Goal: Information Seeking & Learning: Learn about a topic

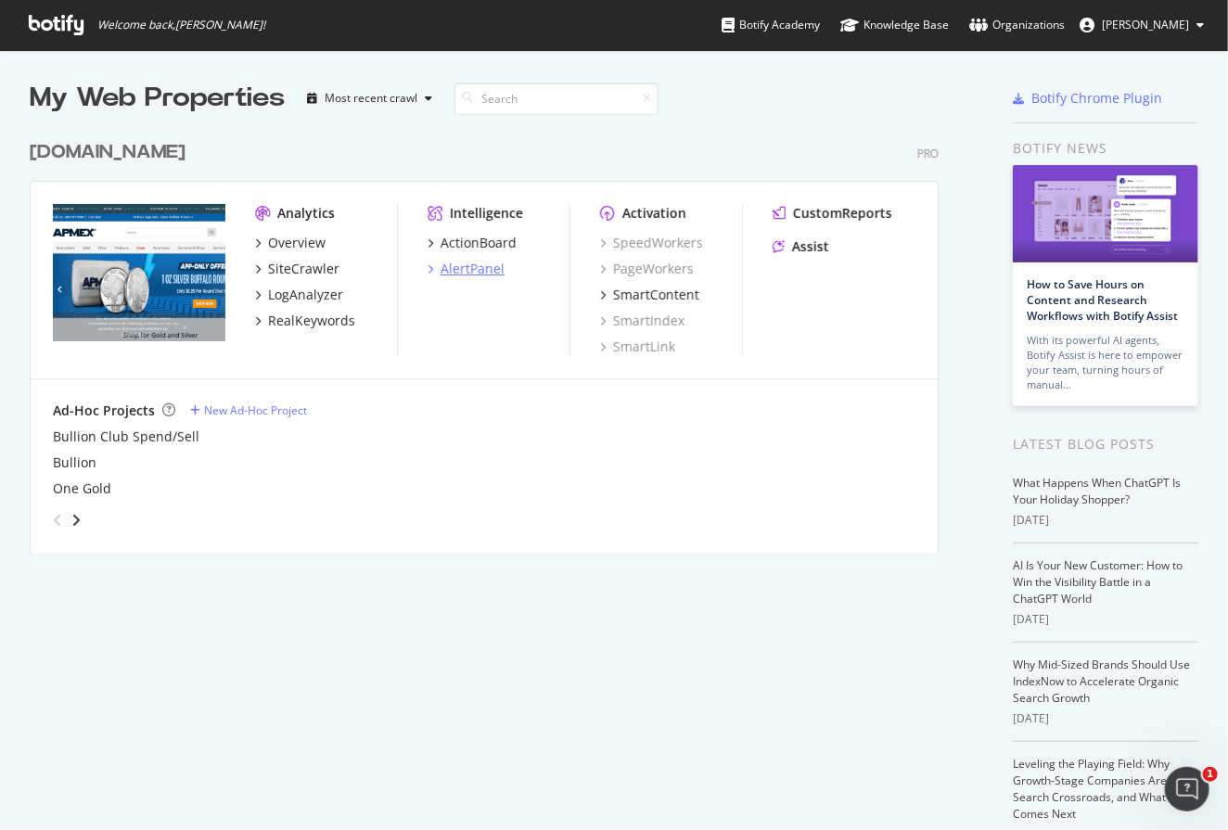
click at [460, 265] on div "AlertPanel" at bounding box center [472, 269] width 64 height 19
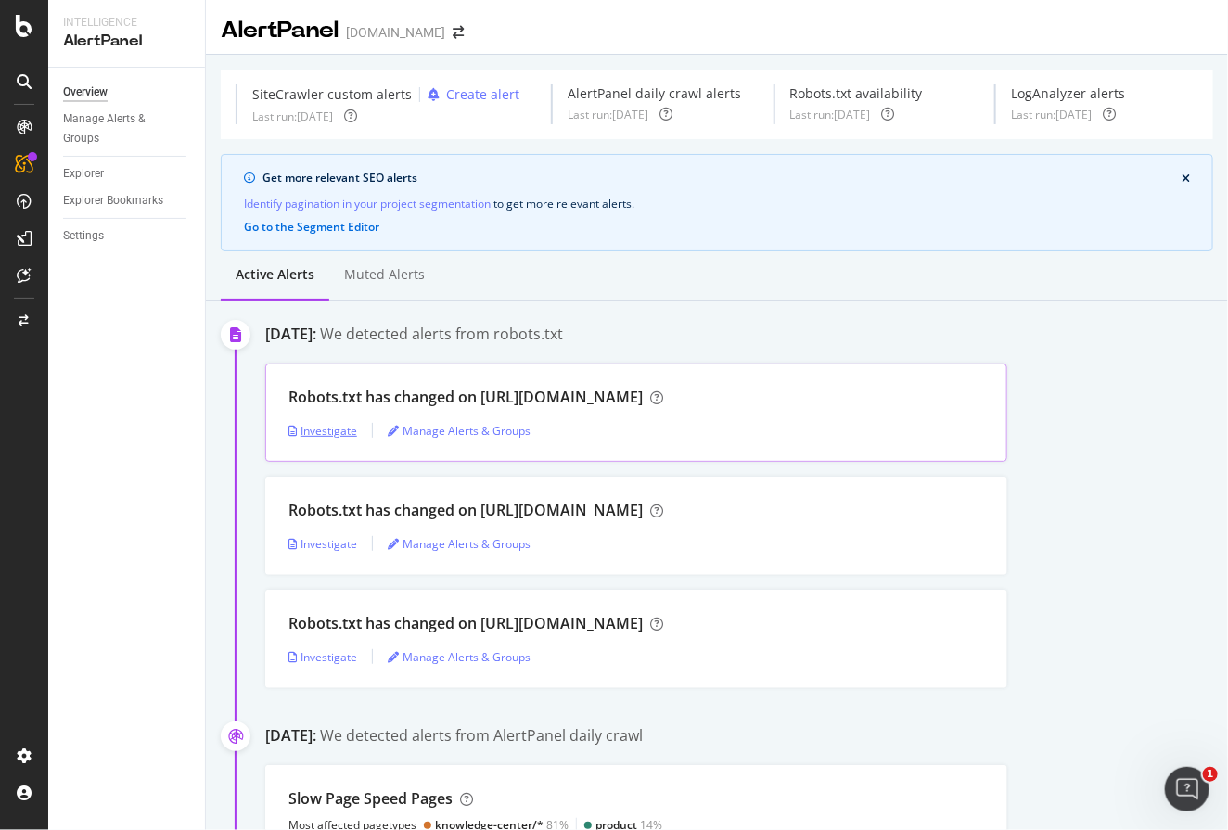
click at [331, 427] on div "Investigate" at bounding box center [322, 431] width 69 height 16
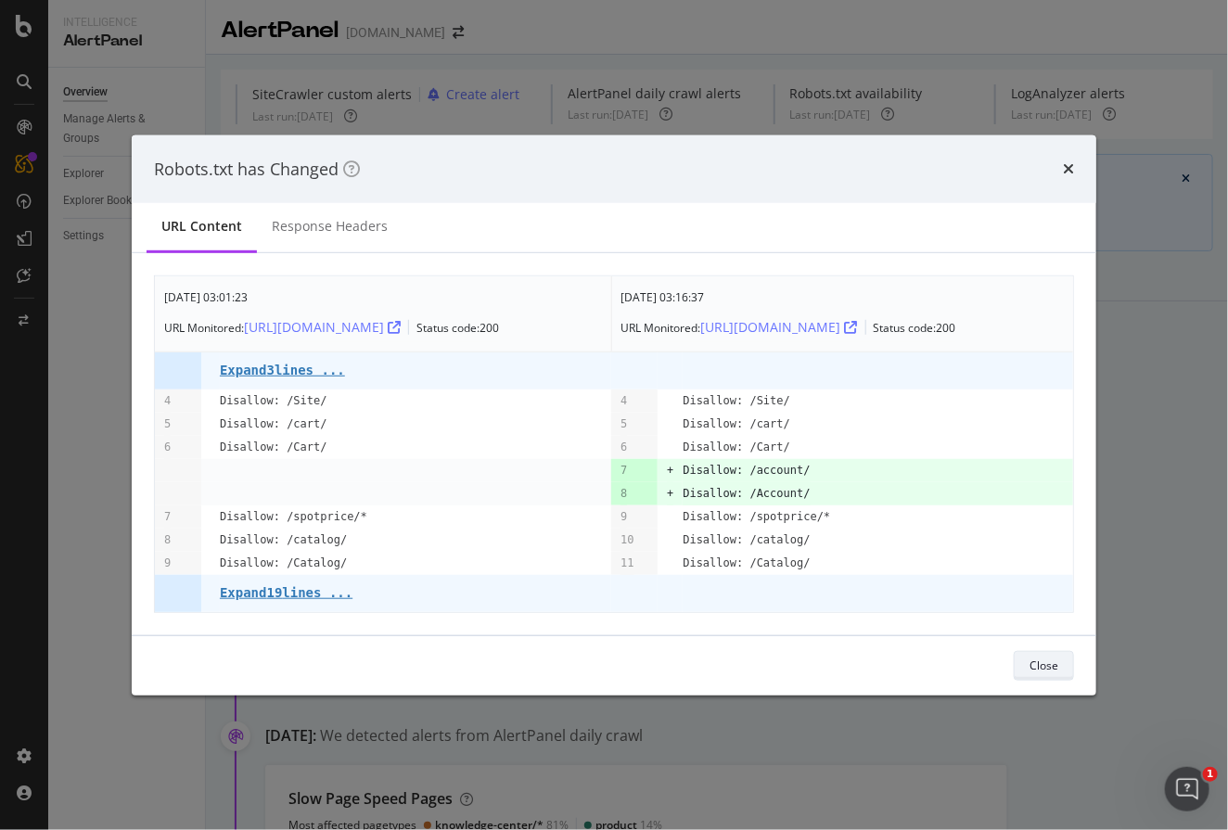
click at [1050, 667] on div "Close" at bounding box center [1043, 665] width 29 height 16
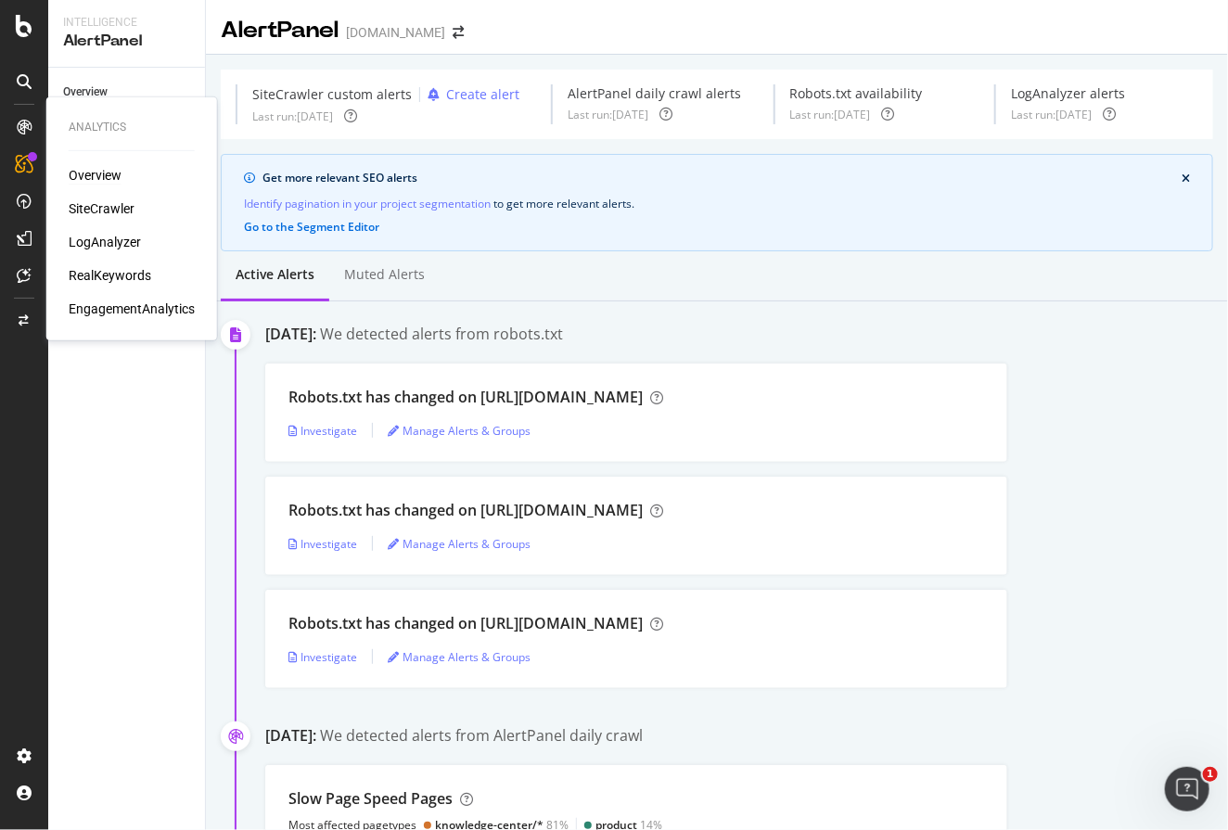
click at [96, 175] on div "Overview" at bounding box center [95, 175] width 53 height 19
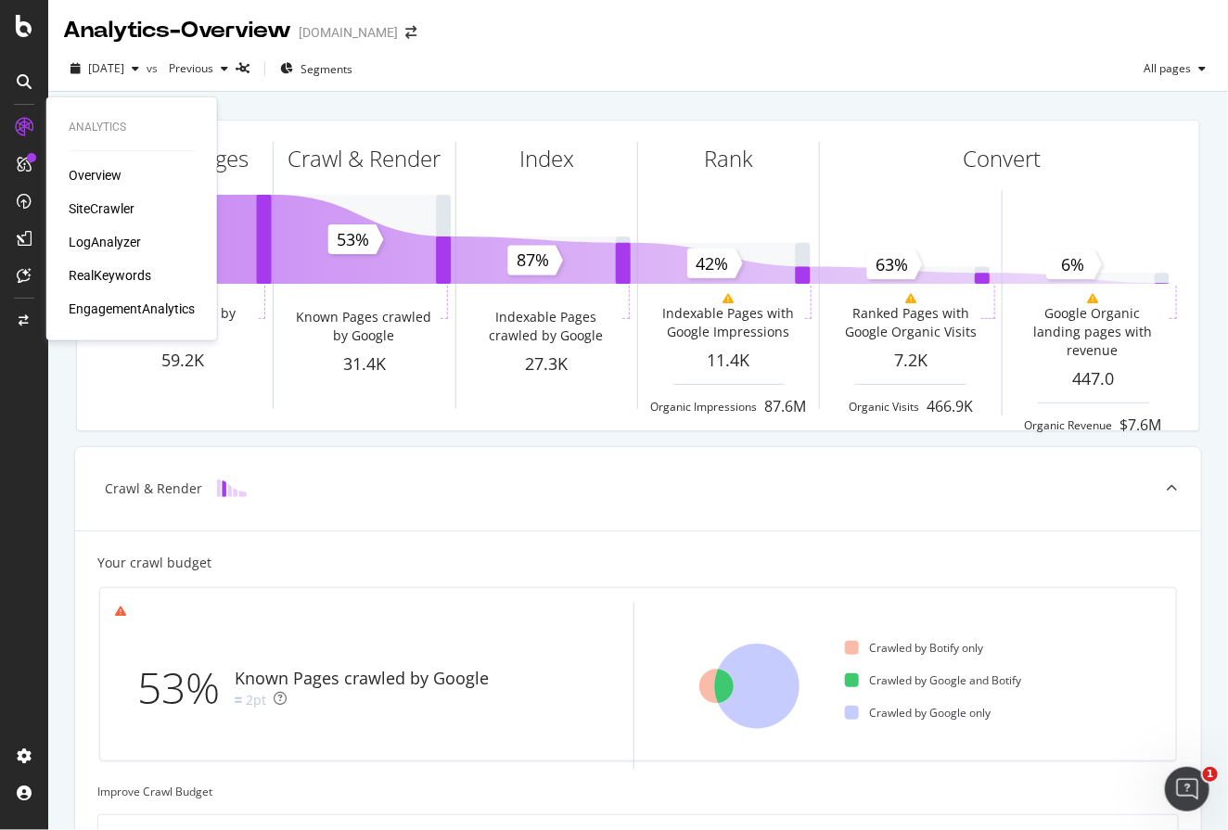
click at [105, 235] on div "LogAnalyzer" at bounding box center [105, 242] width 72 height 19
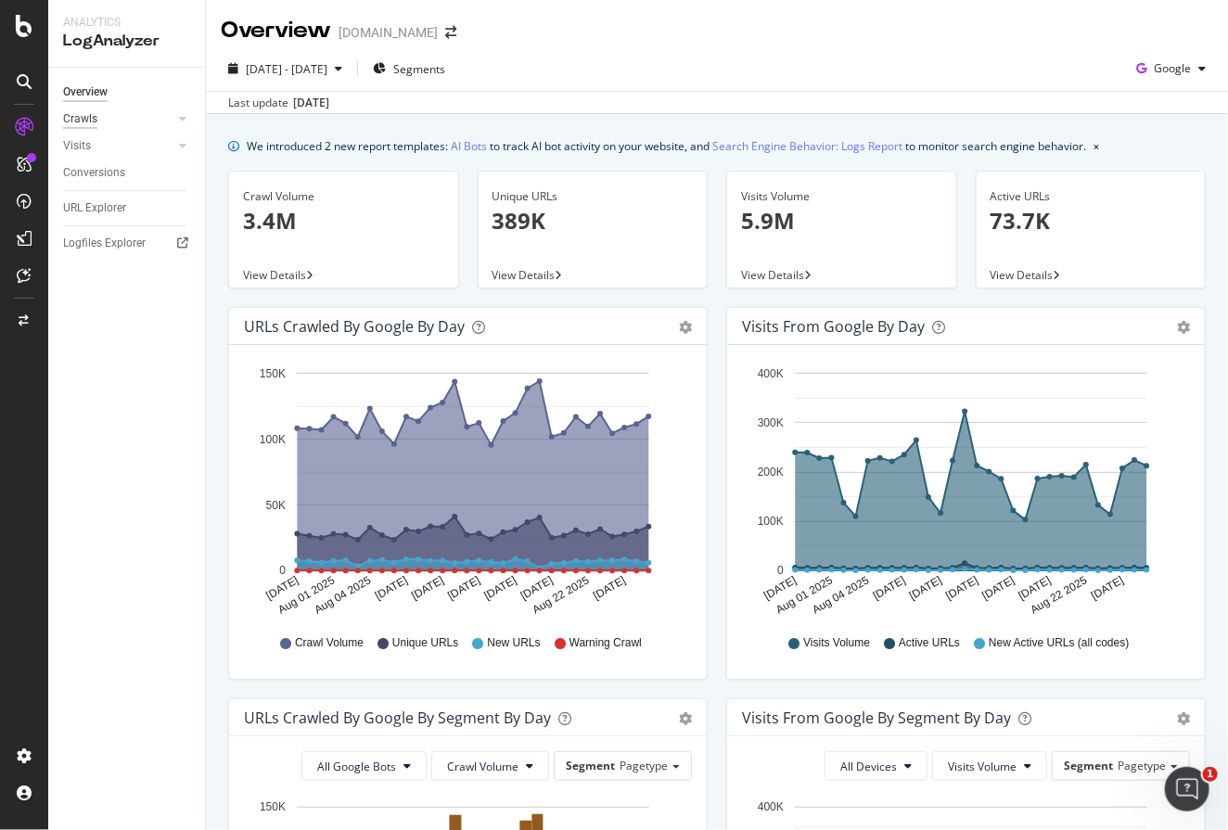
click at [75, 122] on div "Crawls" at bounding box center [80, 118] width 34 height 19
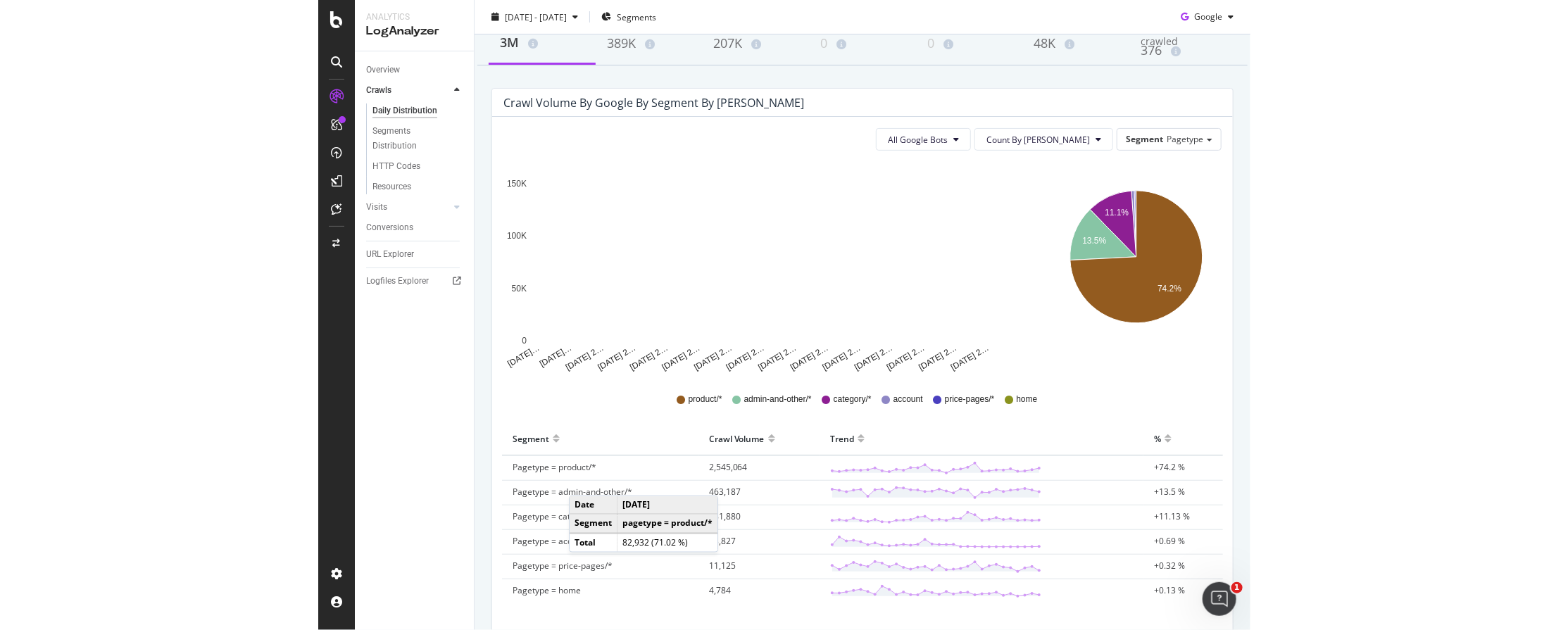
scroll to position [178, 0]
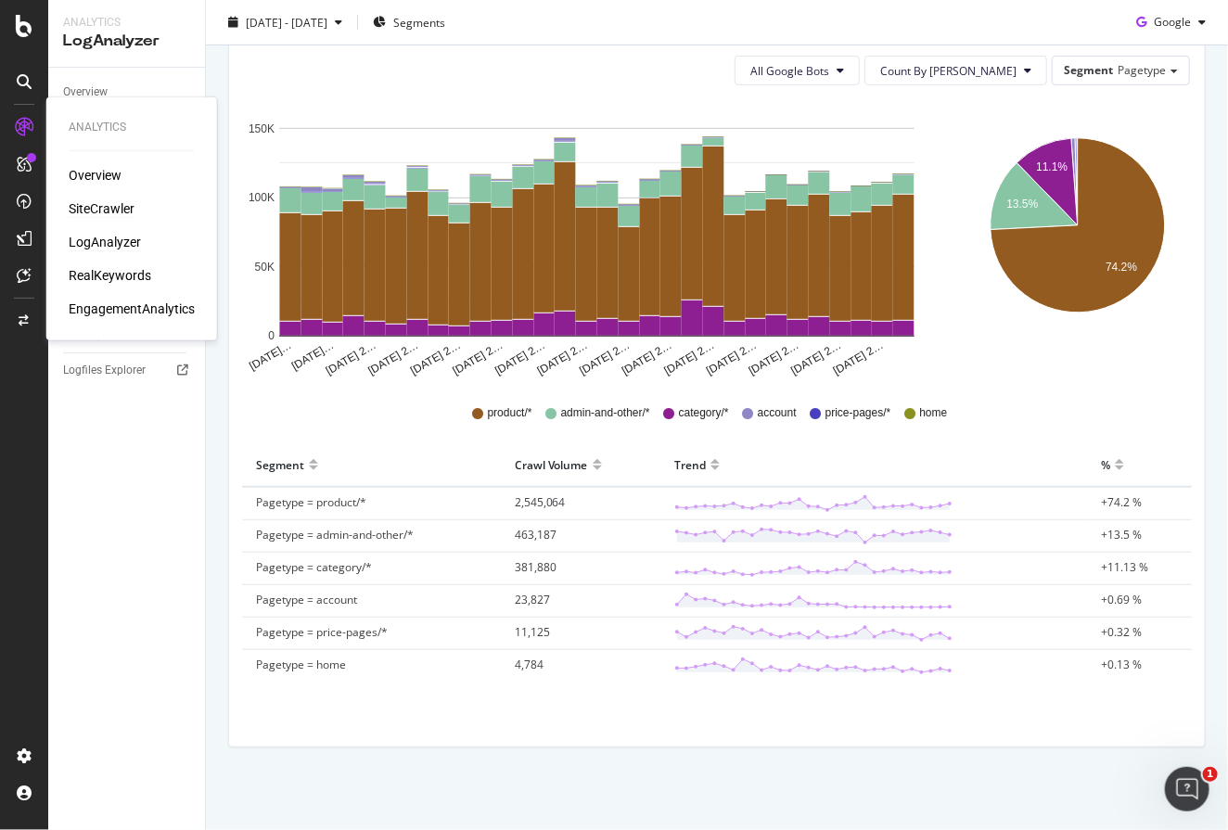
click at [104, 205] on div "SiteCrawler" at bounding box center [102, 208] width 66 height 19
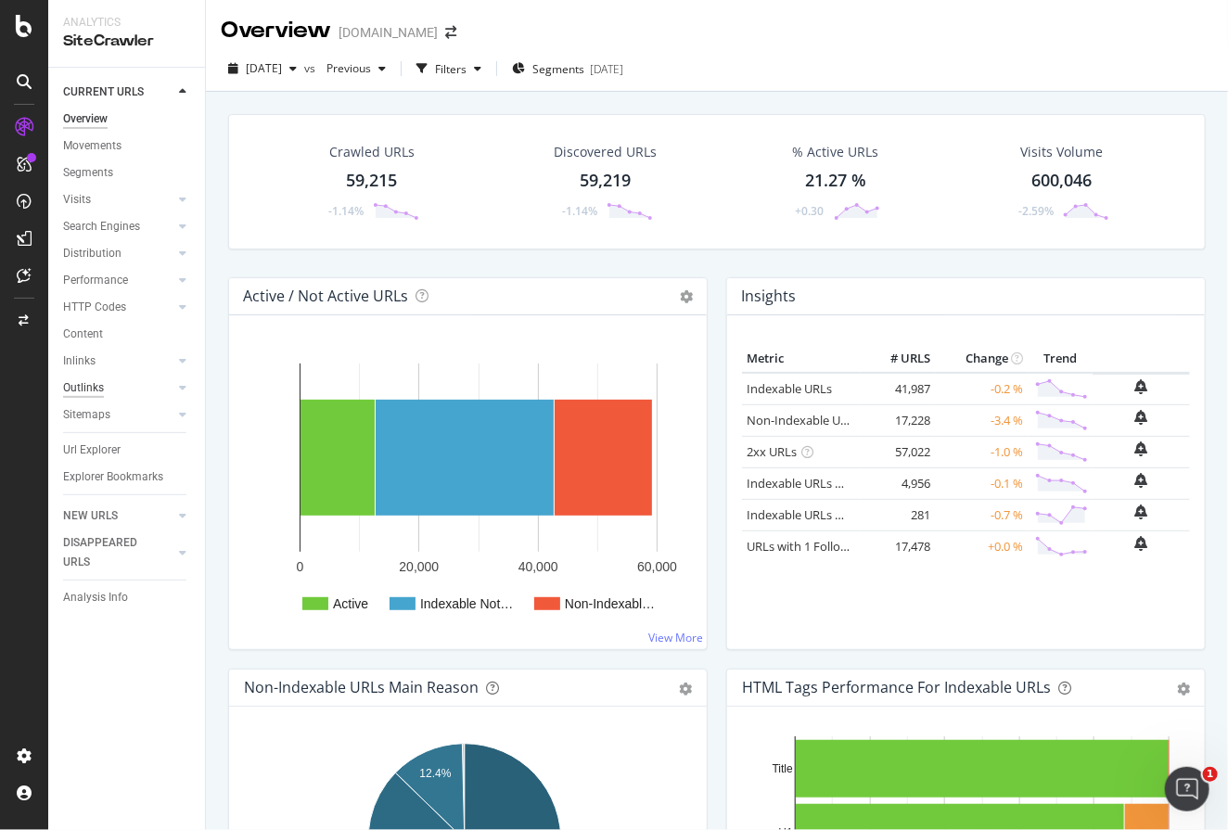
click at [84, 389] on div "Outlinks" at bounding box center [83, 387] width 41 height 19
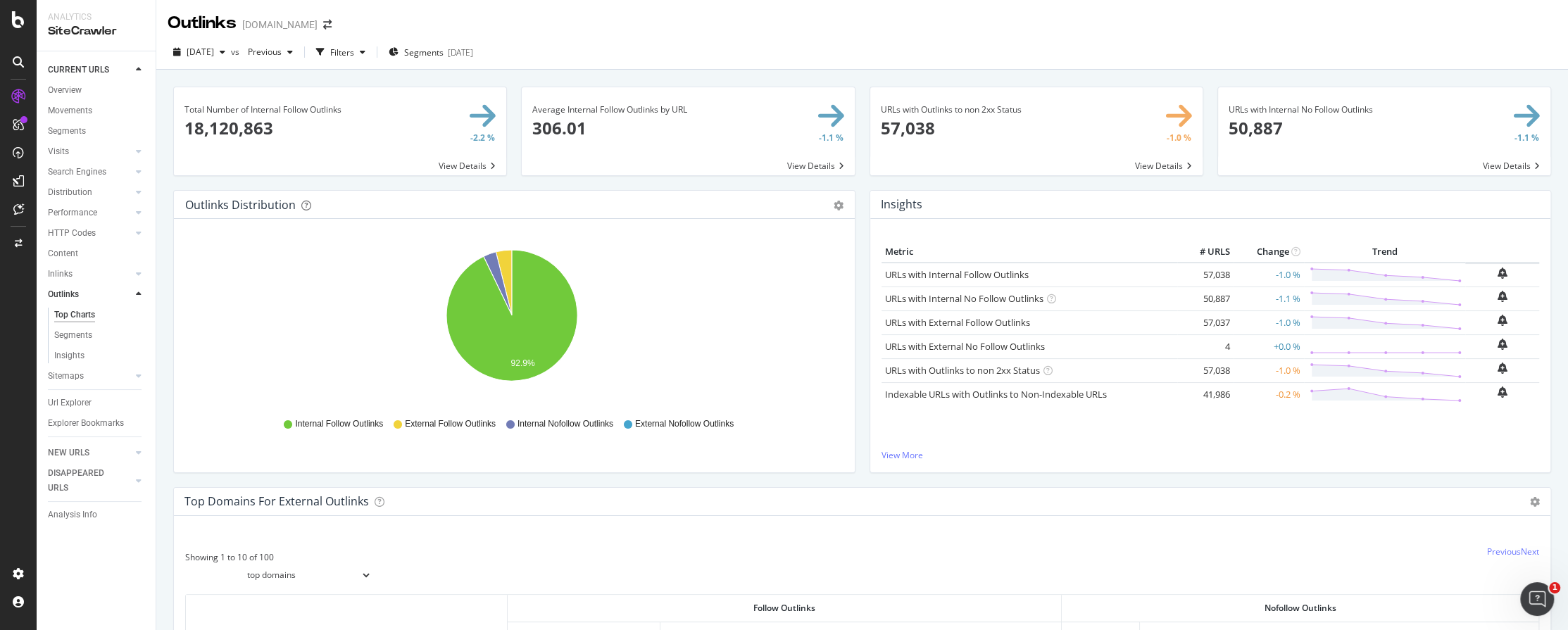
click at [582, 478] on div "Outlinks Distribution Pie Table Export as CSV Add to Custom Report Hold CTRL wh…" at bounding box center [514, 338] width 696 height 297
click at [886, 455] on link "View More" at bounding box center [1210, 455] width 658 height 12
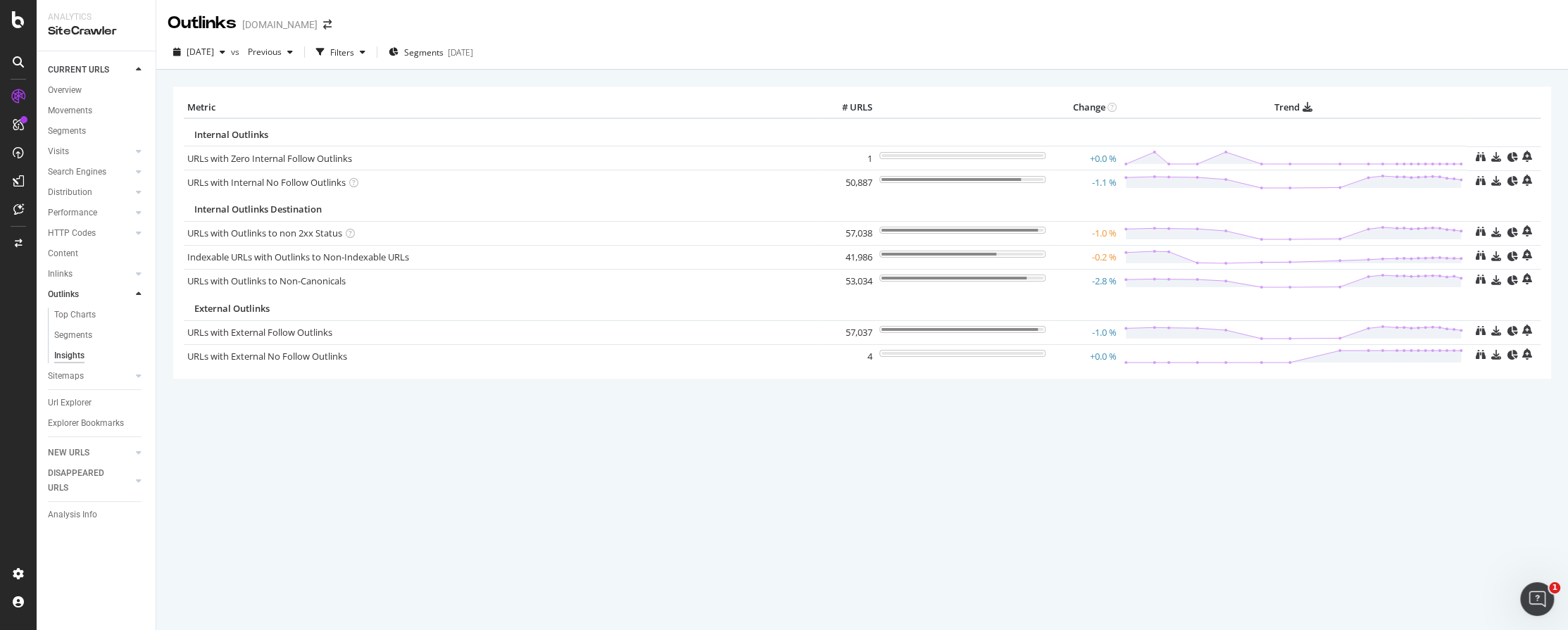
click at [749, 571] on div "× Metric # URLS Change Trend Internal Outlinks URLs with Zero Internal Follow O…" at bounding box center [862, 350] width 1412 height 560
click at [473, 487] on div "× Metric # URLS Change Trend Internal Outlinks URLs with Zero Internal Follow O…" at bounding box center [862, 350] width 1412 height 560
click at [254, 233] on link "URLs with Outlinks to non 2xx Status" at bounding box center [265, 233] width 155 height 13
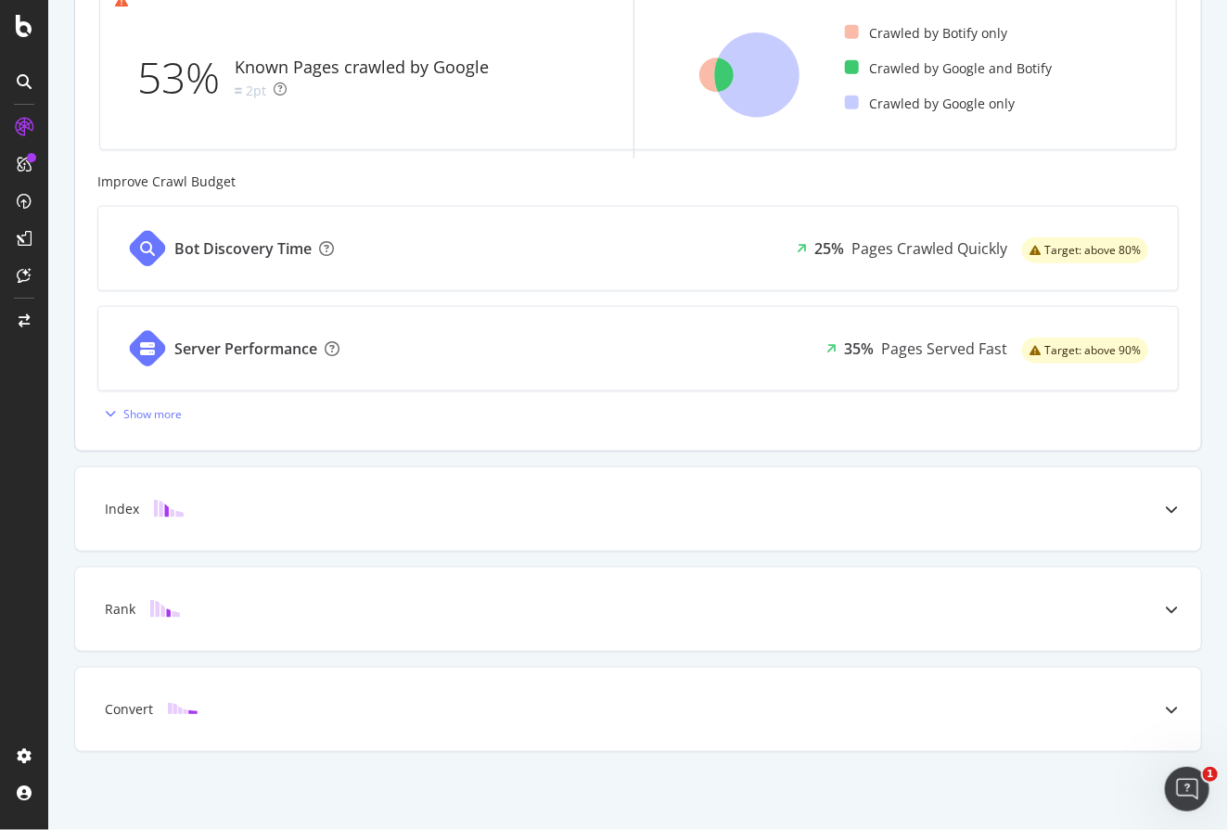
scroll to position [96, 0]
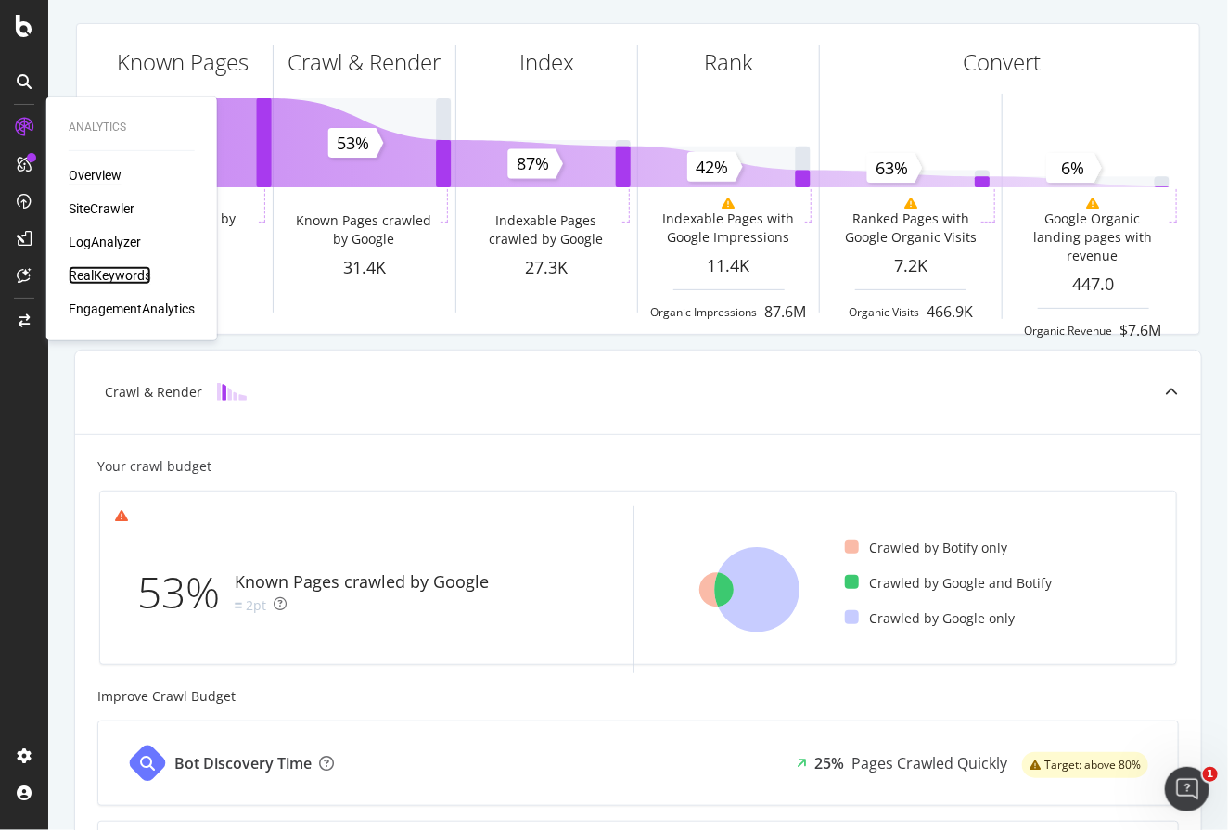
click at [110, 279] on div "RealKeywords" at bounding box center [110, 275] width 83 height 19
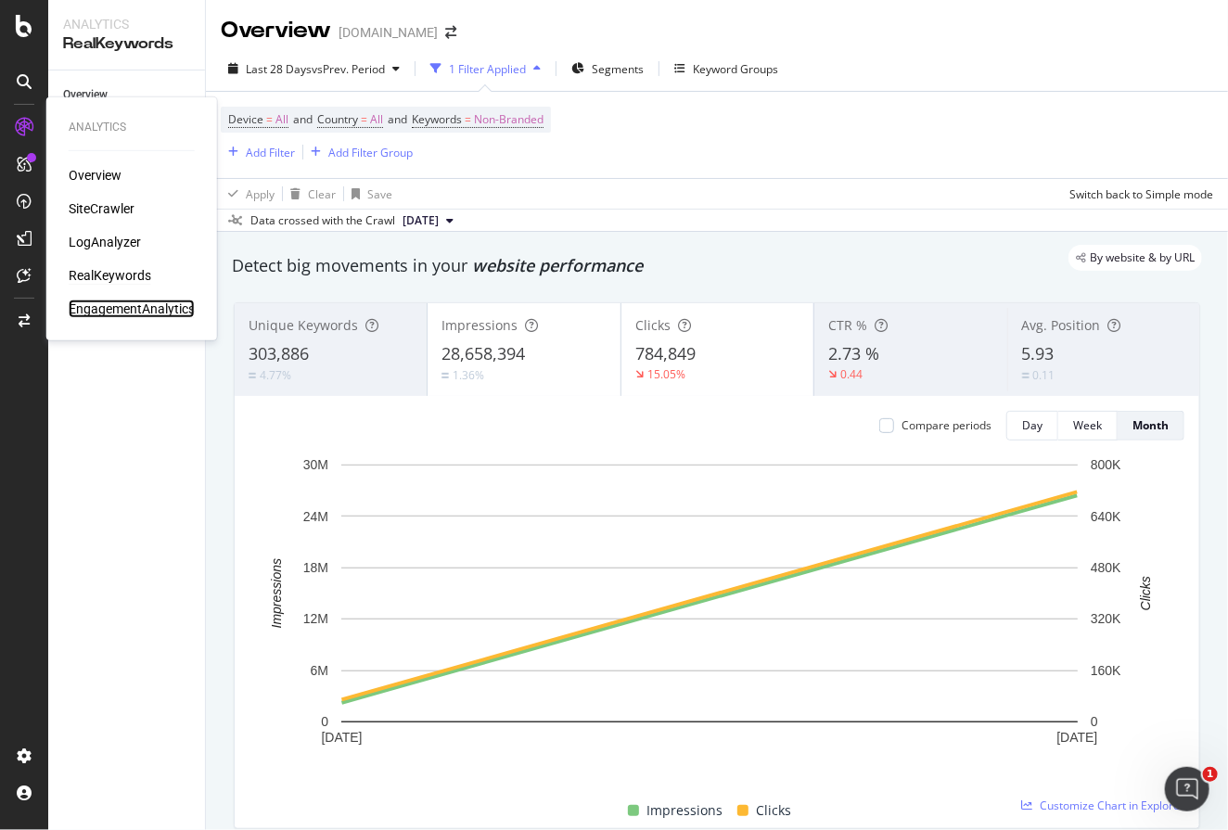
click at [147, 305] on div "EngagementAnalytics" at bounding box center [132, 308] width 126 height 19
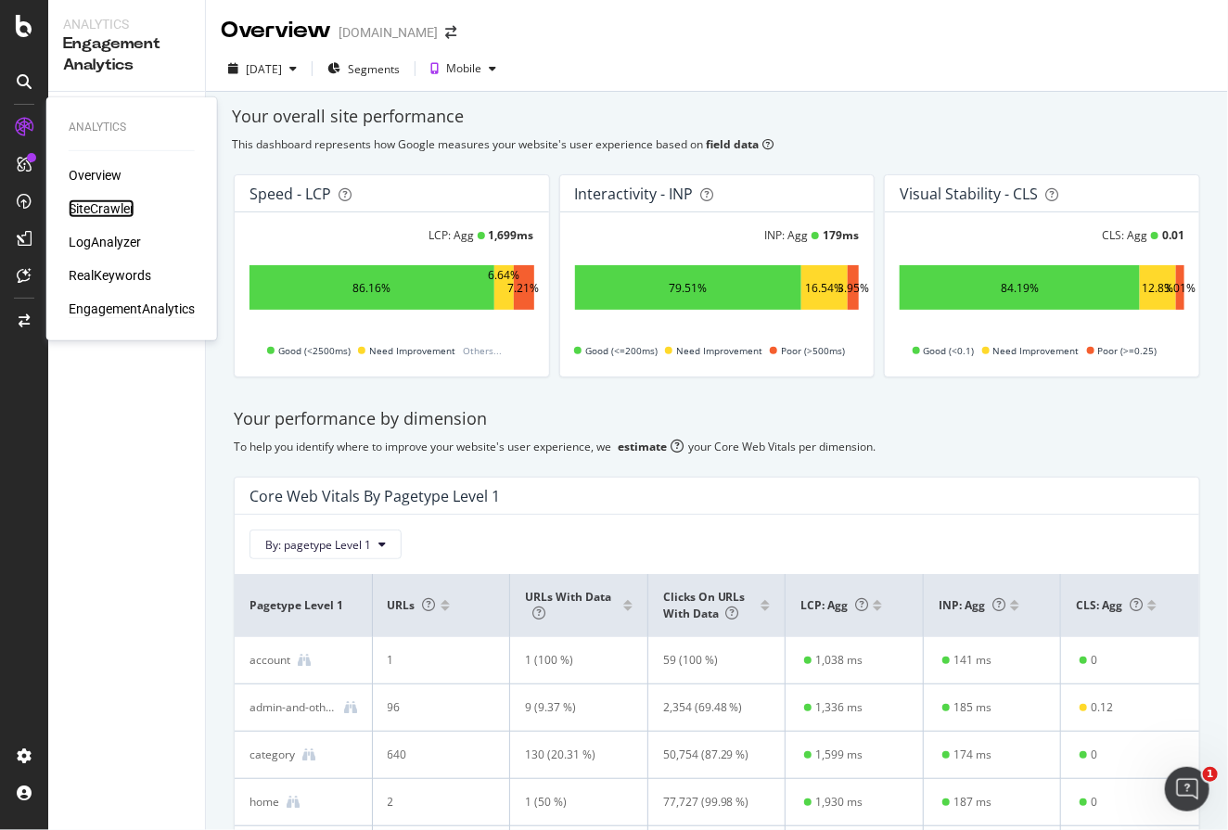
click at [98, 206] on div "SiteCrawler" at bounding box center [102, 208] width 66 height 19
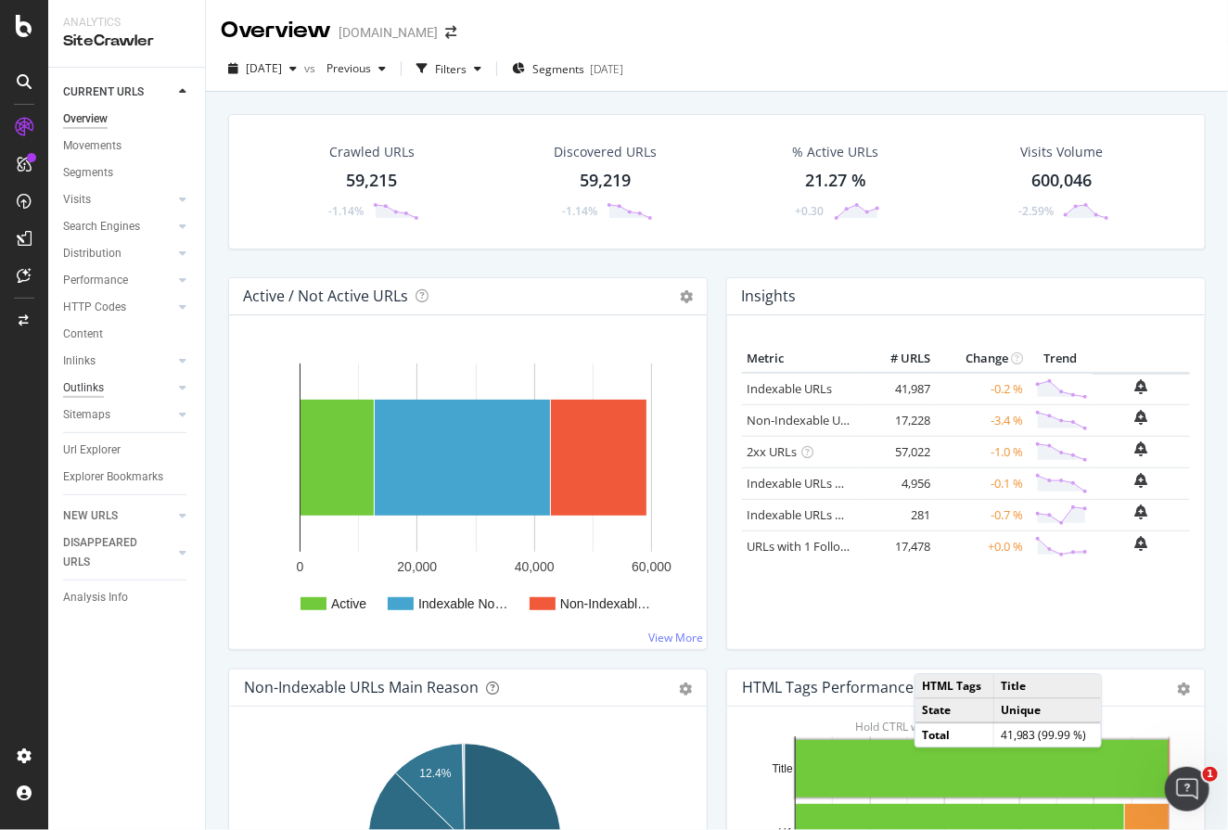
click at [100, 384] on div "Outlinks" at bounding box center [83, 387] width 41 height 19
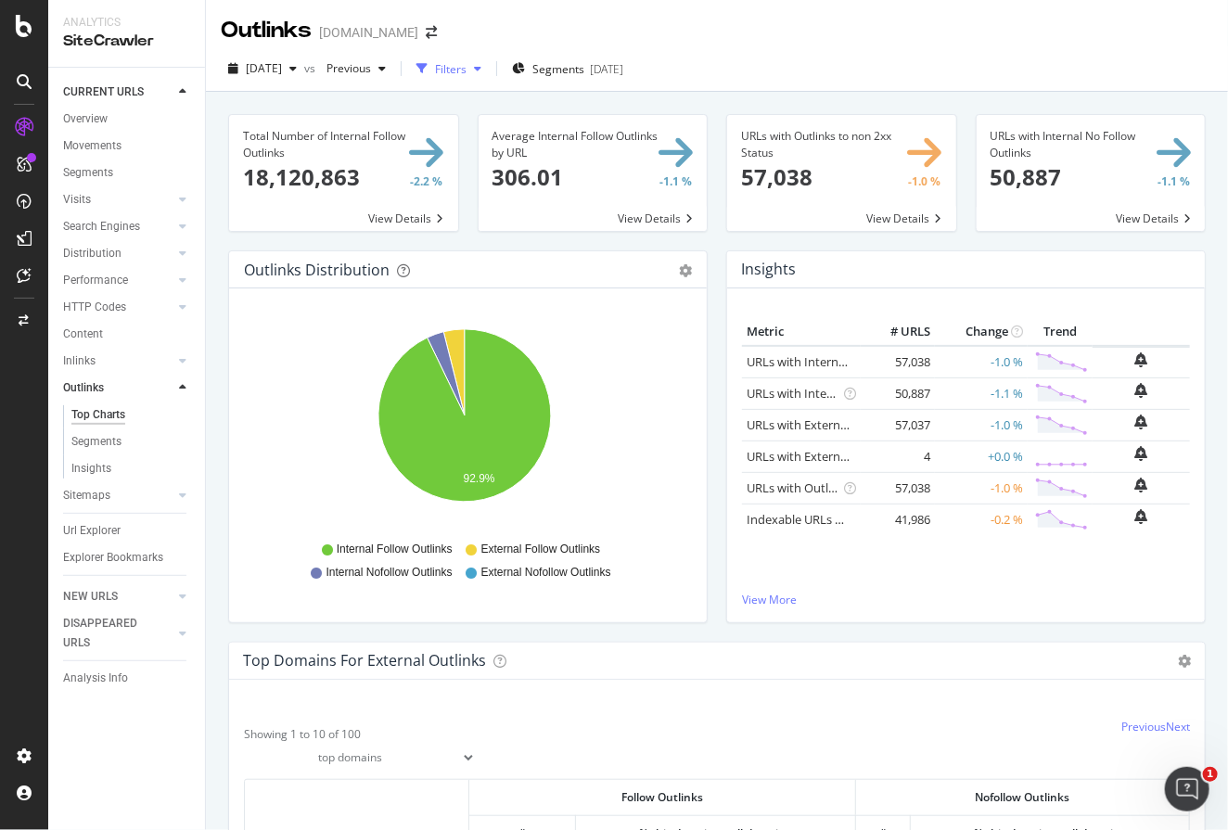
click at [466, 71] on div "Filters" at bounding box center [451, 69] width 32 height 16
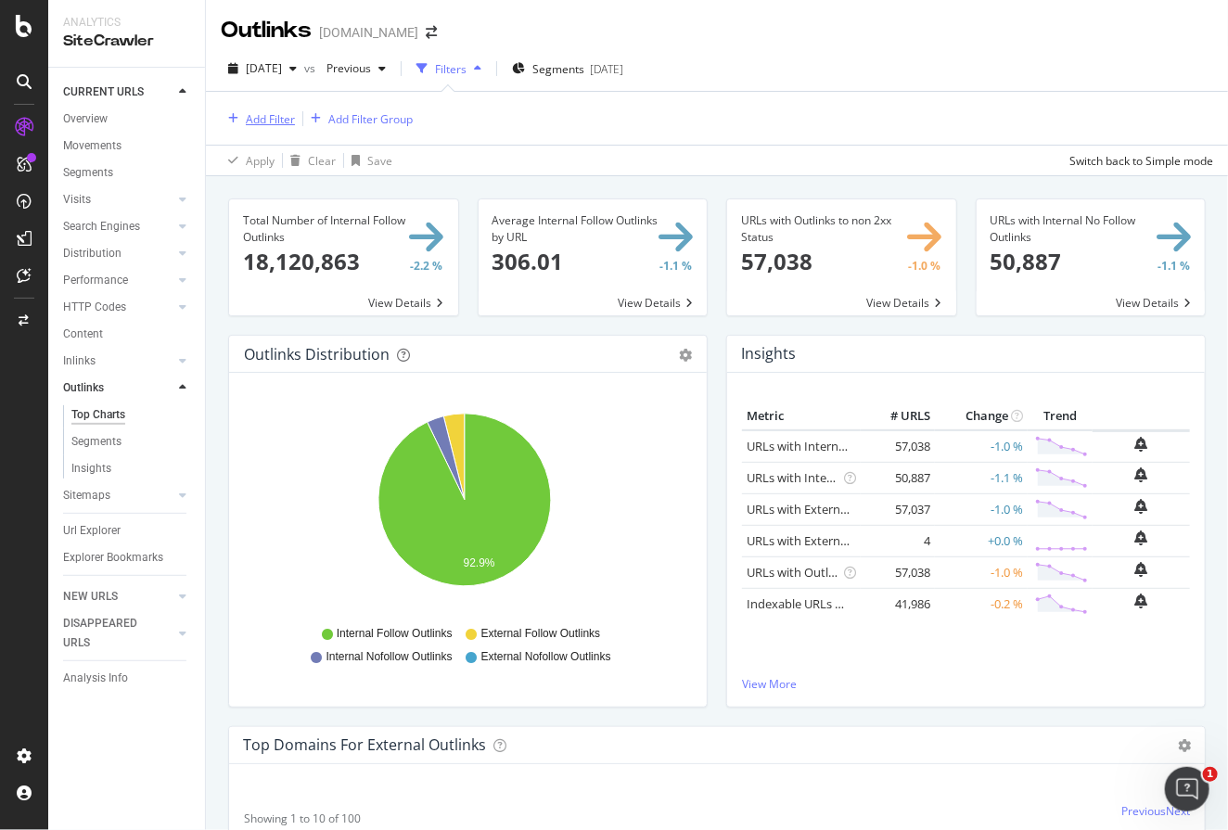
click at [261, 122] on div "Add Filter" at bounding box center [270, 119] width 49 height 16
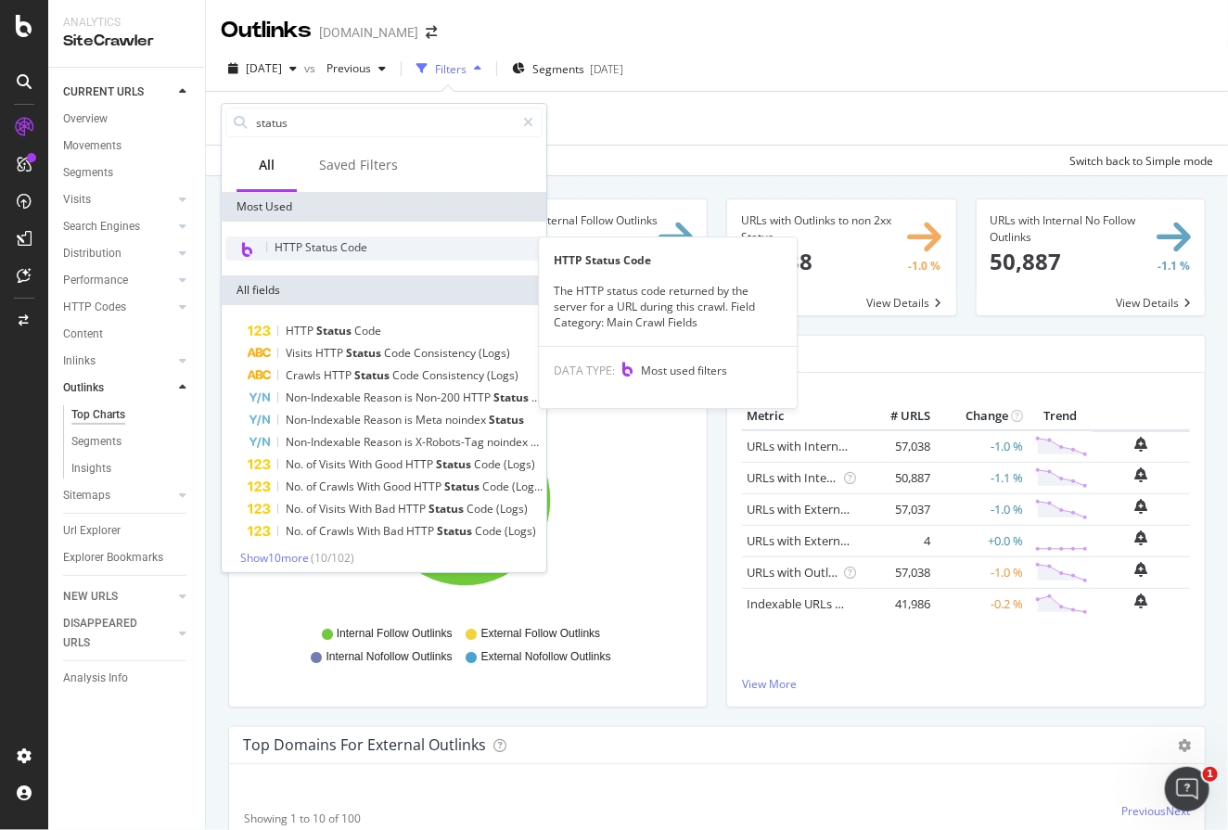
type input "status"
click at [342, 250] on span "HTTP Status Code" at bounding box center [320, 247] width 93 height 16
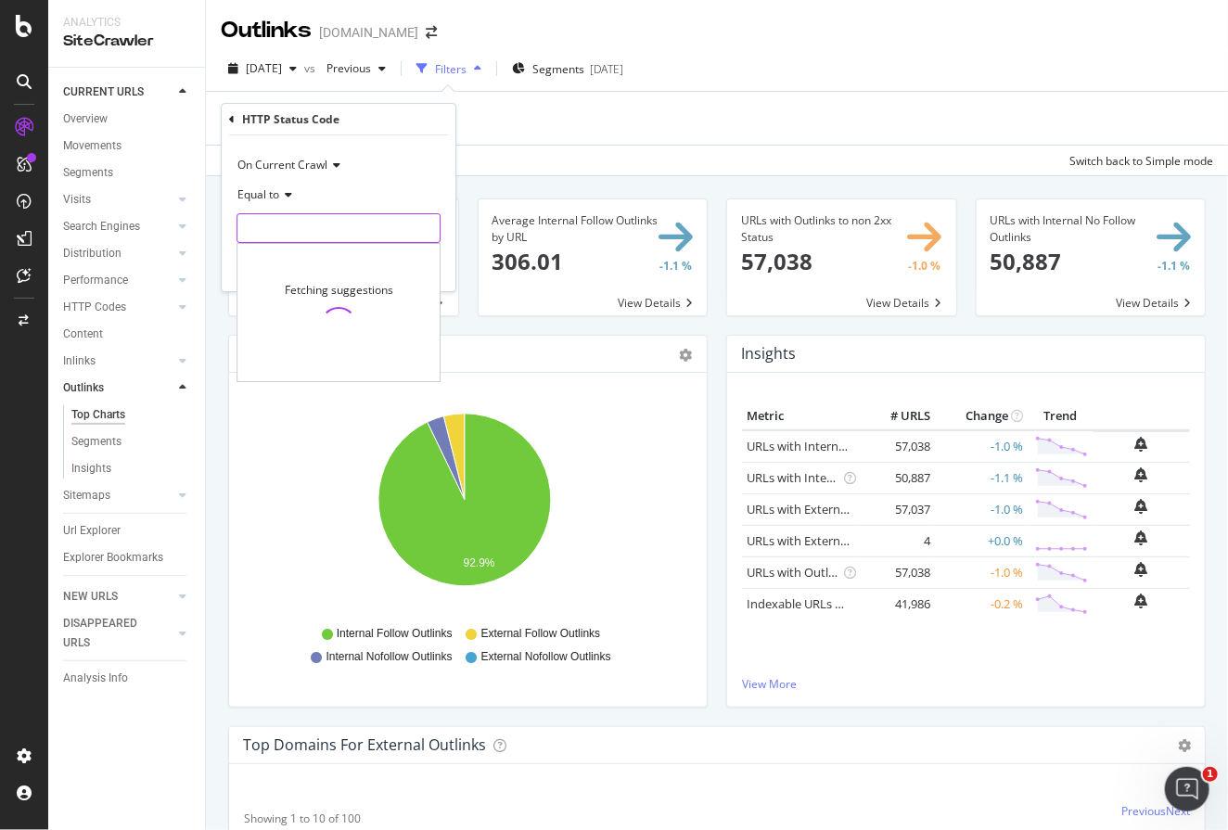
click at [319, 217] on input "number" at bounding box center [338, 228] width 204 height 30
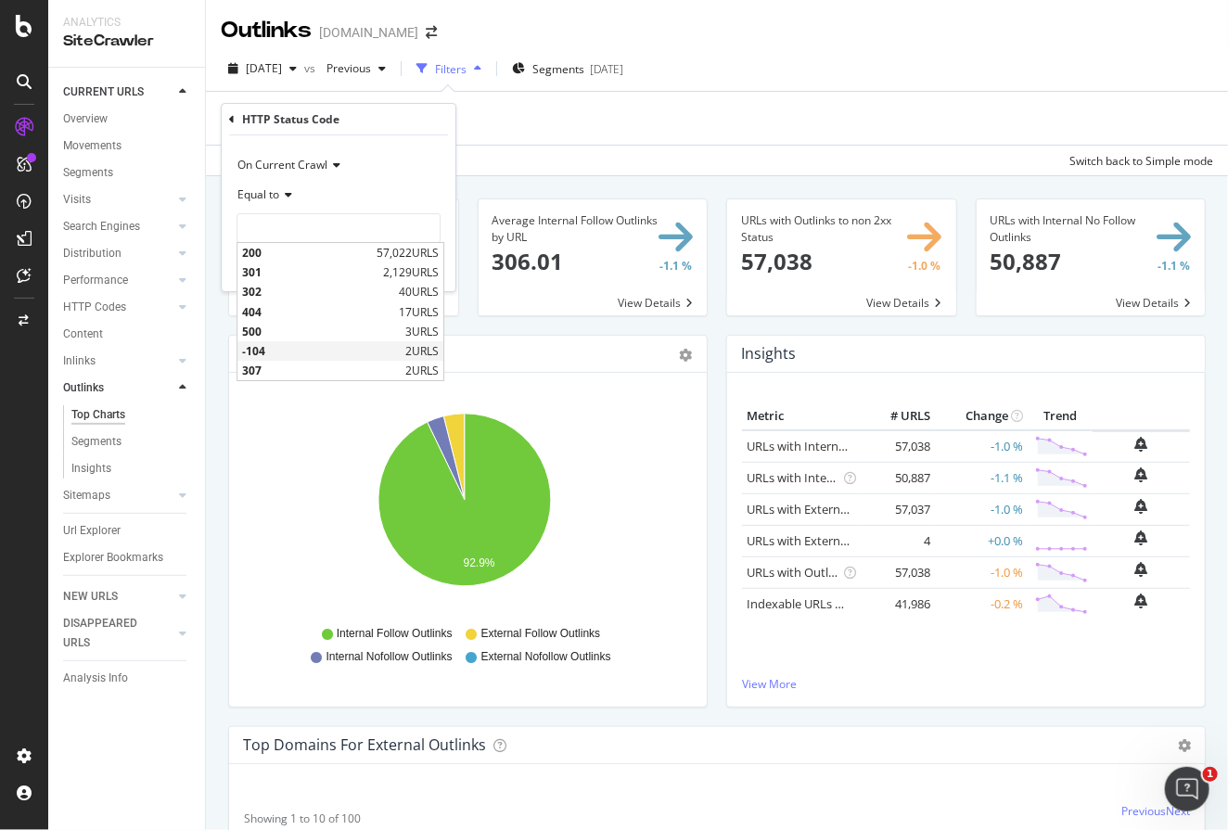
click at [317, 349] on span "-104" at bounding box center [321, 351] width 159 height 16
type input "-104"
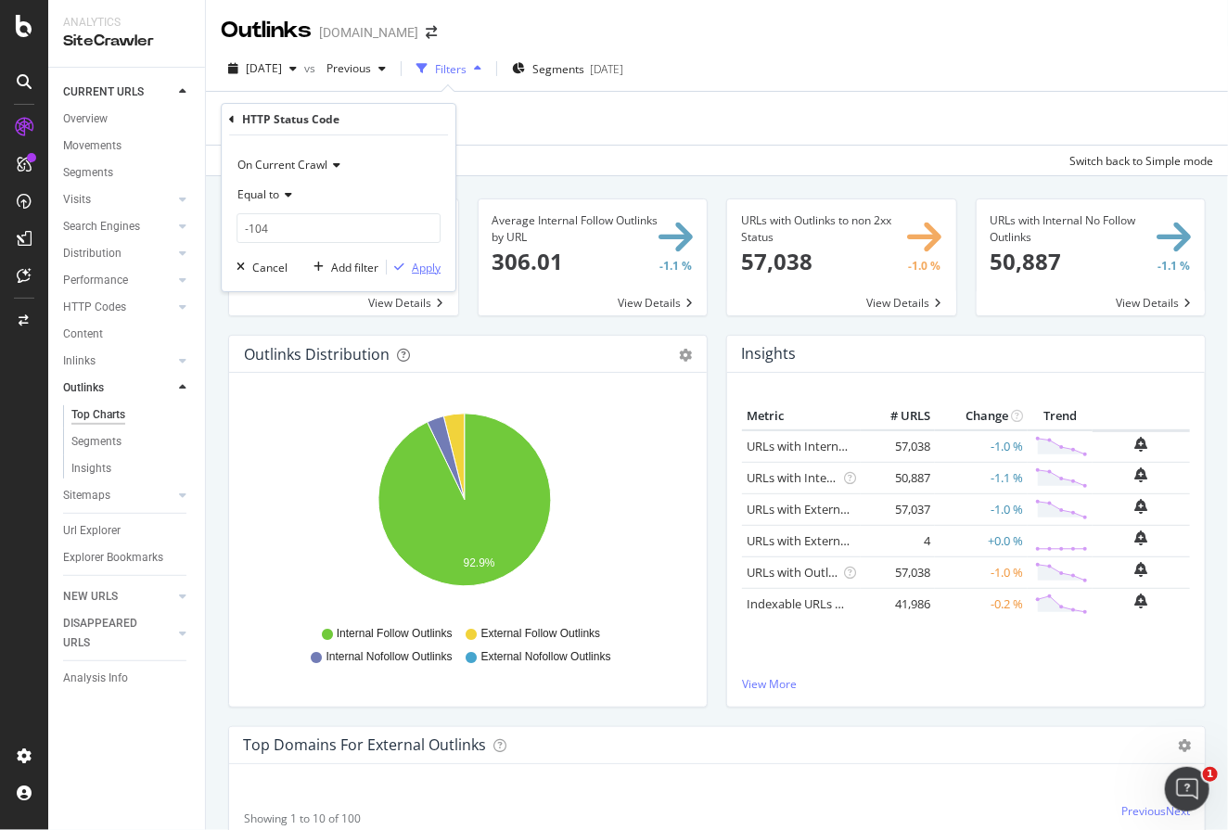
click at [426, 267] on div "Apply" at bounding box center [426, 268] width 29 height 16
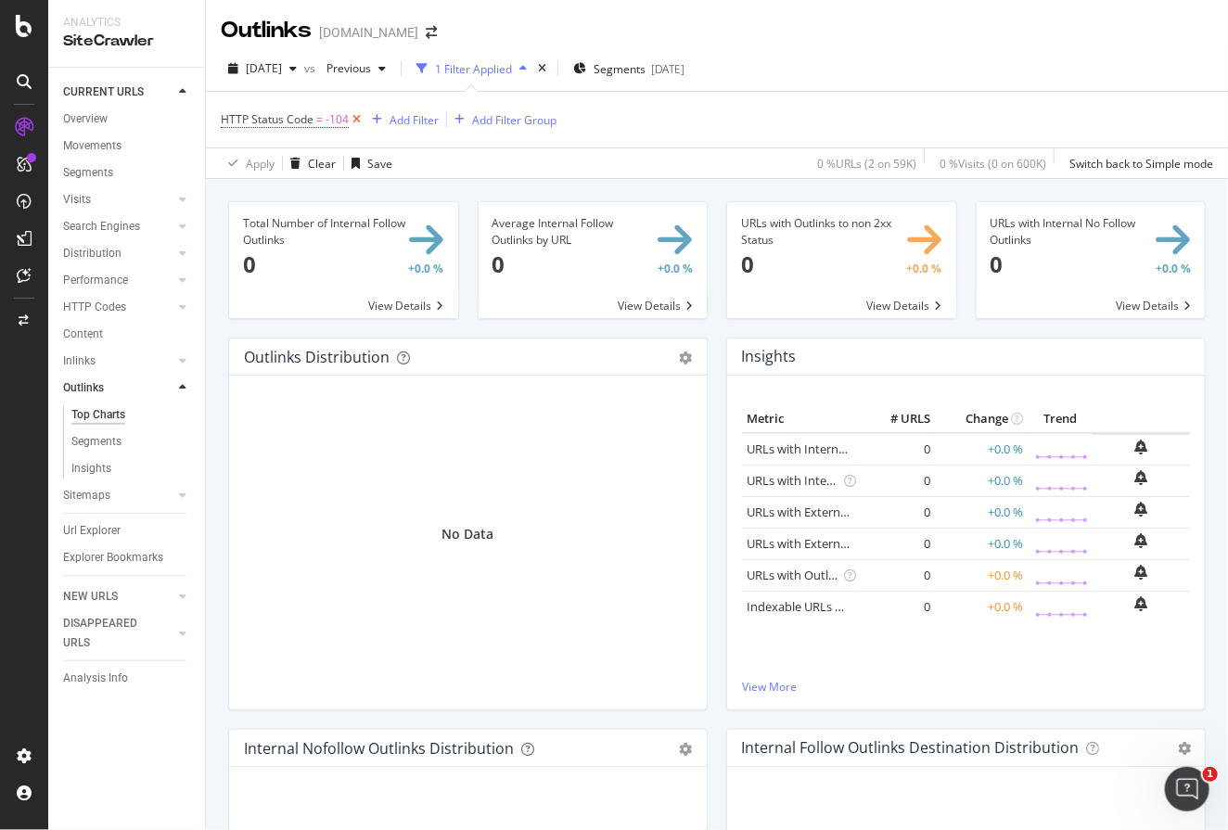
click at [352, 118] on icon at bounding box center [357, 119] width 16 height 19
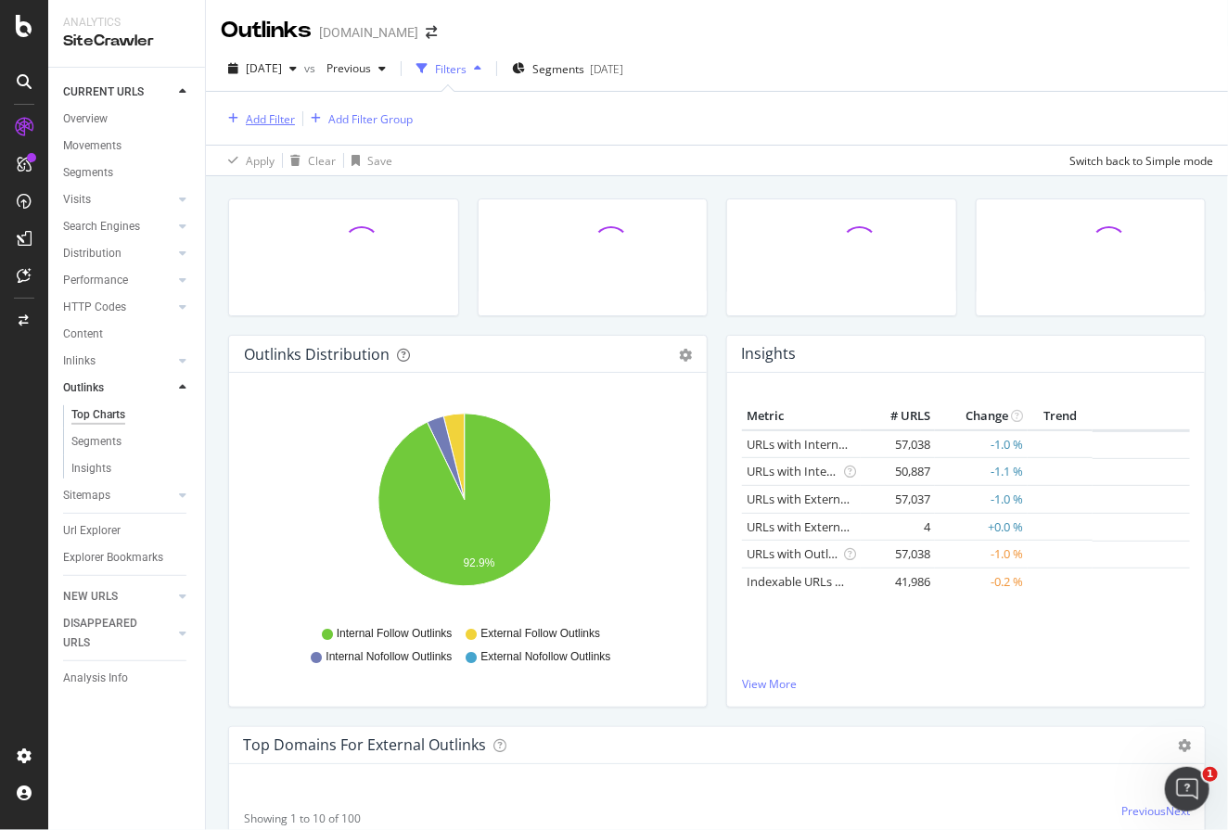
click at [264, 117] on div "Add Filter" at bounding box center [270, 119] width 49 height 16
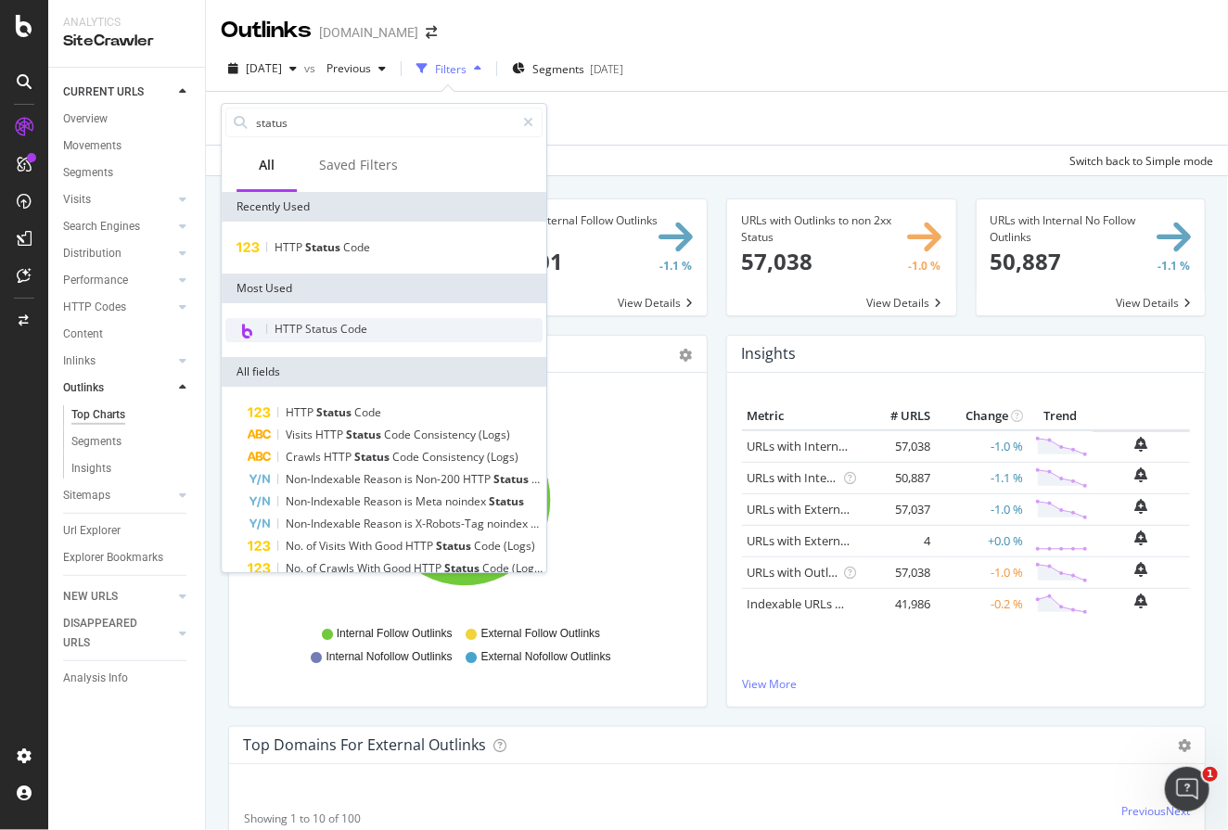
click at [338, 325] on span "HTTP Status Code" at bounding box center [320, 329] width 93 height 16
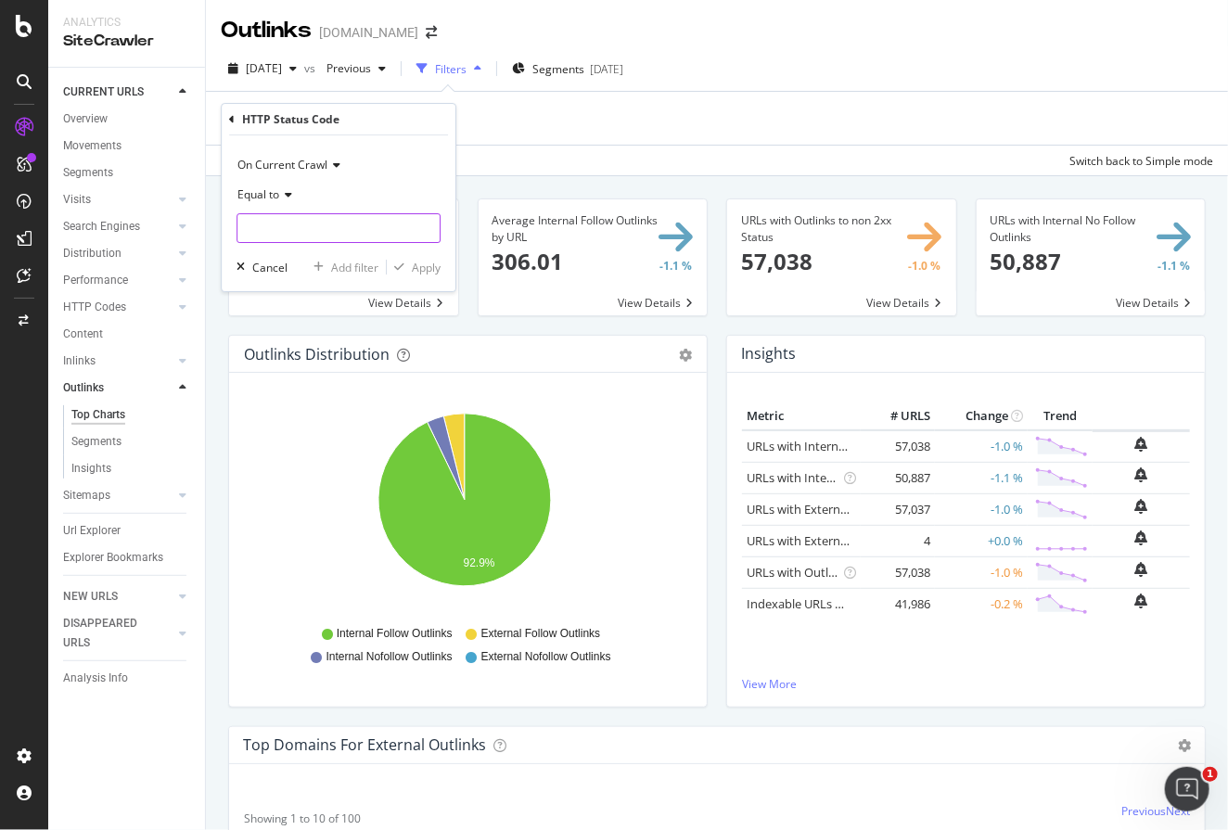
click at [308, 235] on input "number" at bounding box center [338, 228] width 204 height 30
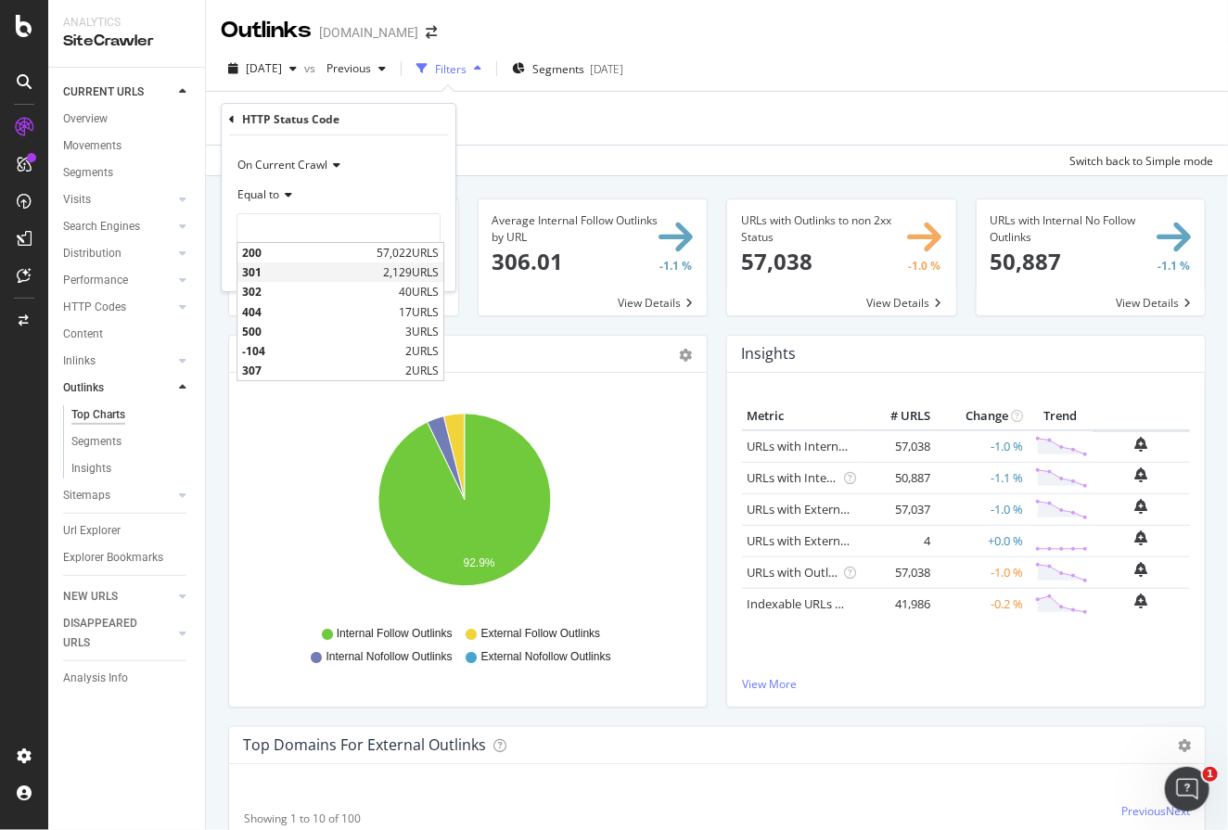
click at [299, 270] on span "301" at bounding box center [310, 272] width 136 height 16
type input "301"
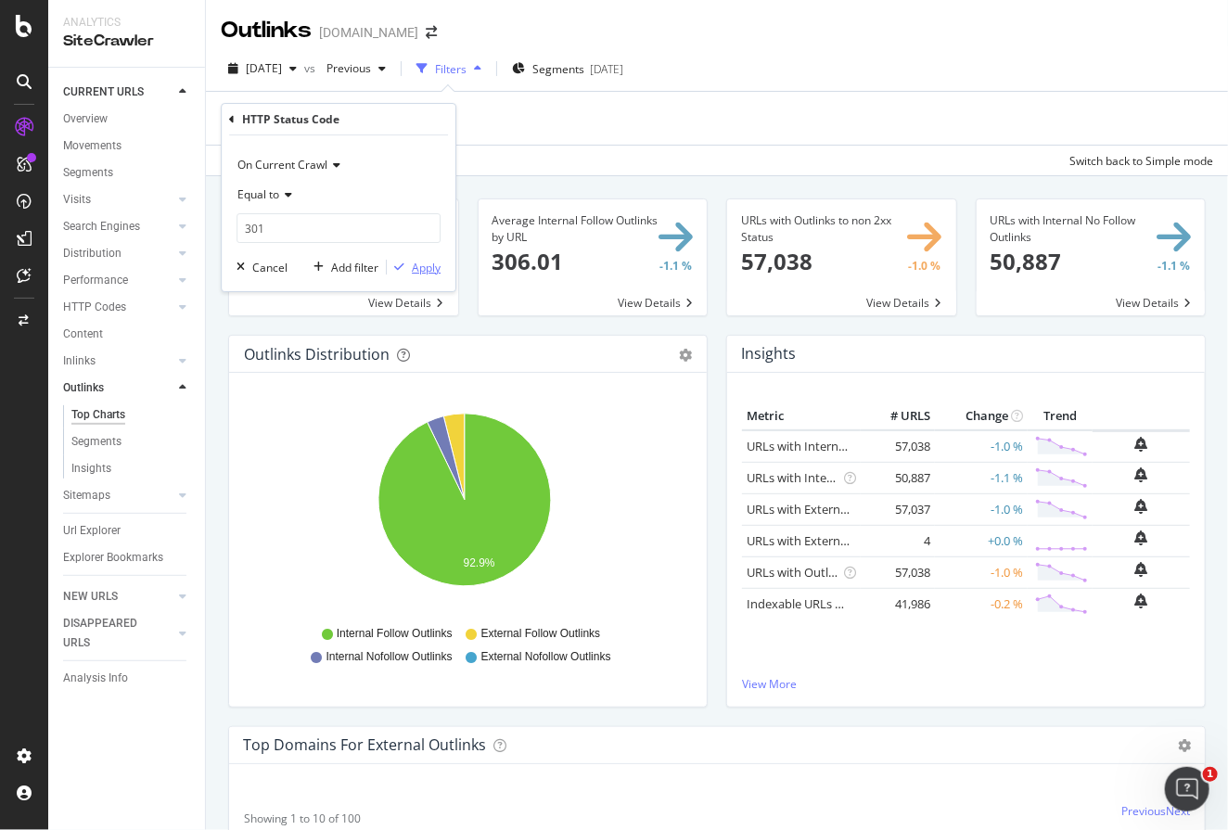
click at [417, 269] on div "Apply" at bounding box center [426, 268] width 29 height 16
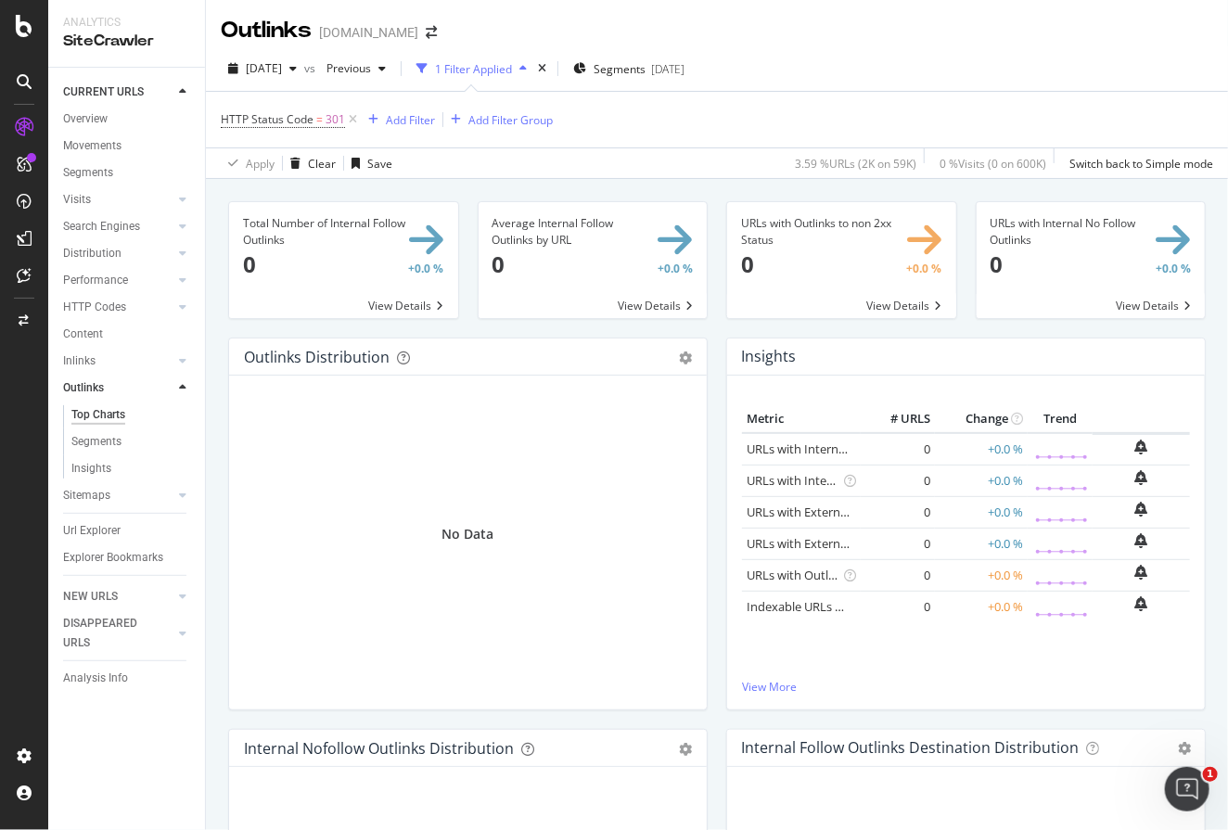
click at [312, 492] on div "No Data" at bounding box center [468, 534] width 448 height 258
click at [94, 464] on div "Insights" at bounding box center [91, 468] width 40 height 19
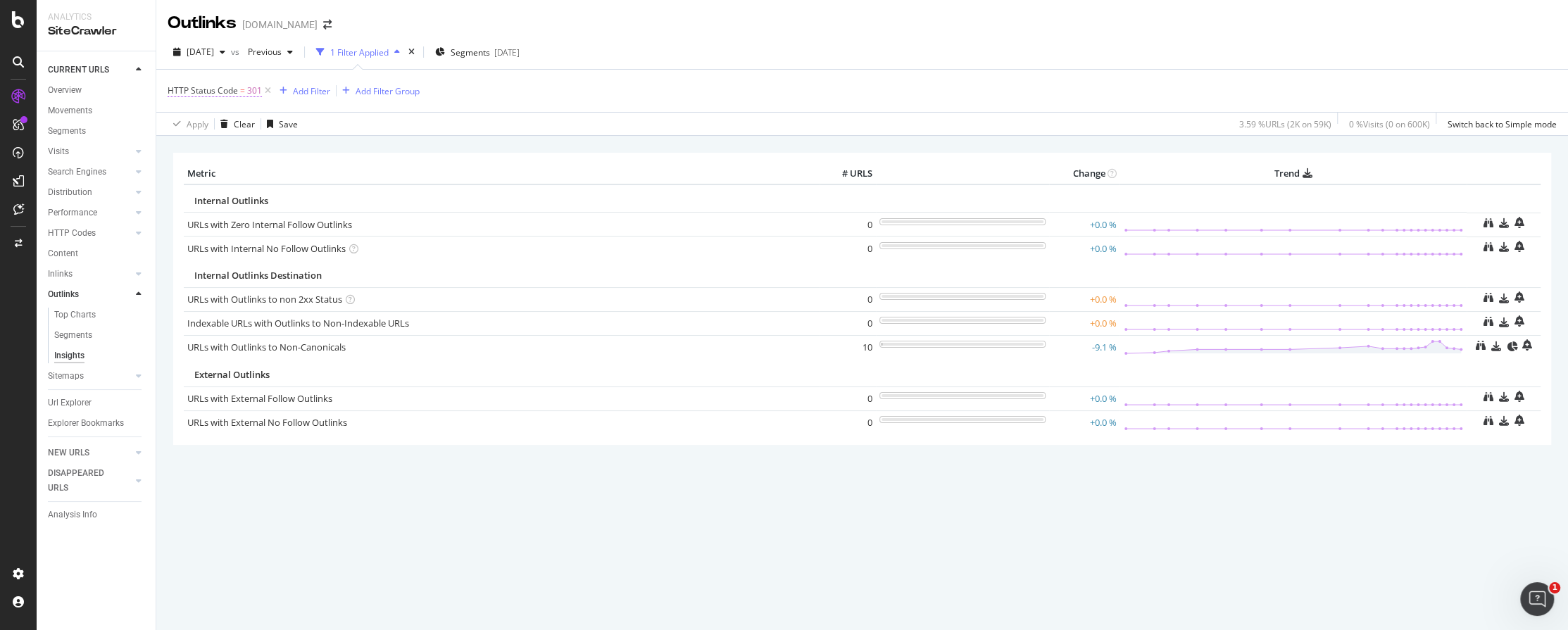
click at [251, 90] on span "301" at bounding box center [254, 91] width 14 height 20
click at [238, 176] on input "301" at bounding box center [257, 172] width 155 height 23
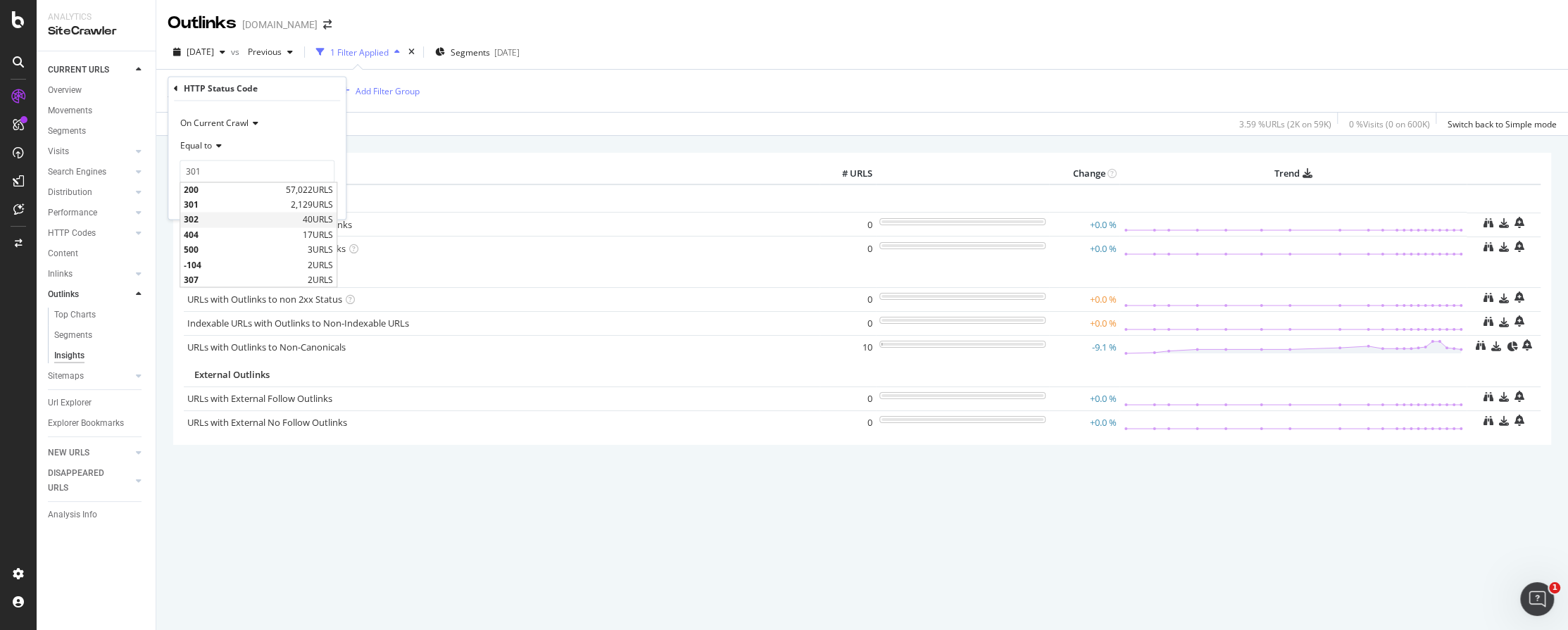
click at [251, 216] on span "302" at bounding box center [241, 220] width 115 height 12
type input "302"
click at [321, 200] on div "Apply" at bounding box center [323, 201] width 22 height 12
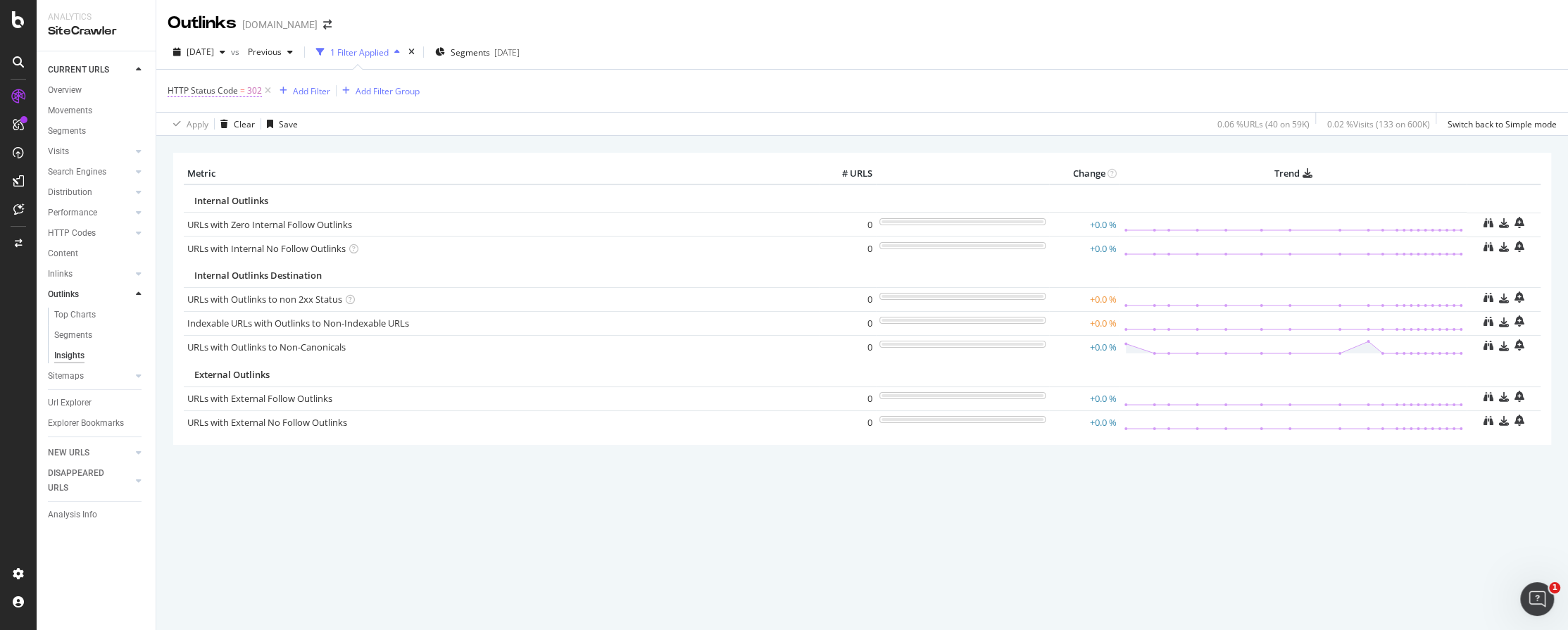
click at [254, 87] on span "302" at bounding box center [254, 91] width 14 height 20
click at [241, 172] on input "302" at bounding box center [257, 172] width 155 height 23
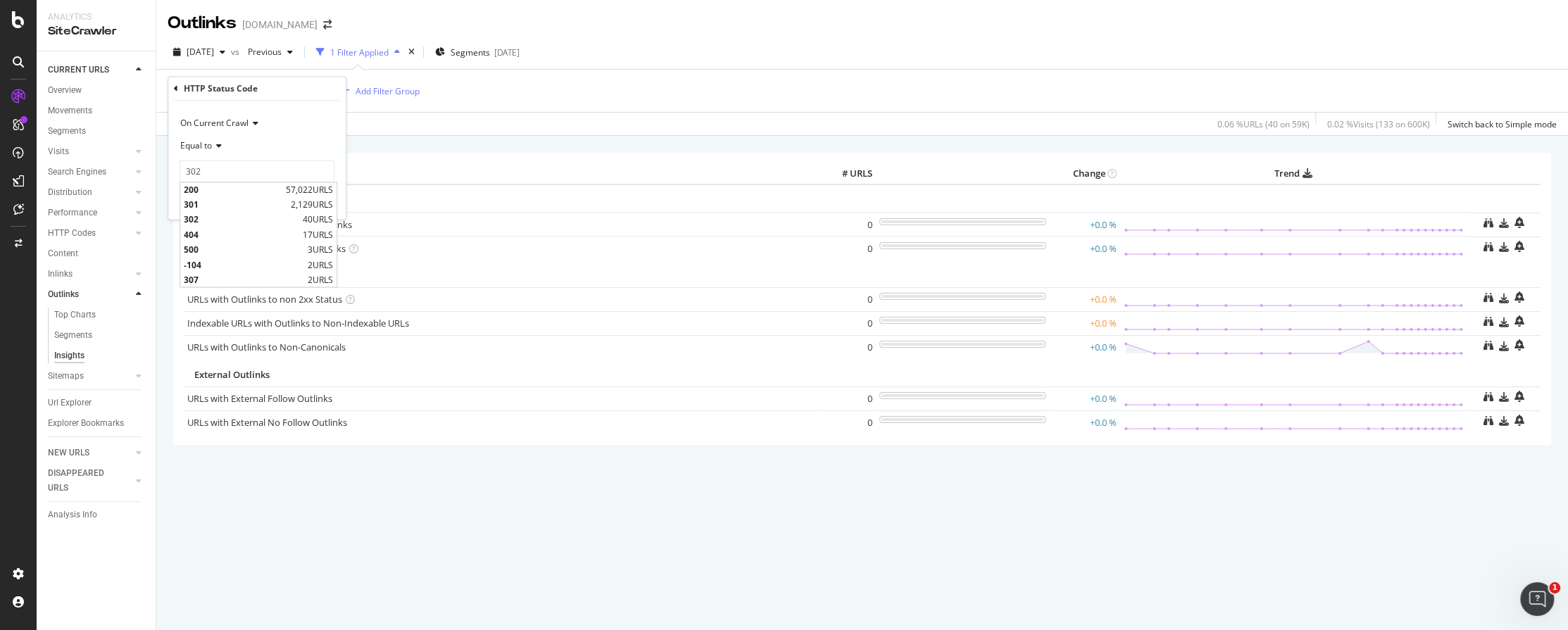
click at [233, 231] on span "404" at bounding box center [241, 235] width 115 height 12
type input "404"
click at [315, 197] on div "Apply" at bounding box center [323, 201] width 22 height 12
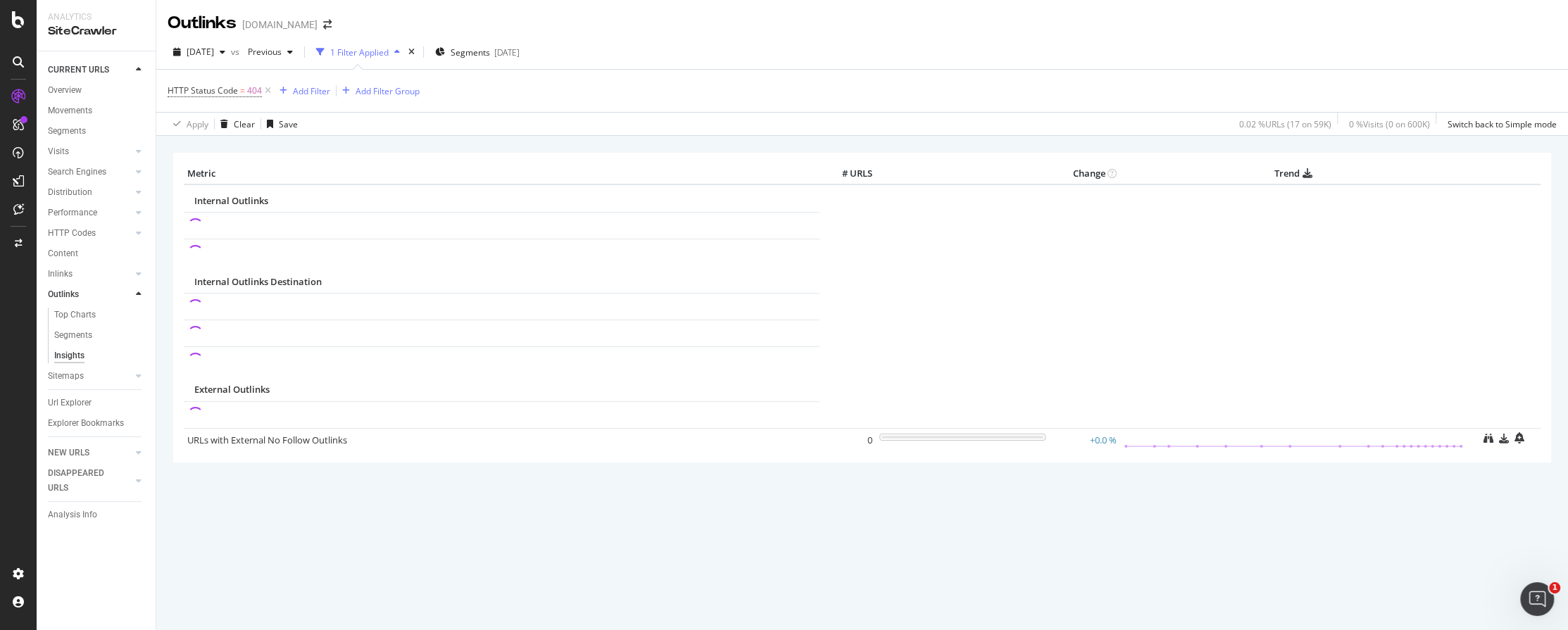
click at [838, 496] on div "× Metric # URLS Change Trend Internal Outlinks Internal Outlinks Destination Ex…" at bounding box center [862, 326] width 1377 height 369
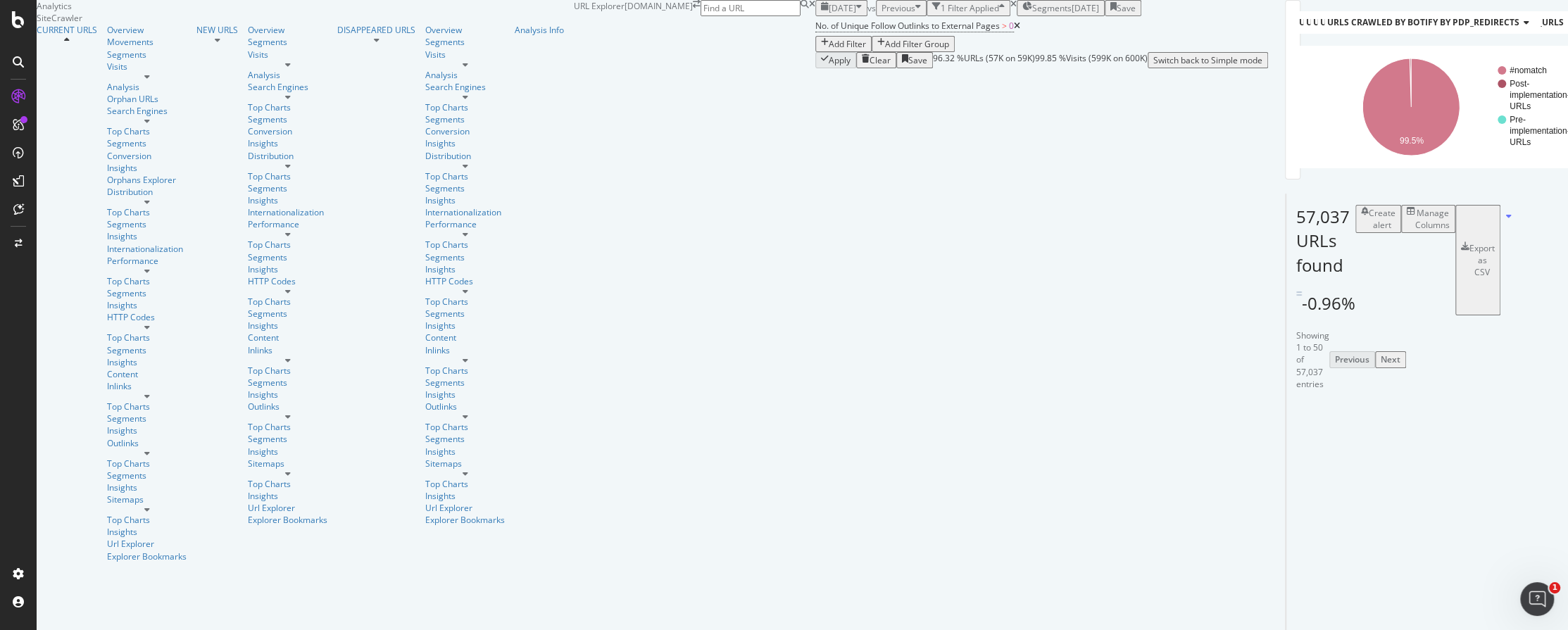
click at [1286, 315] on div "57,037 URLs found -0.96% Create alert Manage Columns Export as CSV" at bounding box center [1296, 254] width 21 height 121
click at [1354, 107] on icon "A chart." at bounding box center [1371, 83] width 36 height 49
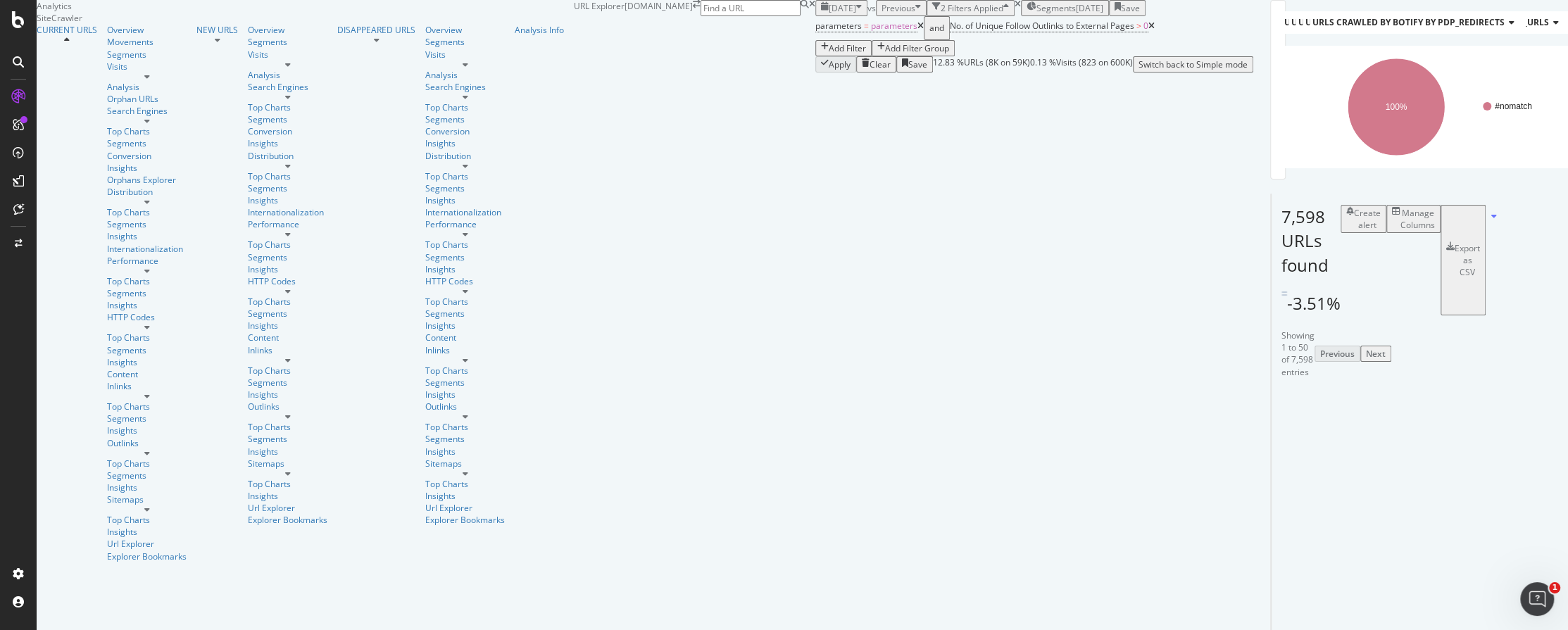
click at [917, 30] on icon at bounding box center [920, 26] width 6 height 8
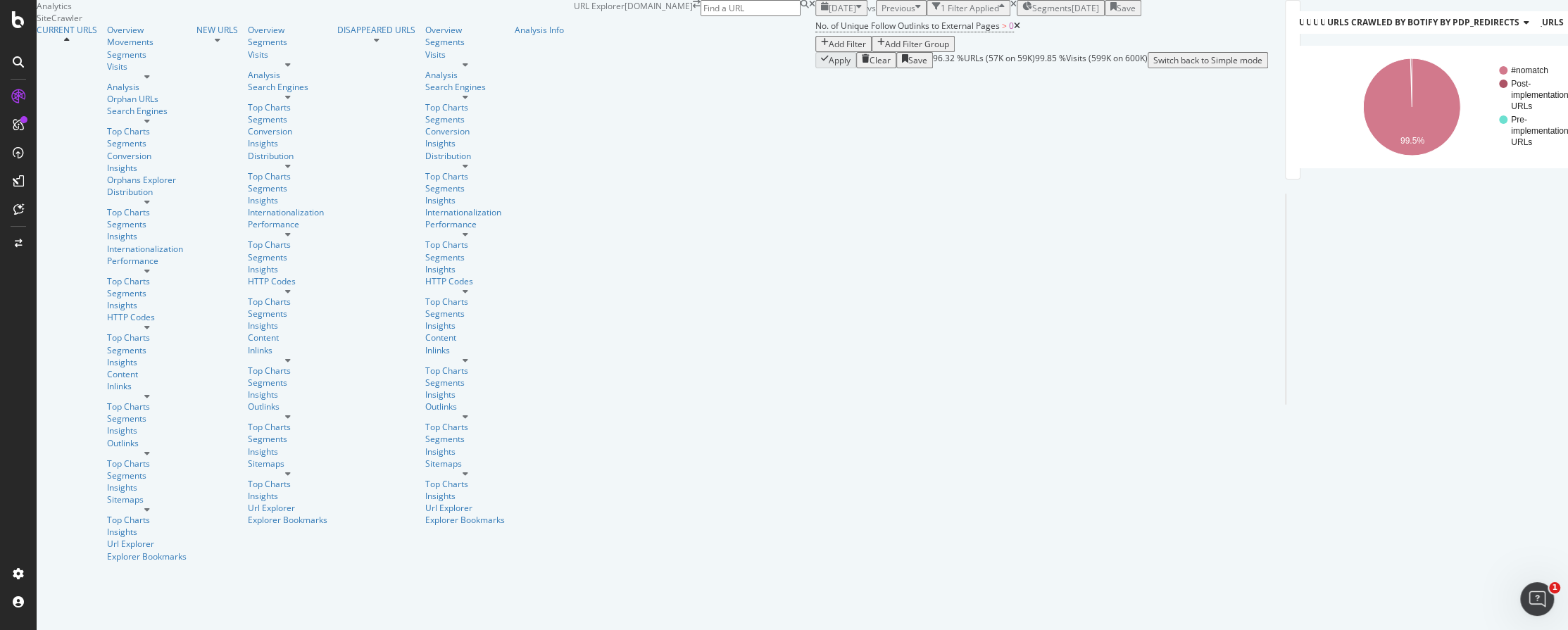
click at [1014, 30] on icon at bounding box center [1017, 26] width 6 height 8
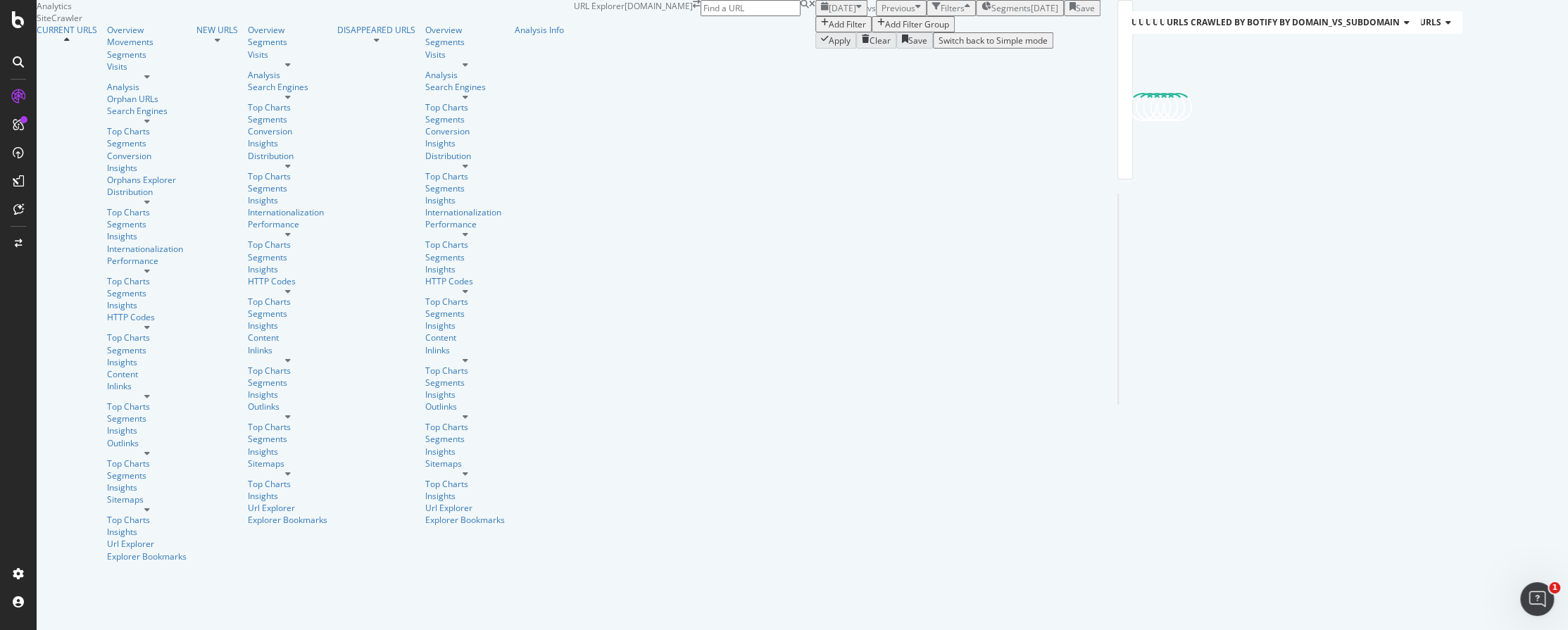
click at [828, 30] on div "Add Filter" at bounding box center [847, 24] width 37 height 12
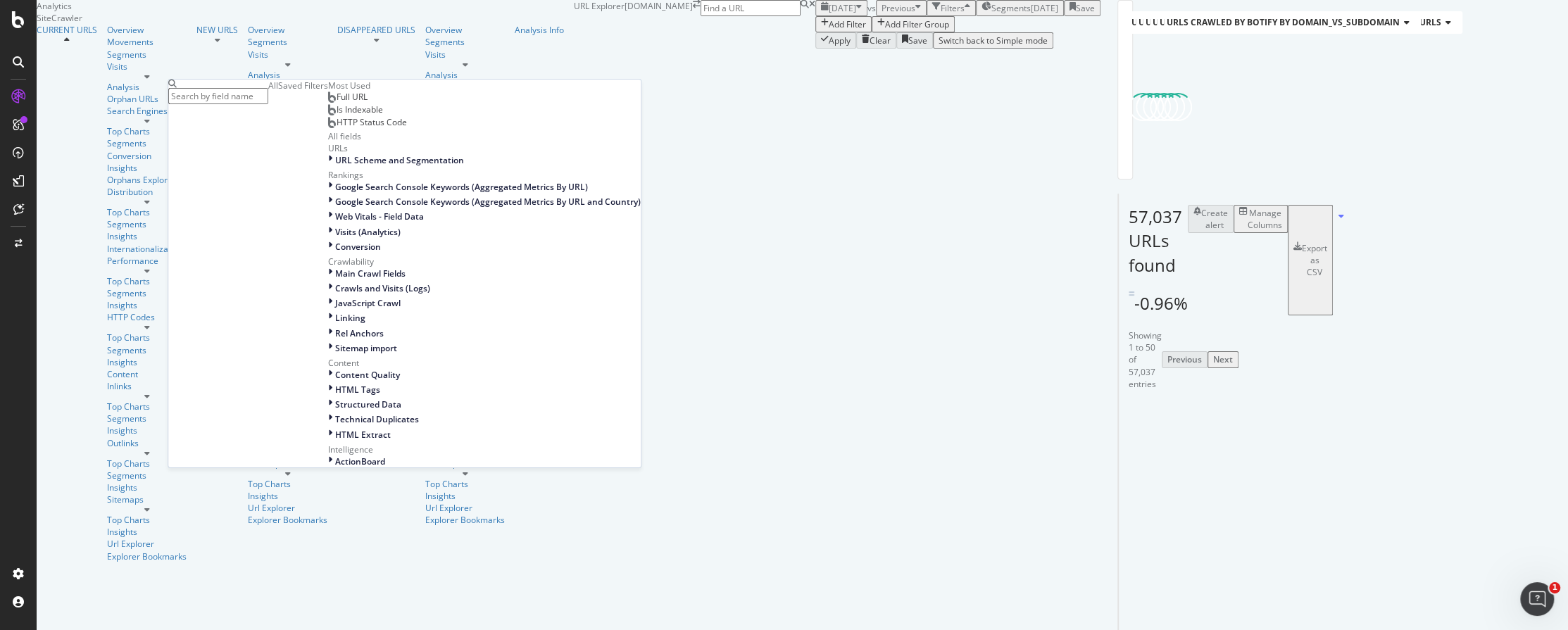
click at [212, 88] on input "text" at bounding box center [219, 96] width 100 height 16
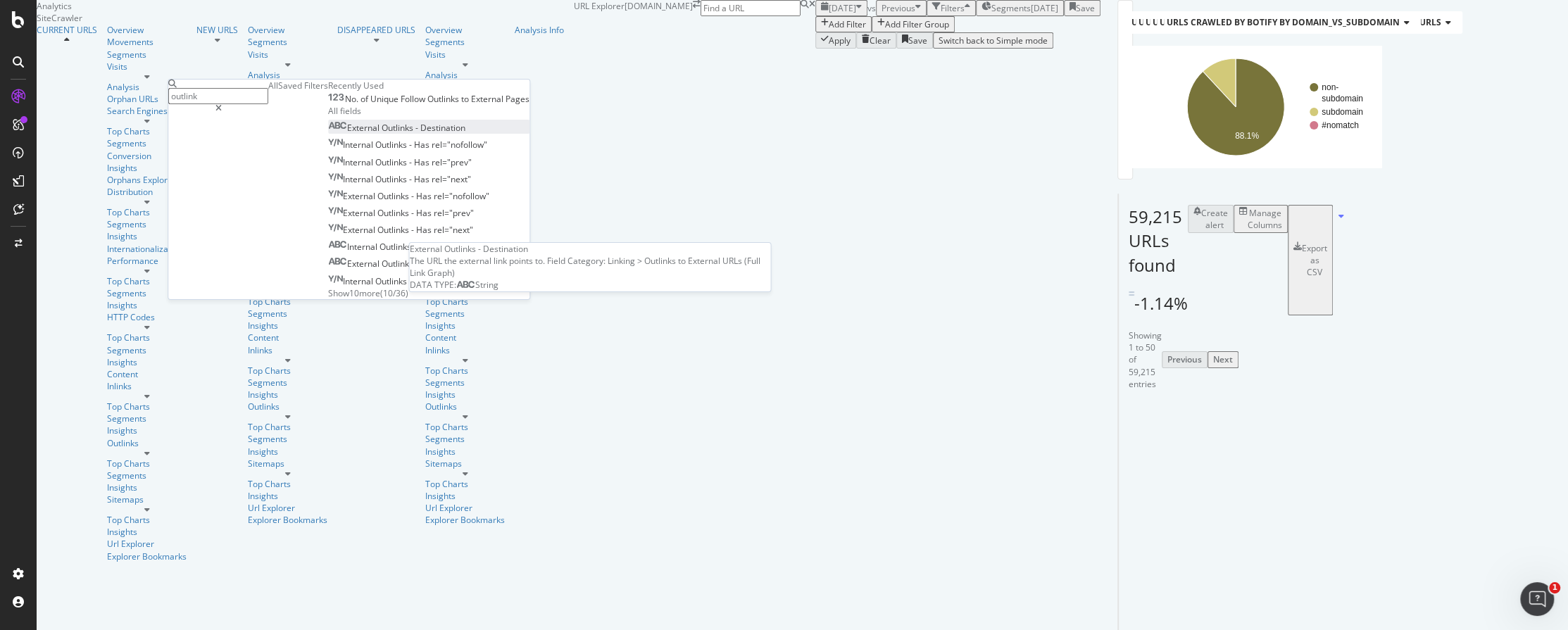
type input "outlink"
click at [382, 134] on span "Outlinks" at bounding box center [399, 128] width 34 height 12
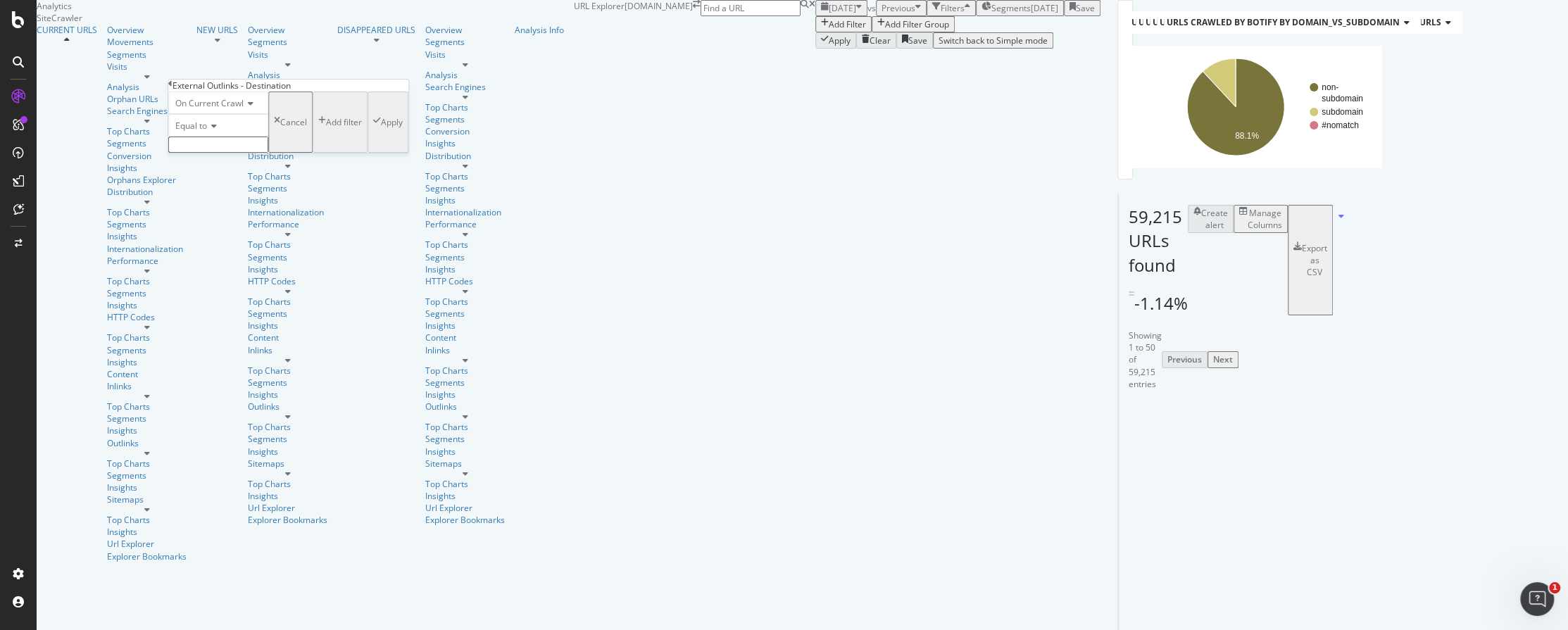
click at [229, 153] on input "text" at bounding box center [219, 144] width 100 height 16
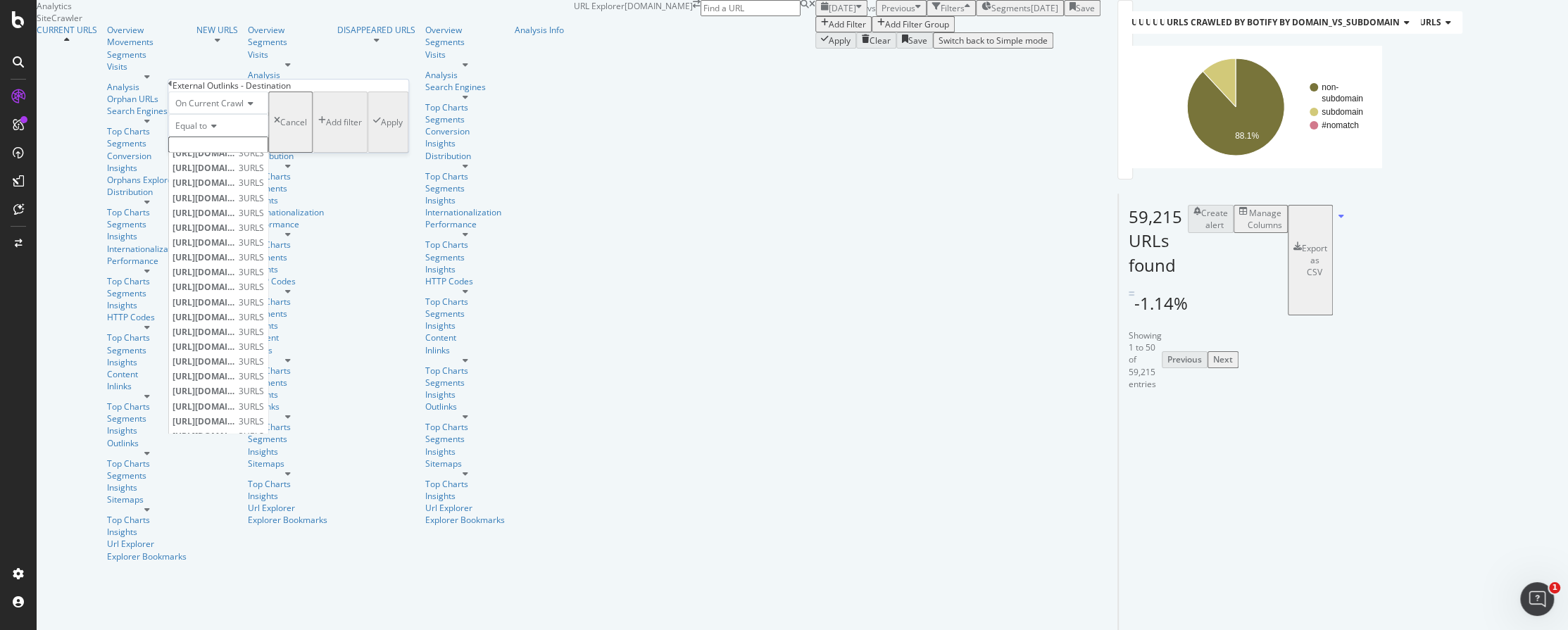
scroll to position [1274, 0]
click at [1118, 390] on div "Showing 1 to 50 of 59,215 entries Previous Next" at bounding box center [1128, 360] width 21 height 61
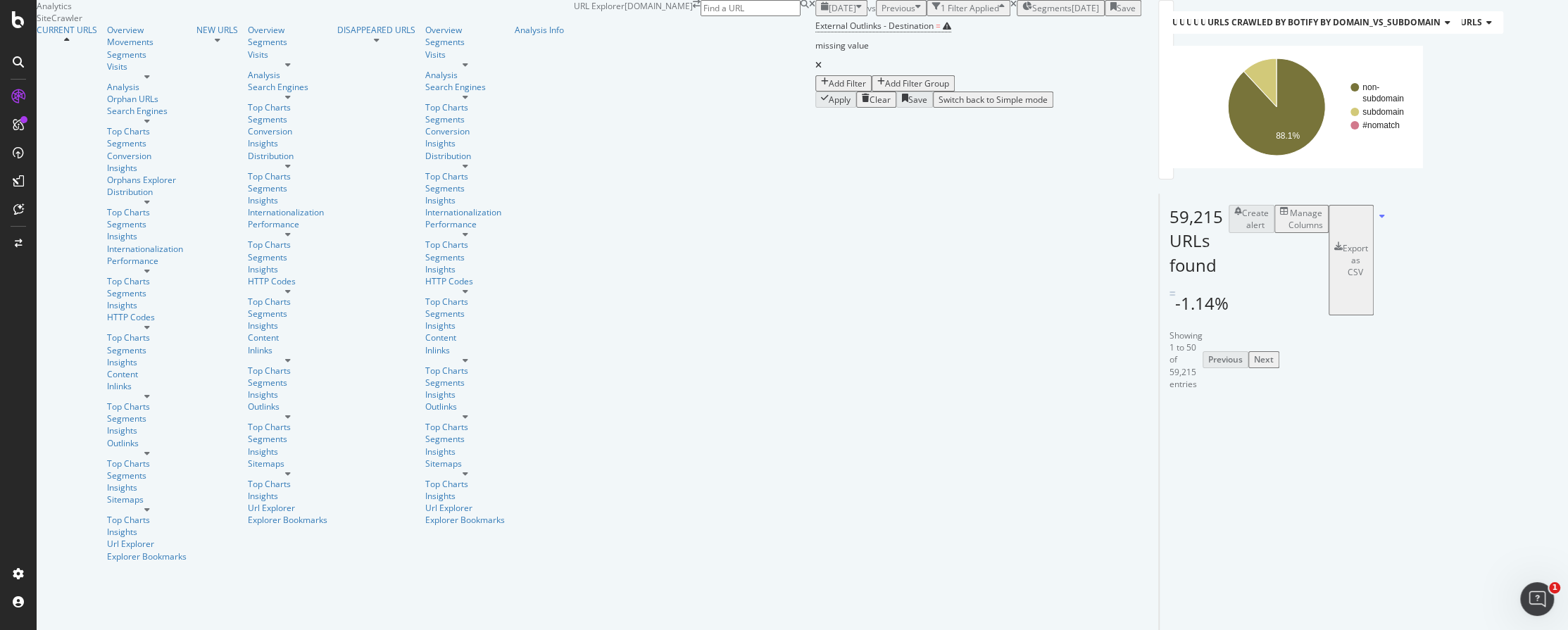
click at [816, 70] on icon at bounding box center [819, 65] width 6 height 8
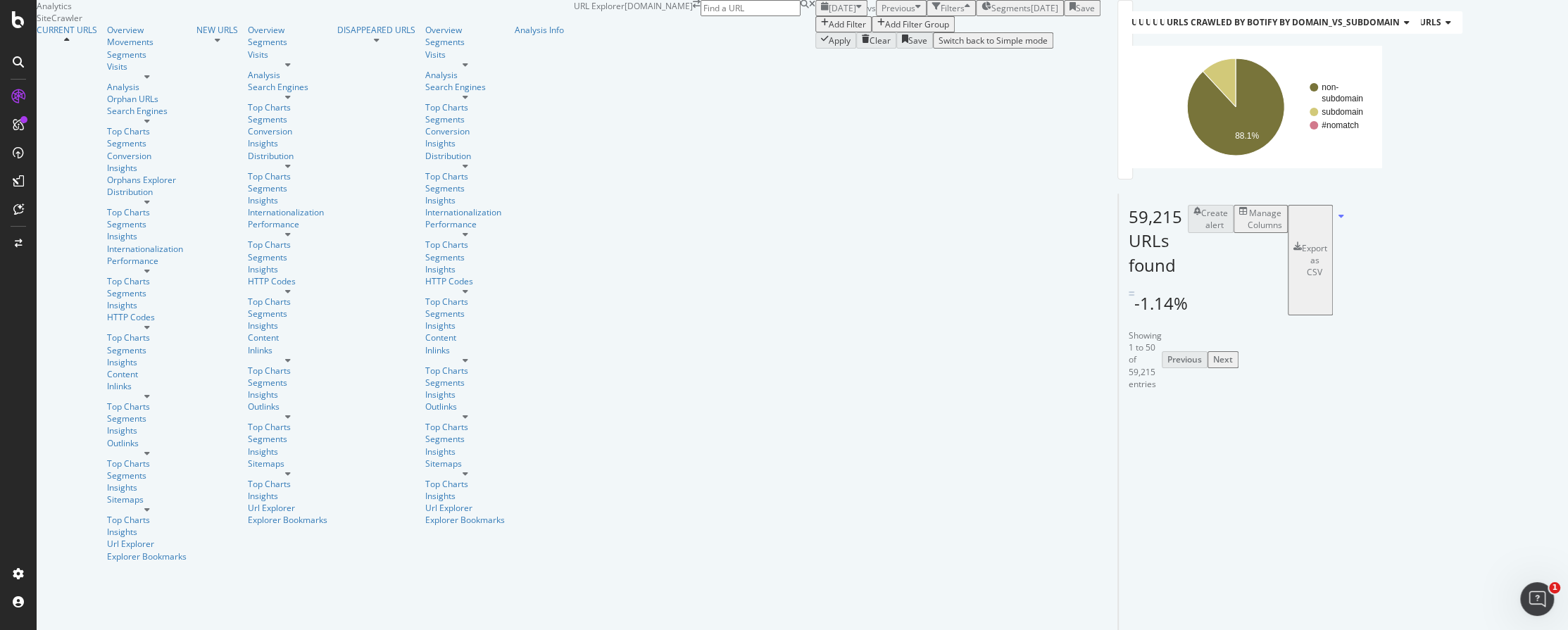
click at [1282, 231] on div "Manage Columns" at bounding box center [1264, 219] width 34 height 24
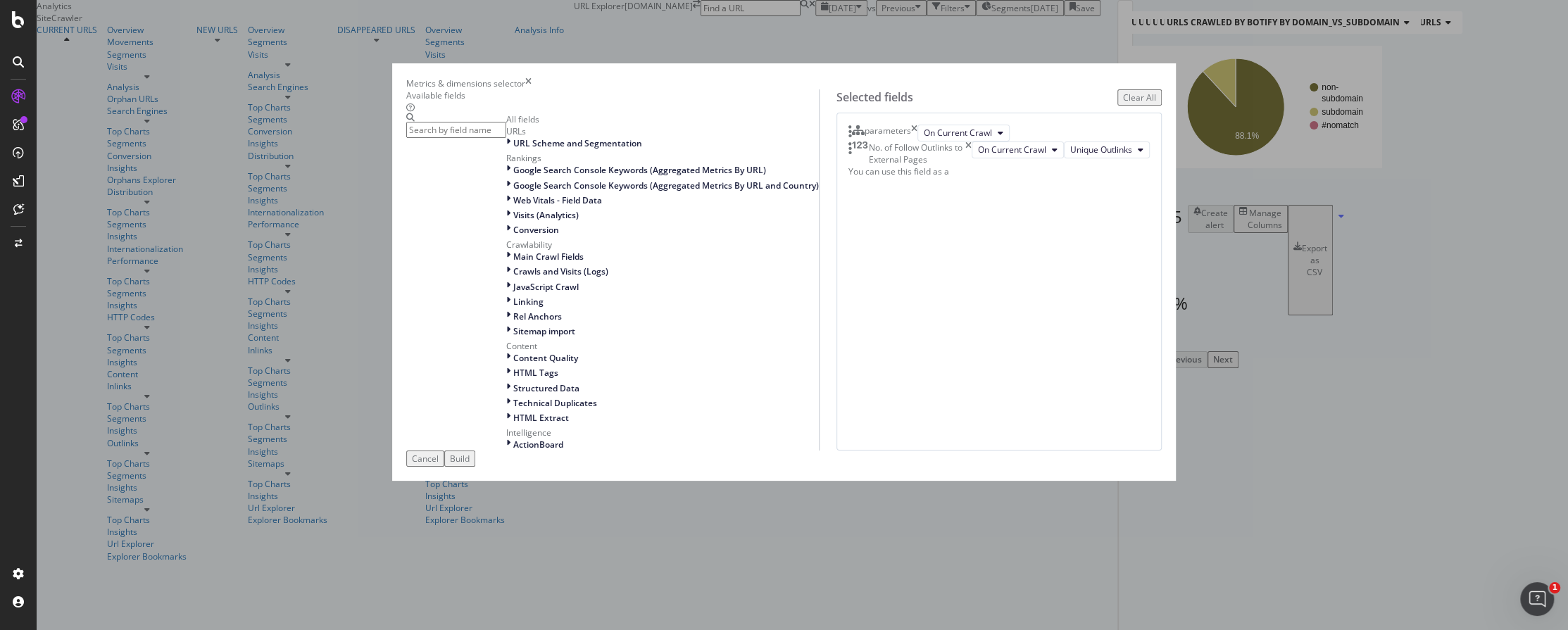
click at [917, 141] on icon "times" at bounding box center [914, 133] width 6 height 17
click at [971, 149] on icon "times" at bounding box center [968, 137] width 6 height 24
click at [506, 138] on input "modal" at bounding box center [456, 129] width 100 height 16
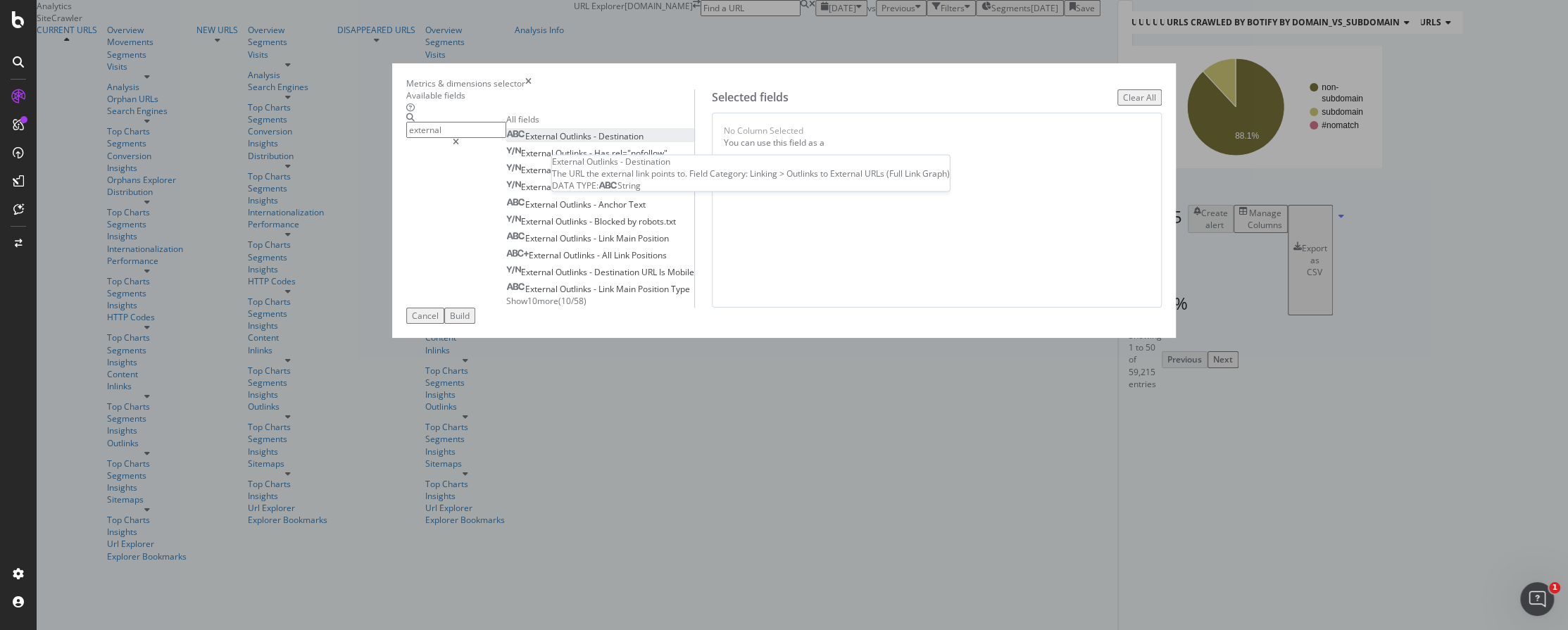
type input "external"
click at [594, 142] on span "Outlinks" at bounding box center [576, 137] width 34 height 12
click at [594, 210] on span "Outlinks" at bounding box center [576, 204] width 34 height 12
click at [592, 261] on span "Outlinks" at bounding box center [580, 255] width 34 height 12
click at [894, 175] on icon "times" at bounding box center [891, 167] width 6 height 17
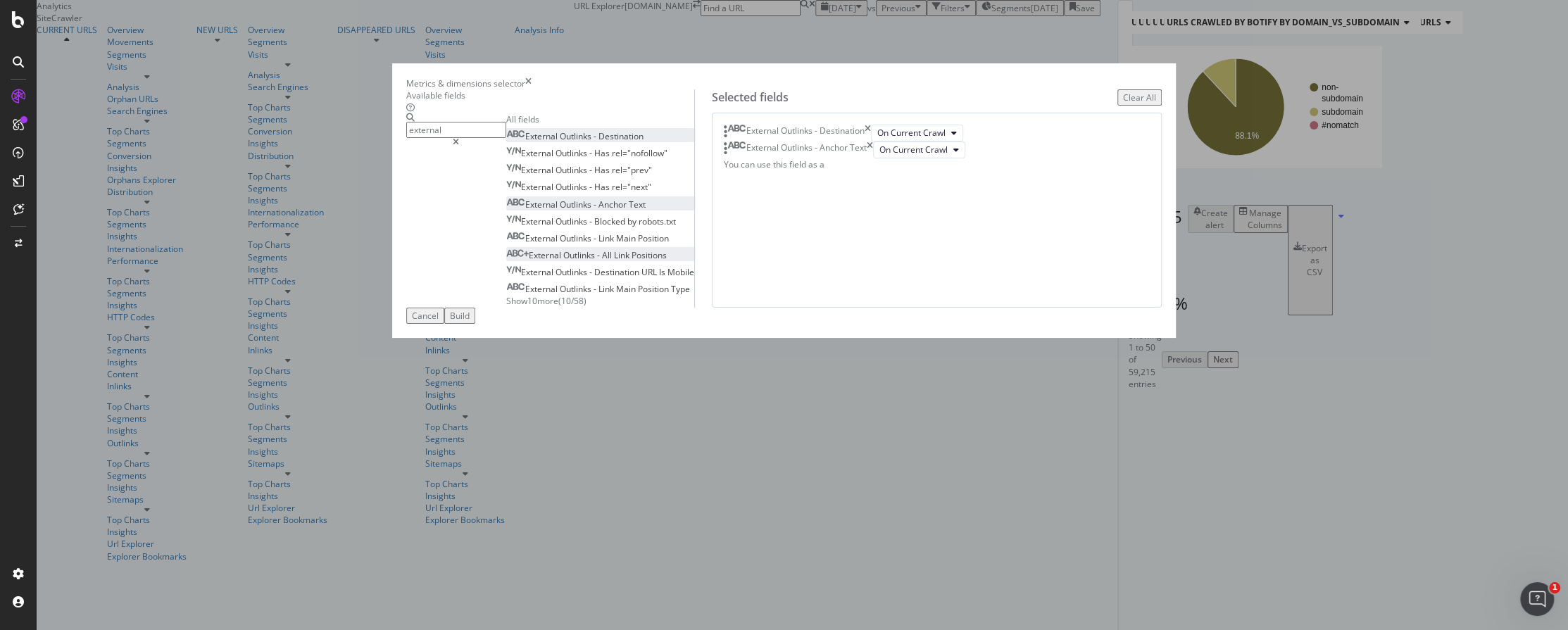
click at [544, 307] on span "Show 10 more" at bounding box center [532, 301] width 52 height 12
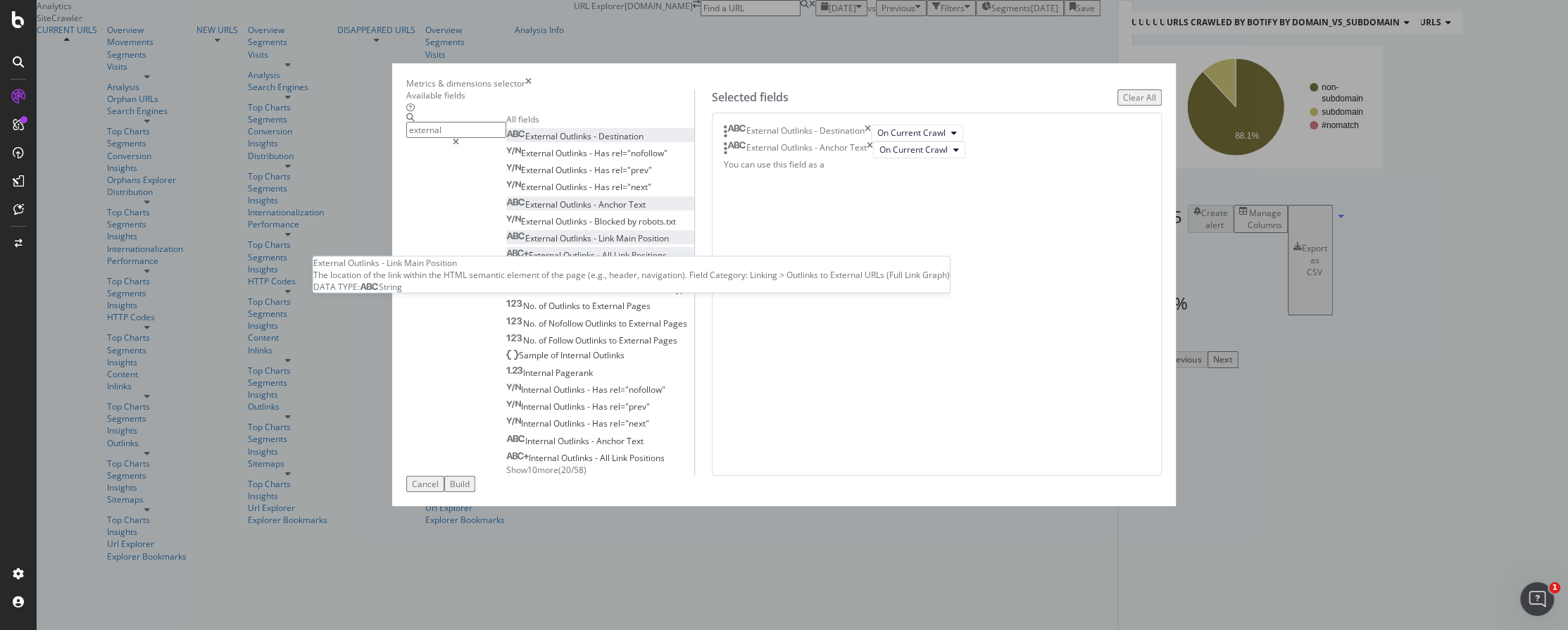
click at [638, 244] on span "Main" at bounding box center [626, 238] width 22 height 12
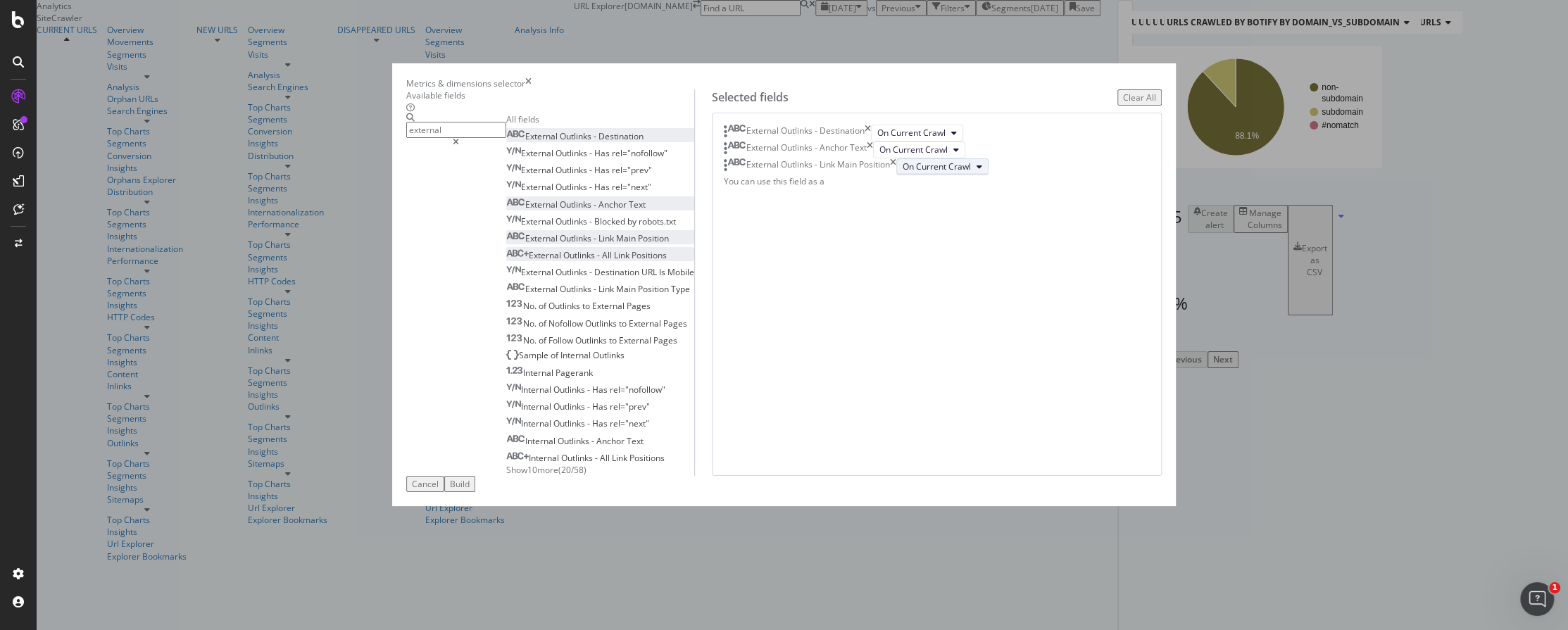
click at [903, 172] on span "On Current Crawl" at bounding box center [937, 166] width 68 height 12
click at [469, 490] on div "Build" at bounding box center [459, 484] width 20 height 12
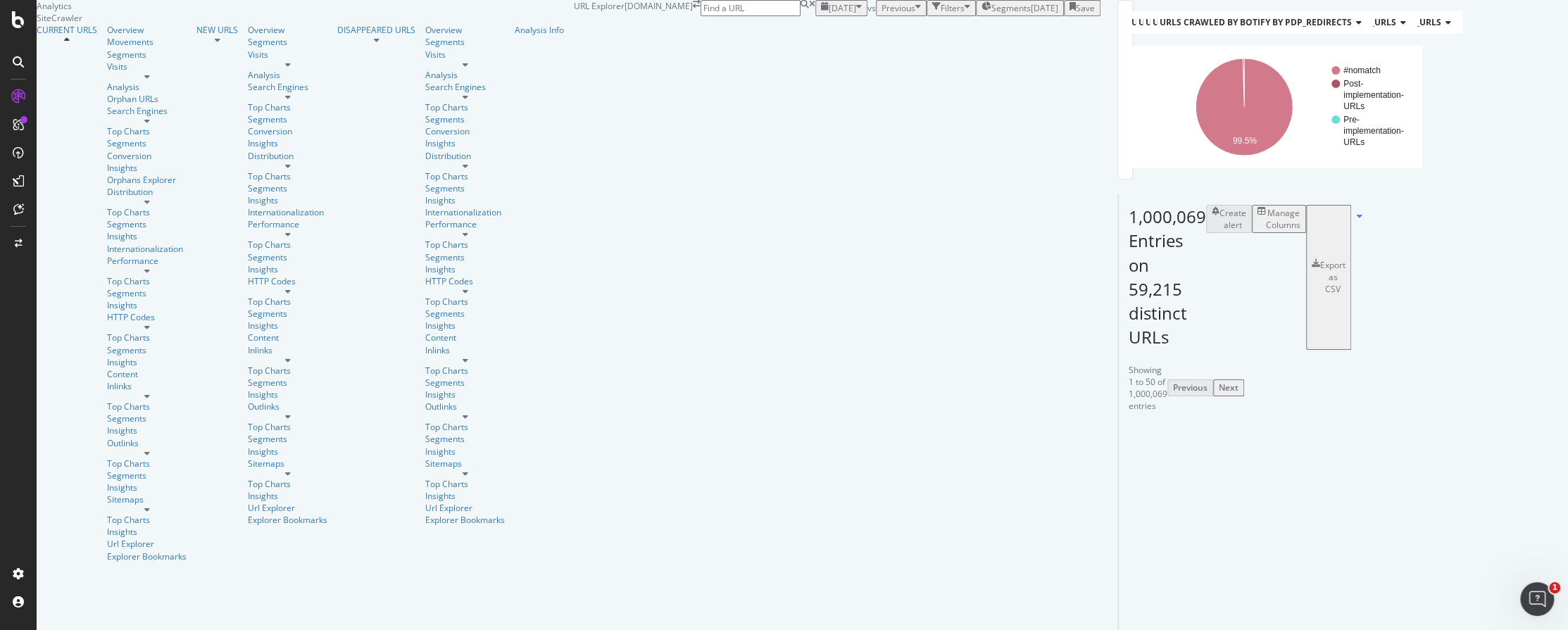
click at [964, 14] on icon "button" at bounding box center [967, 8] width 5 height 12
click at [828, 30] on div "Add Filter" at bounding box center [847, 24] width 37 height 12
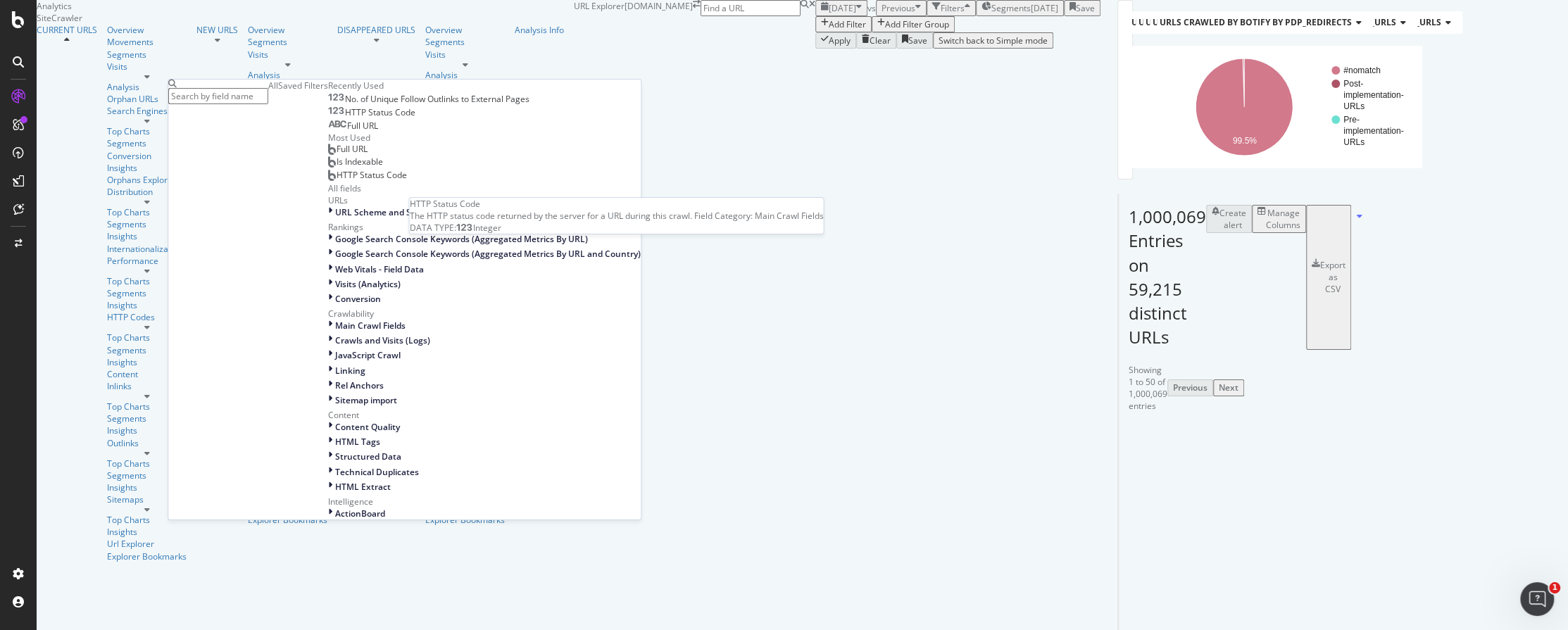
click at [345, 118] on span "HTTP Status Code" at bounding box center [380, 112] width 71 height 12
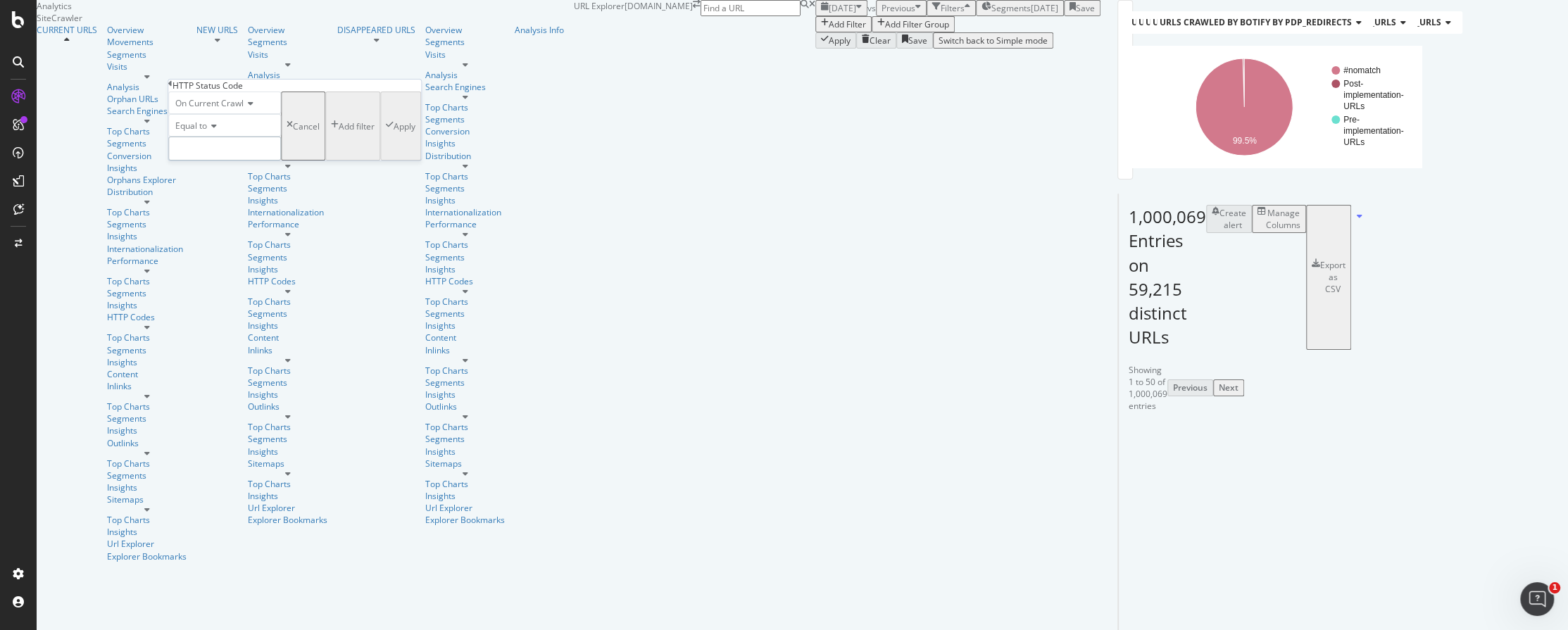
click at [237, 160] on input "number" at bounding box center [225, 149] width 112 height 24
click at [231, 188] on span "301" at bounding box center [201, 183] width 58 height 12
type input "301"
click at [393, 132] on div "Apply" at bounding box center [404, 127] width 22 height 12
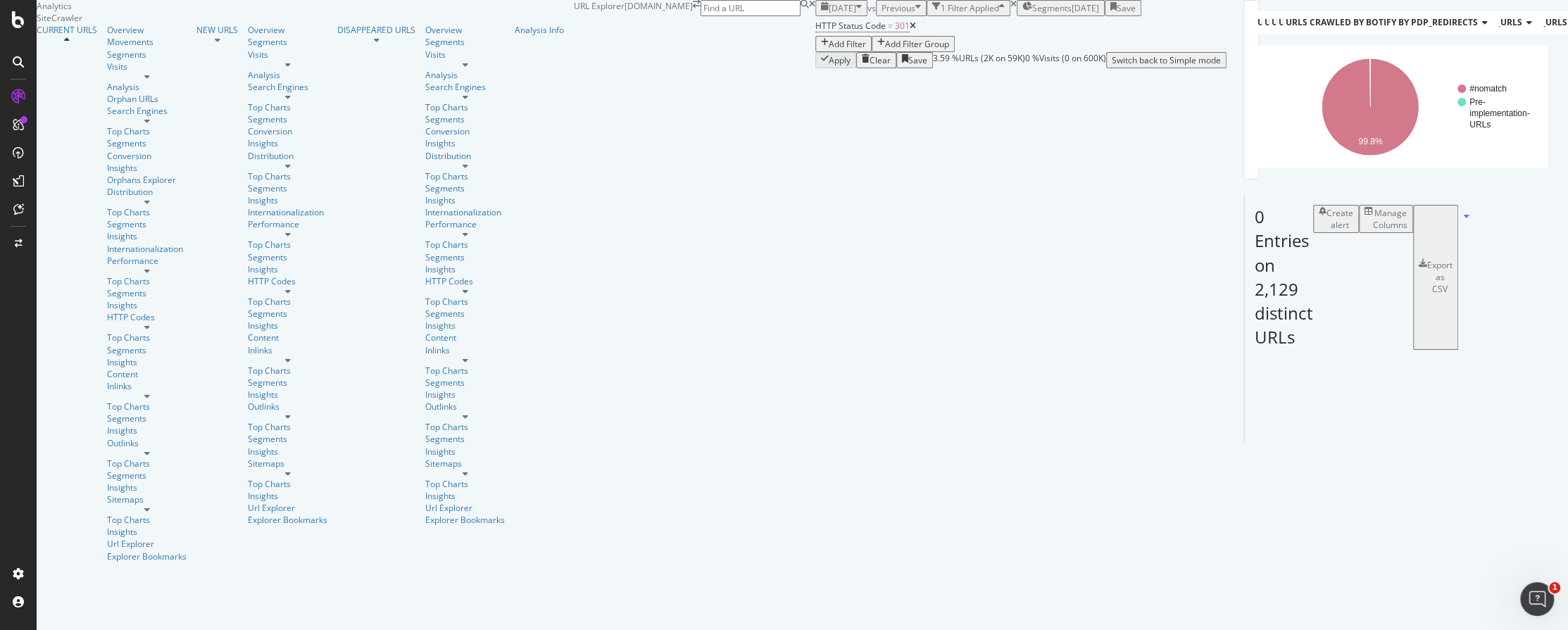
click at [816, 68] on div "Apply Clear Save 3.59 % URLs ( 2K on 59K ) 0 % Visits ( 0 on 600K ) Switch back…" at bounding box center [1021, 60] width 411 height 16
click at [894, 32] on span "301" at bounding box center [901, 26] width 14 height 12
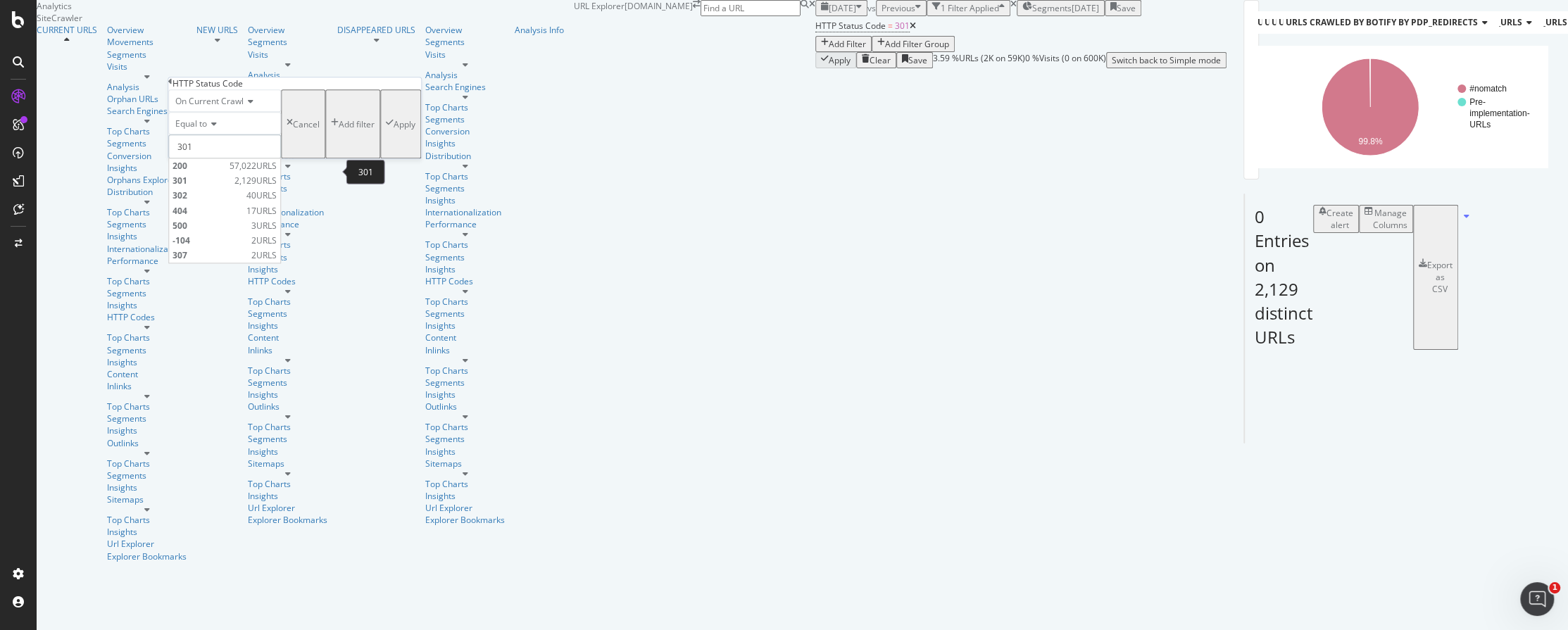
drag, startPoint x: 243, startPoint y: 166, endPoint x: 188, endPoint y: 169, distance: 55.1
click at [188, 159] on input "301" at bounding box center [225, 146] width 112 height 24
click at [1226, 493] on div "URLs Crawled By Botify By pagetype Chart (by Value) Table Expand Export as CSV …" at bounding box center [1243, 246] width 34 height 493
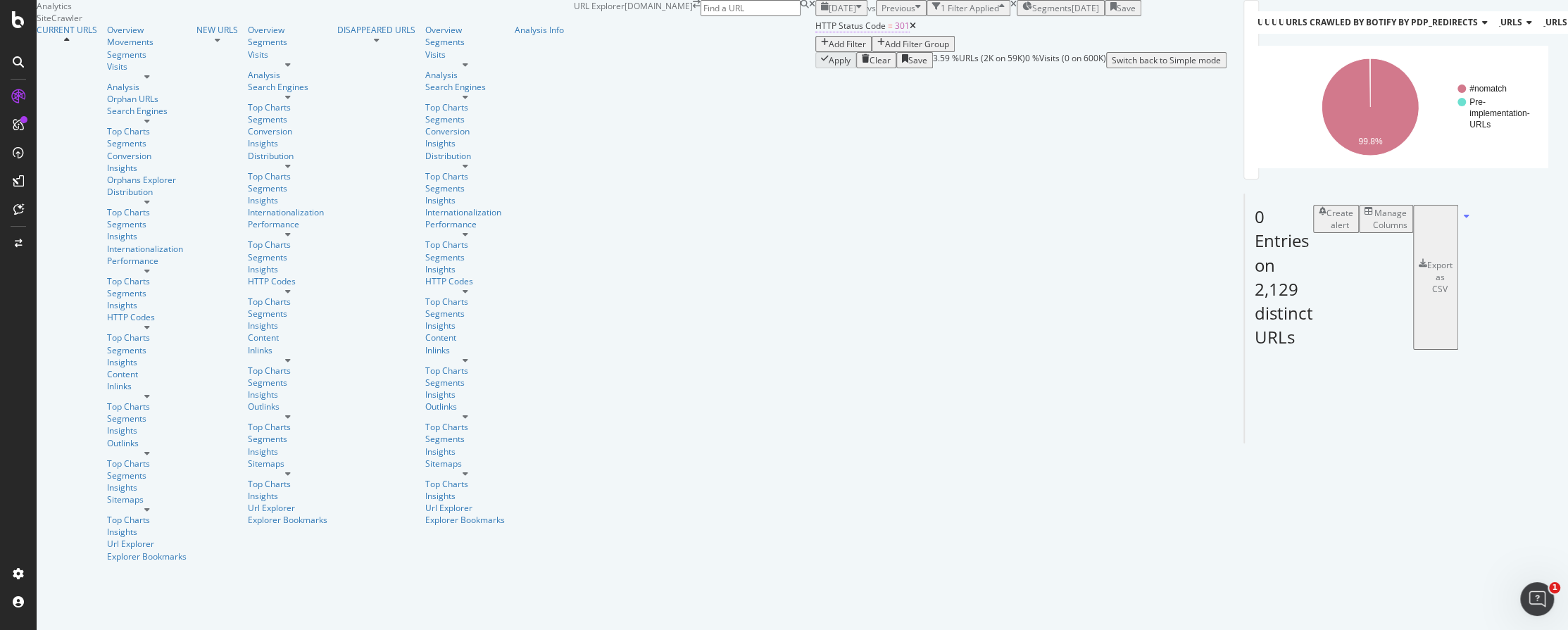
click at [894, 32] on span "301" at bounding box center [901, 26] width 14 height 12
click at [241, 107] on span "On Current Crawl" at bounding box center [210, 101] width 68 height 12
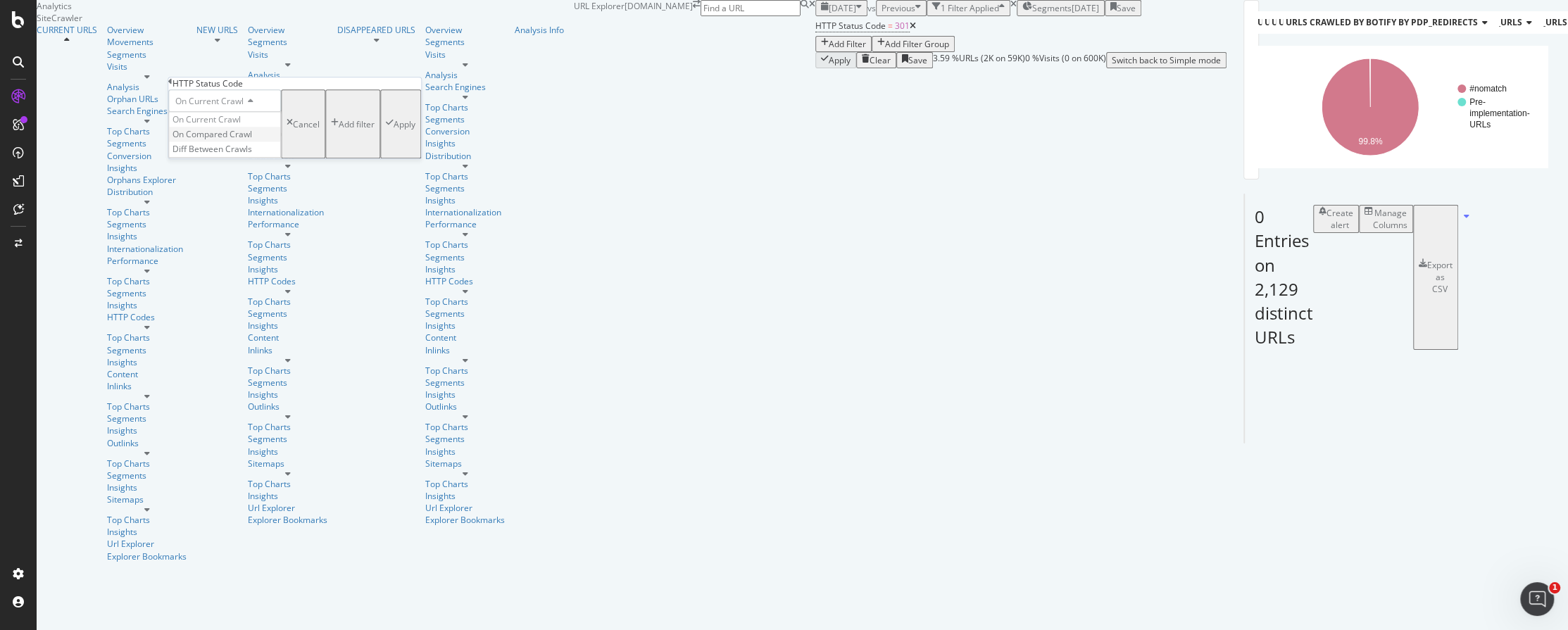
click at [239, 140] on span "On Compared Crawl" at bounding box center [212, 135] width 80 height 12
click at [393, 131] on div "Apply" at bounding box center [404, 124] width 22 height 12
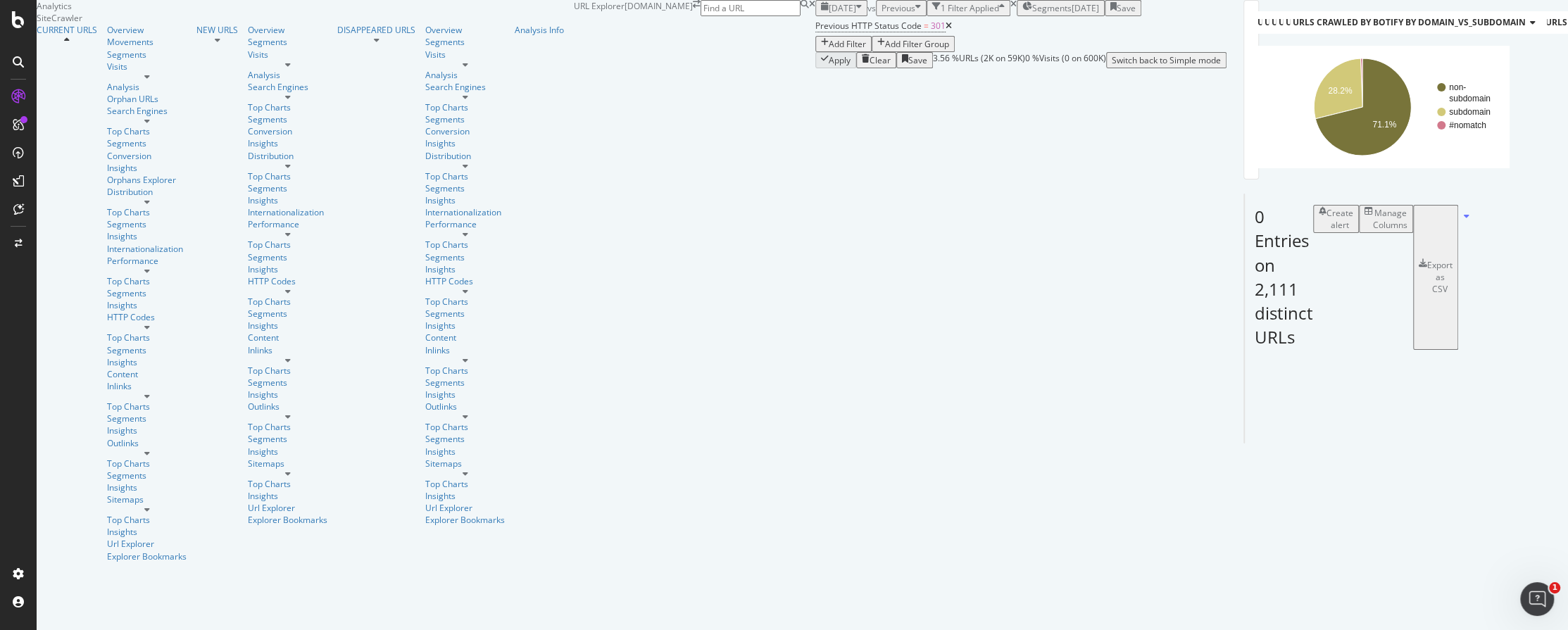
click at [1244, 443] on div "URL Card External Outlinks - Destination External Outlinks - Anchor Text Extern…" at bounding box center [1244, 399] width 0 height 86
click at [107, 437] on div "Outlinks" at bounding box center [147, 443] width 80 height 12
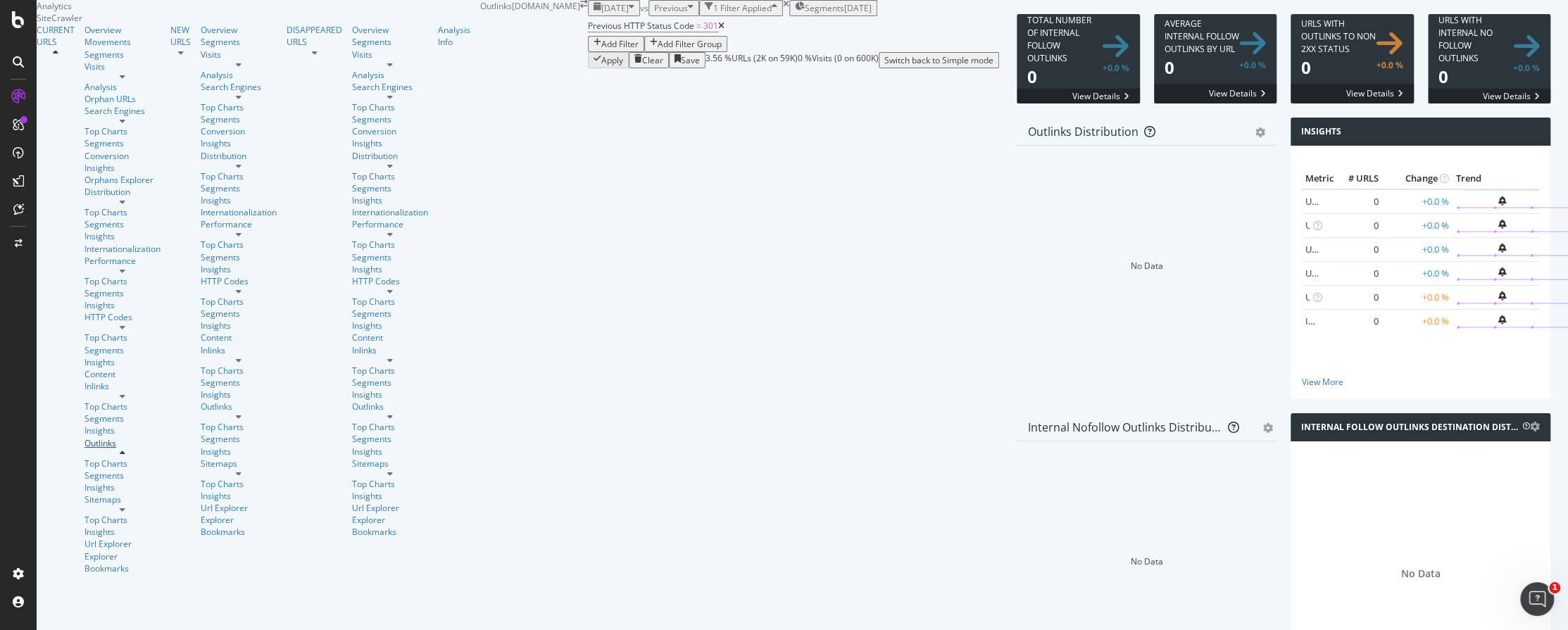
scroll to position [78, 0]
click at [84, 437] on div "Outlinks" at bounding box center [122, 443] width 76 height 12
click at [718, 30] on icon at bounding box center [721, 26] width 6 height 8
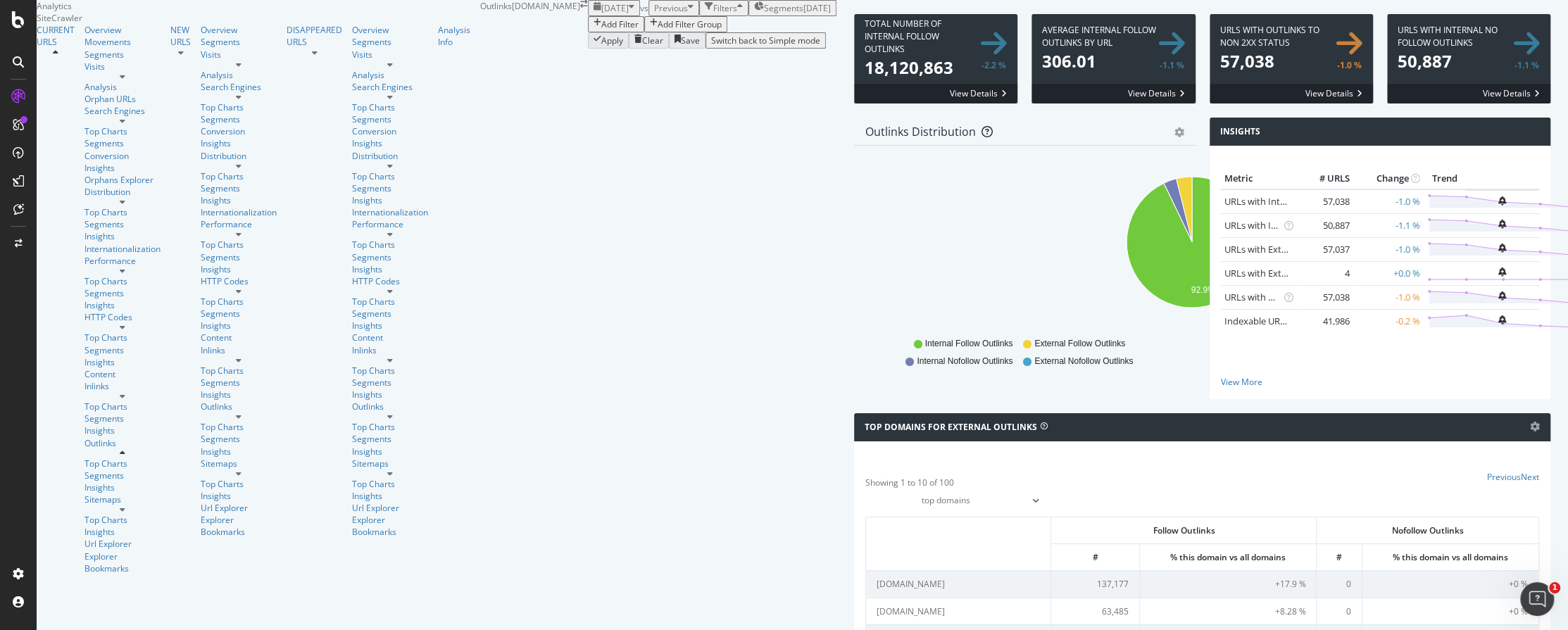
click at [1210, 103] on span at bounding box center [1291, 59] width 163 height 90
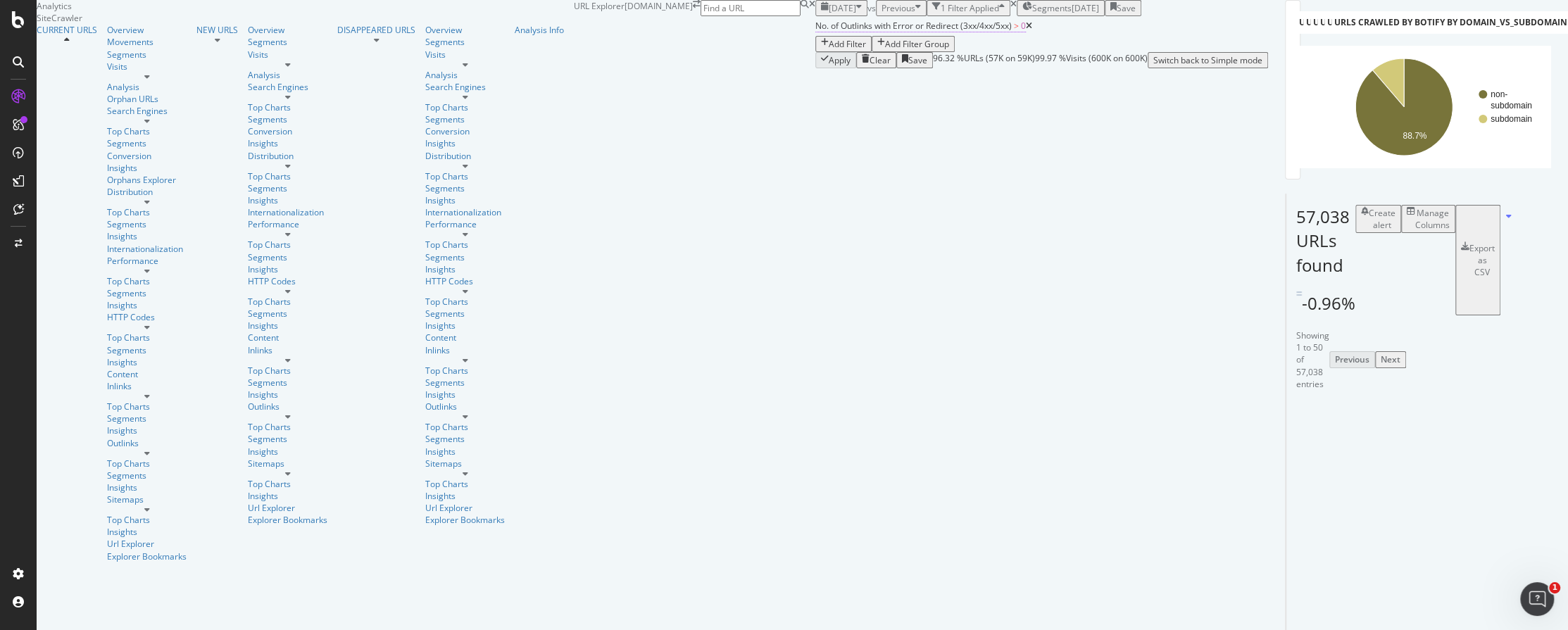
click at [816, 32] on span "No. of Outlinks with Error or Redirect (3xx/4xx/5xx)" at bounding box center [913, 26] width 197 height 12
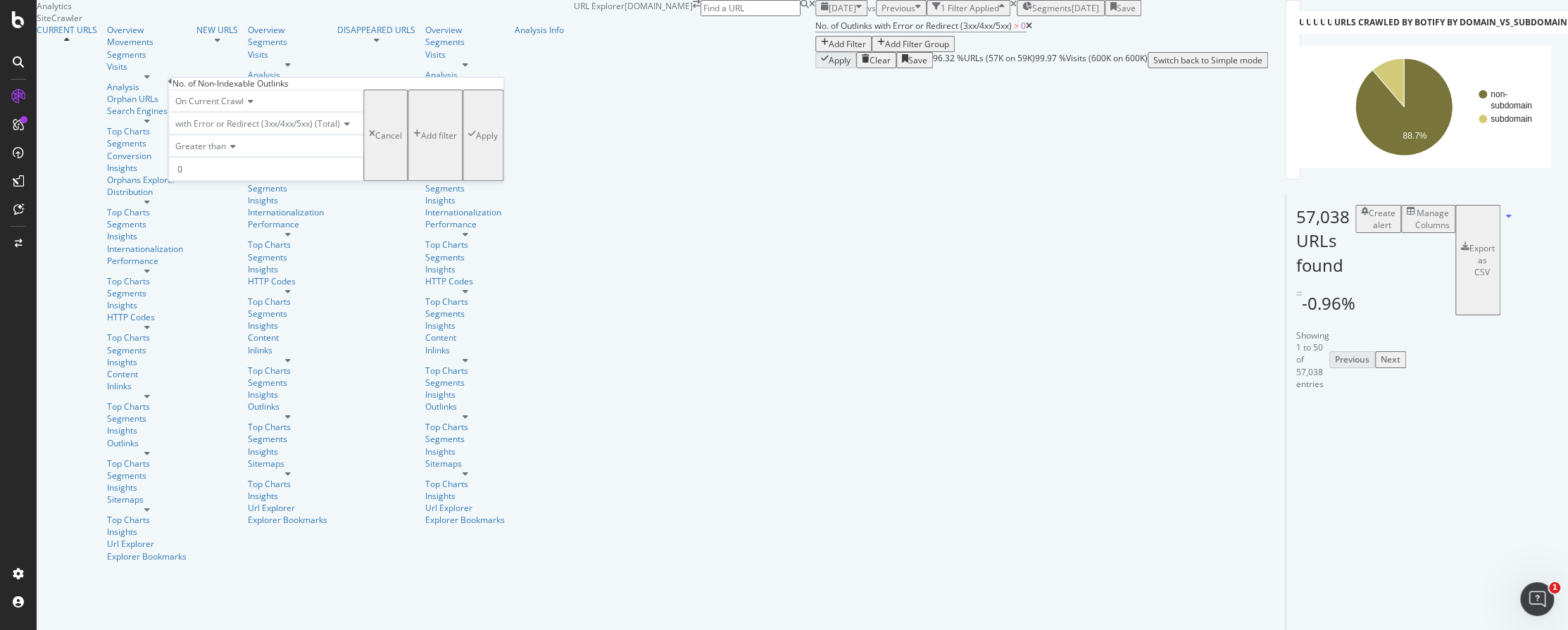
click at [263, 130] on span "with Error or Redirect (3xx/4xx/5xx) (Total)" at bounding box center [257, 124] width 165 height 12
click at [259, 178] on span "with 3xx Redirect (Total)" at bounding box center [219, 172] width 93 height 12
click at [304, 141] on div "Cancel" at bounding box center [317, 136] width 27 height 12
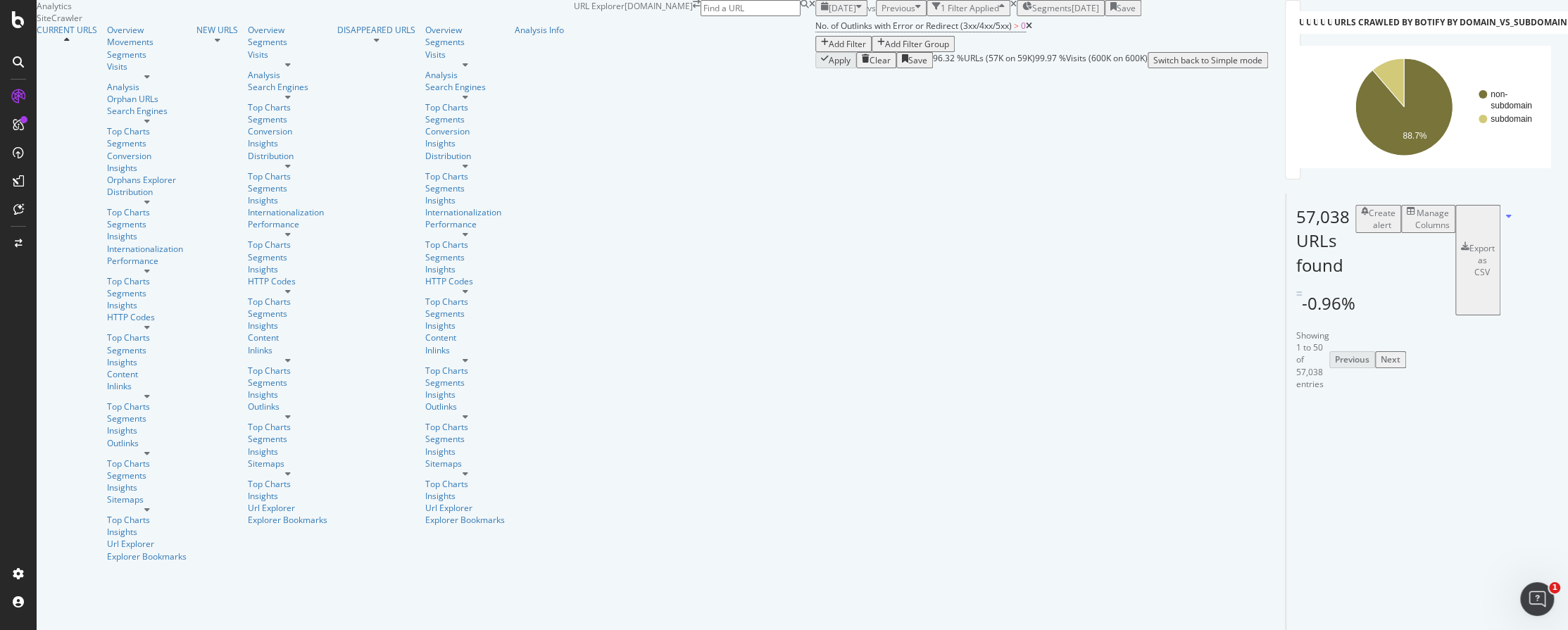
click at [1026, 30] on icon at bounding box center [1029, 26] width 6 height 8
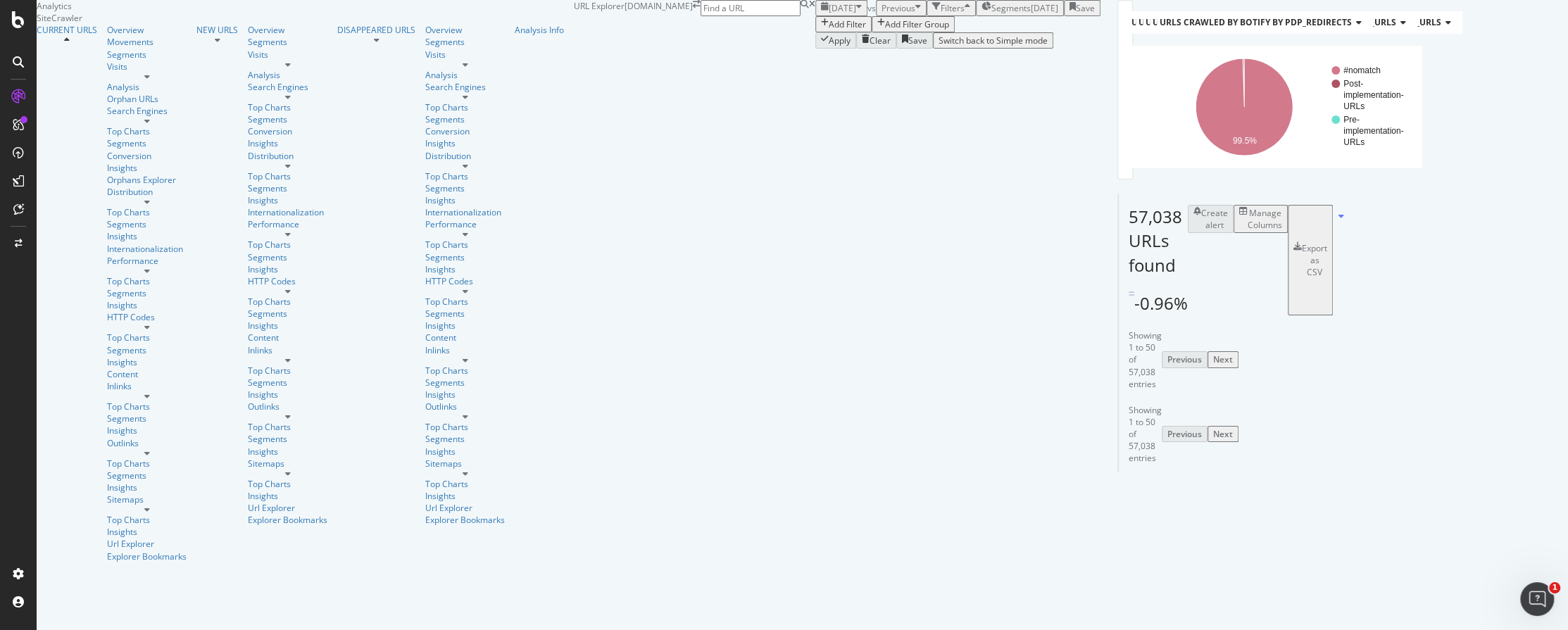
click at [828, 30] on div "Add Filter" at bounding box center [847, 24] width 37 height 12
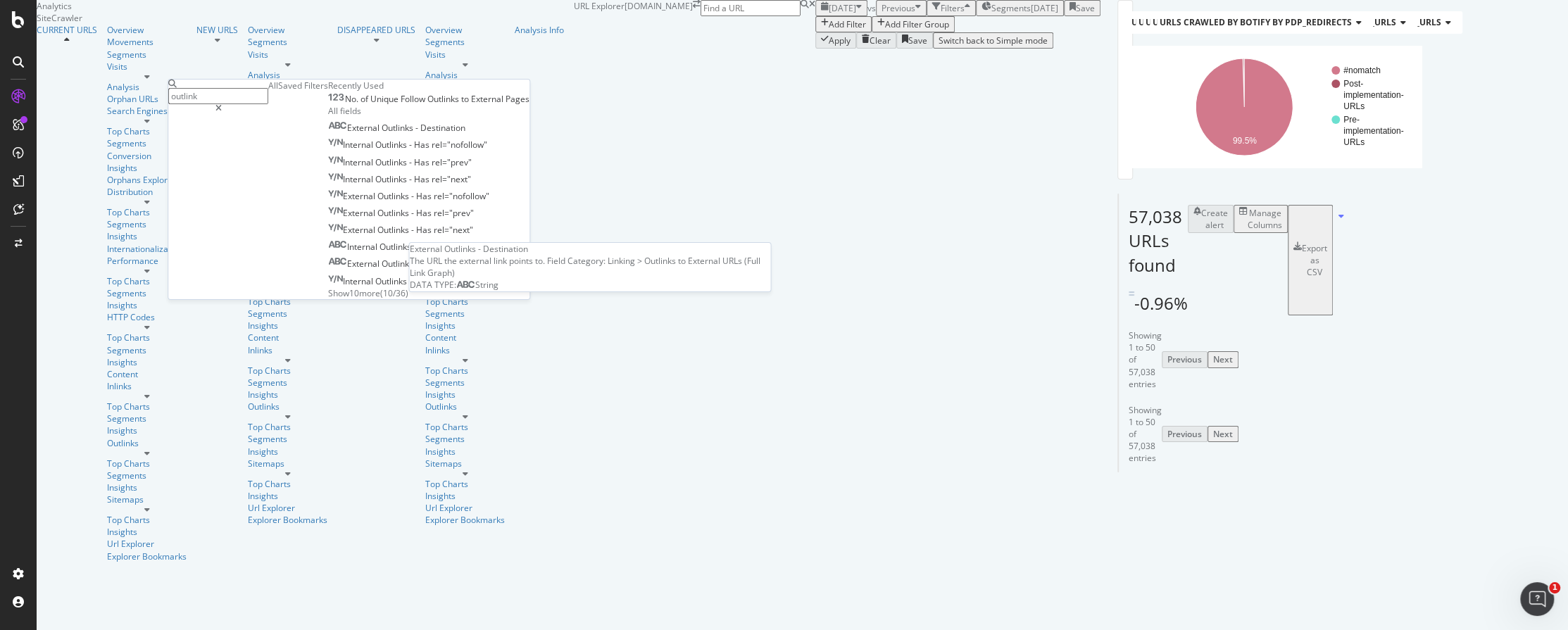
type input "outlink"
click at [415, 134] on span "-" at bounding box center [418, 128] width 5 height 12
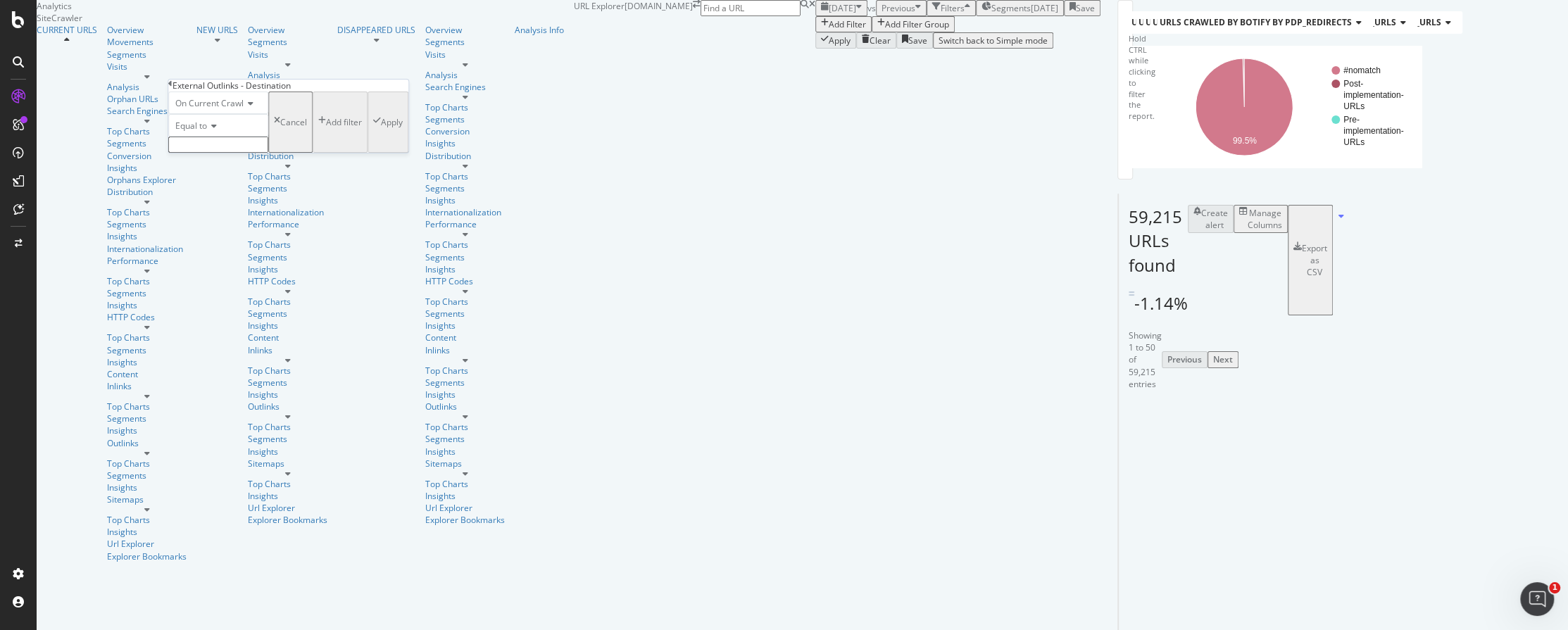
click at [280, 128] on div "Cancel" at bounding box center [293, 122] width 27 height 12
click at [1282, 231] on div "Manage Columns" at bounding box center [1264, 219] width 34 height 24
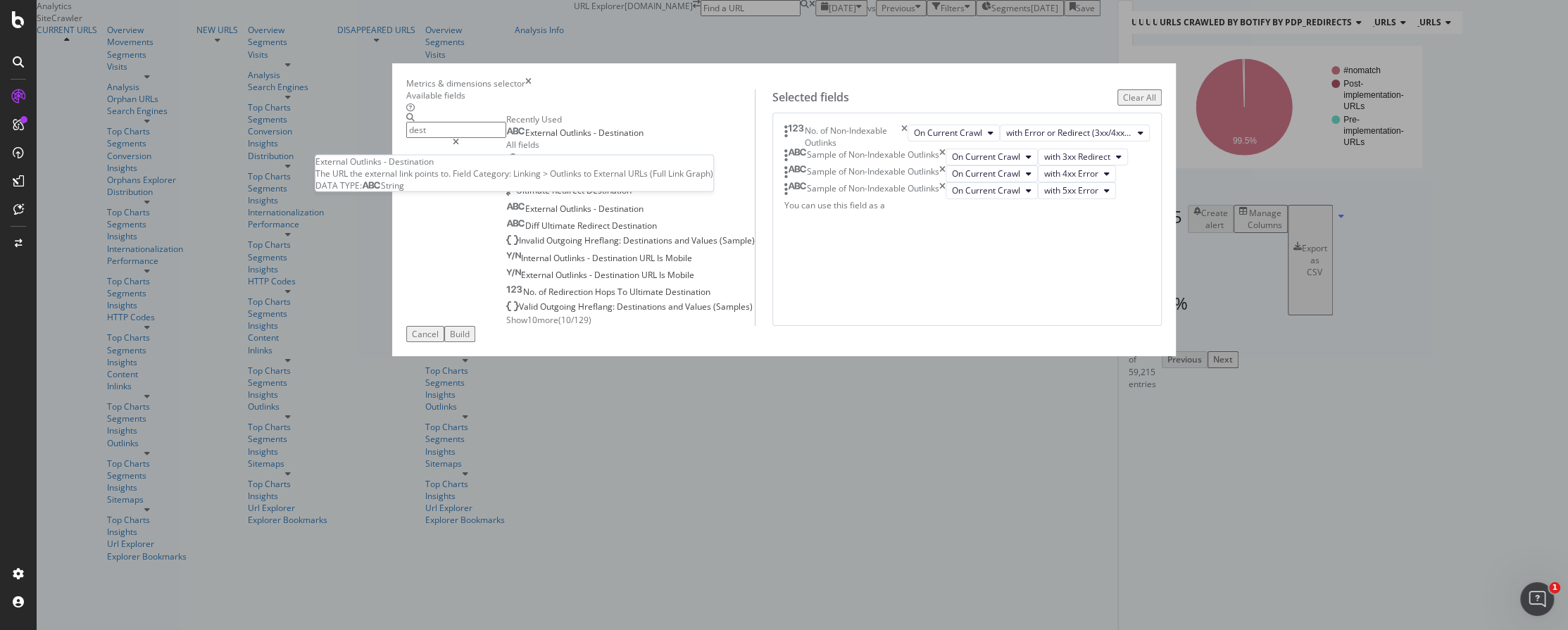
type input "dest"
click at [571, 139] on span "Outlinks" at bounding box center [576, 133] width 34 height 12
click at [945, 199] on icon "times" at bounding box center [942, 191] width 6 height 17
click at [945, 165] on icon "times" at bounding box center [942, 157] width 6 height 17
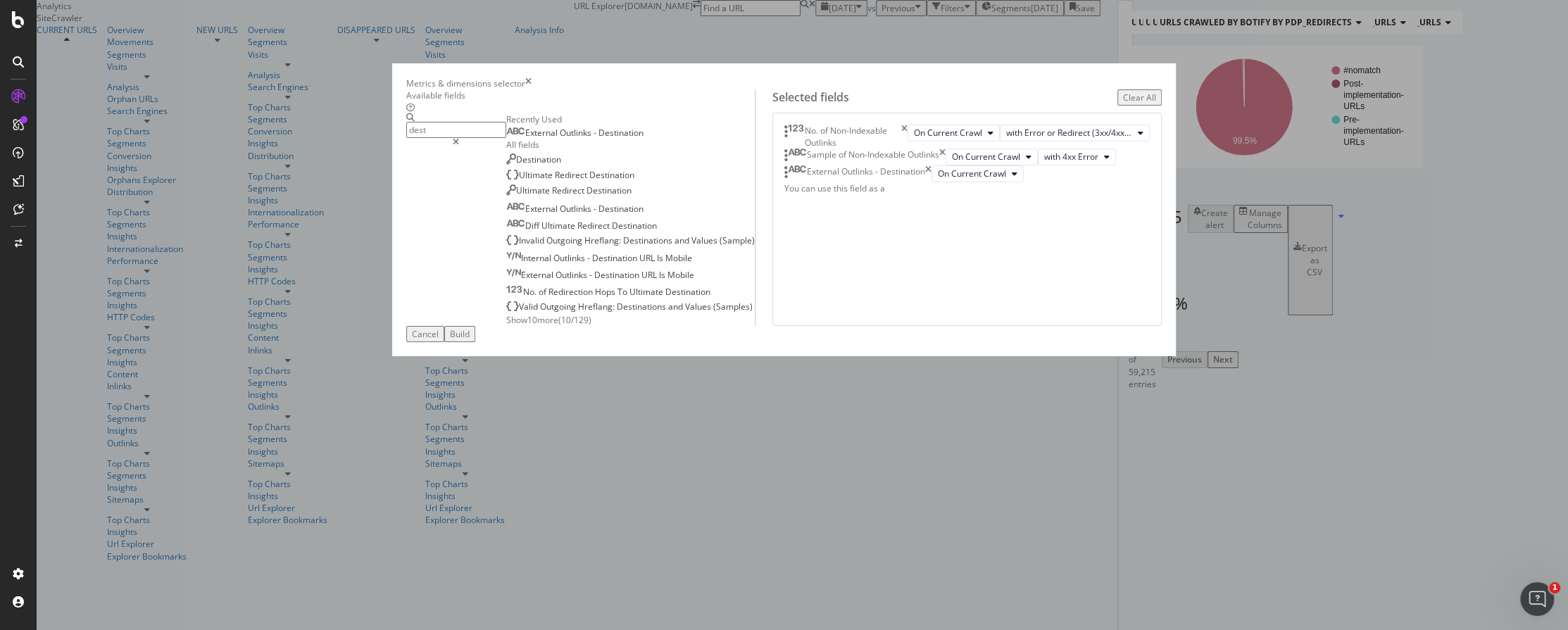
click at [469, 340] on div "Build" at bounding box center [459, 334] width 20 height 12
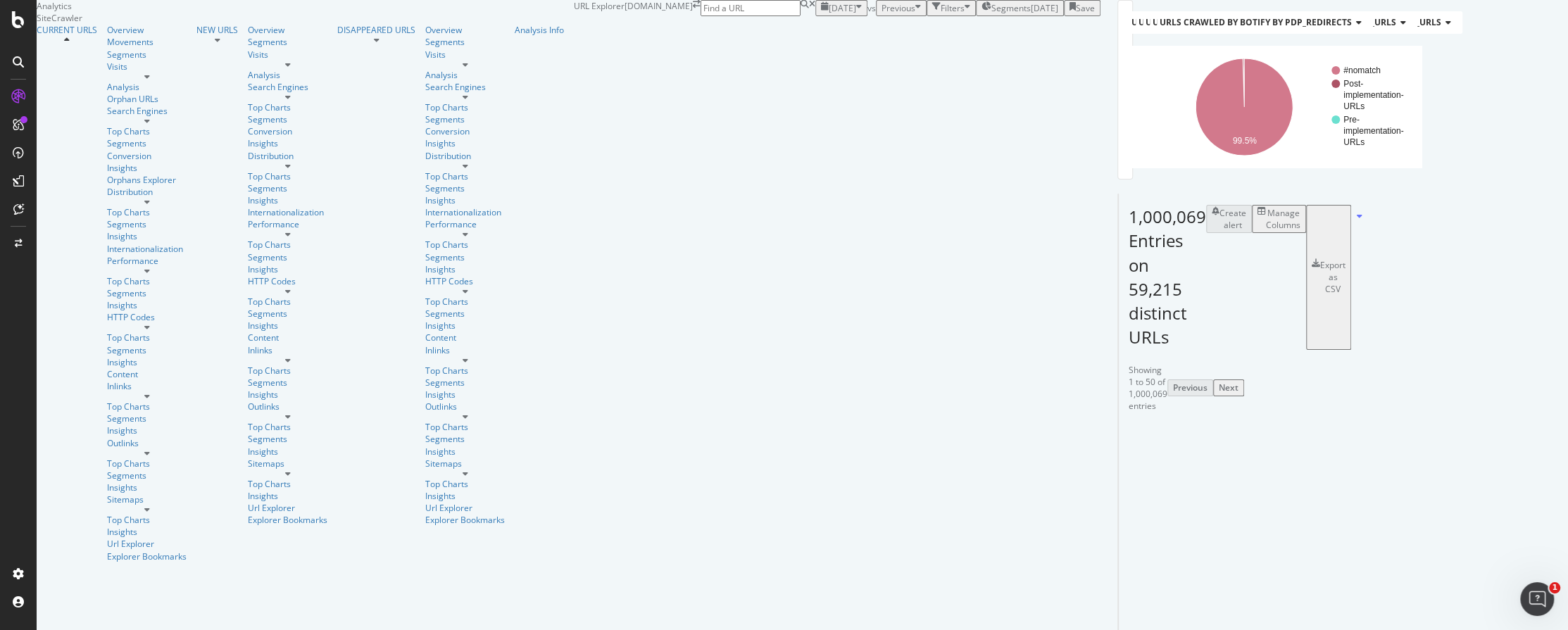
click at [1300, 231] on div "Manage Columns" at bounding box center [1282, 219] width 34 height 24
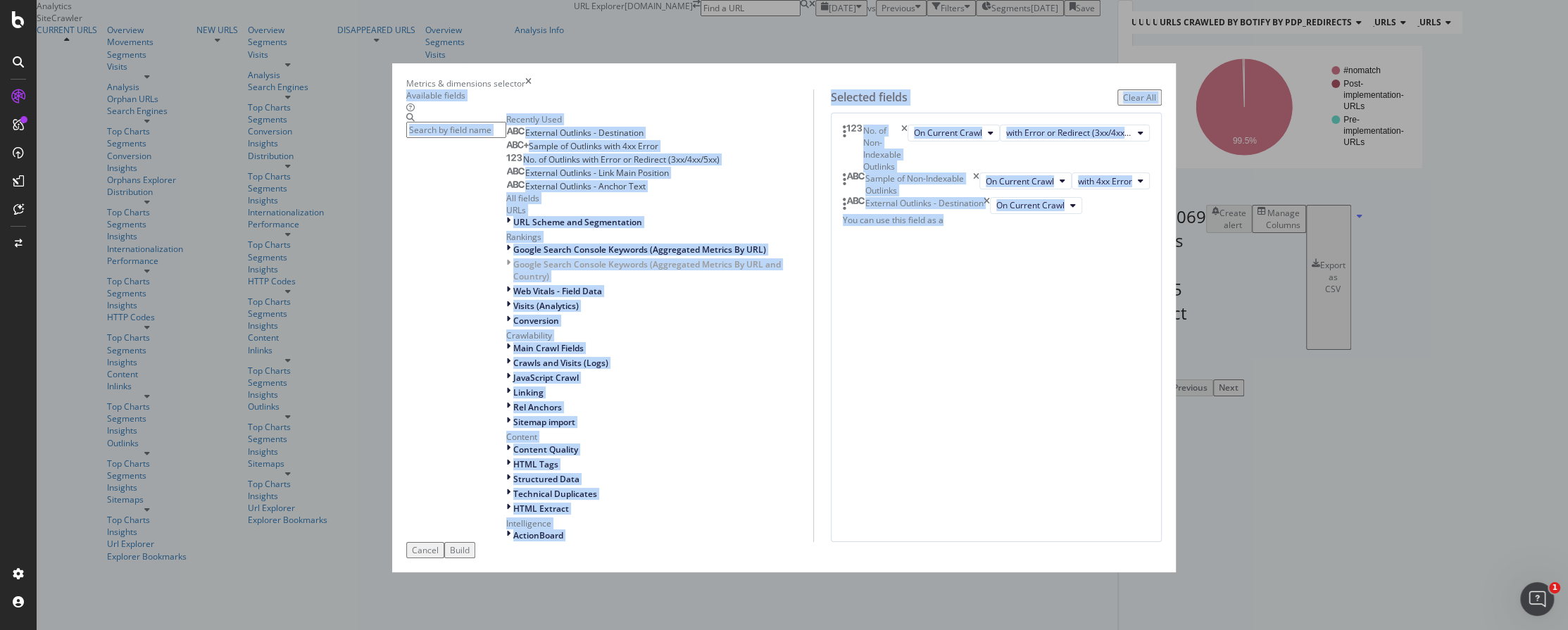
drag, startPoint x: 773, startPoint y: 46, endPoint x: 961, endPoint y: 402, distance: 402.6
click at [961, 402] on div "Metrics & dimensions selector Available fields Recently Used External Outlinks …" at bounding box center [784, 317] width 784 height 509
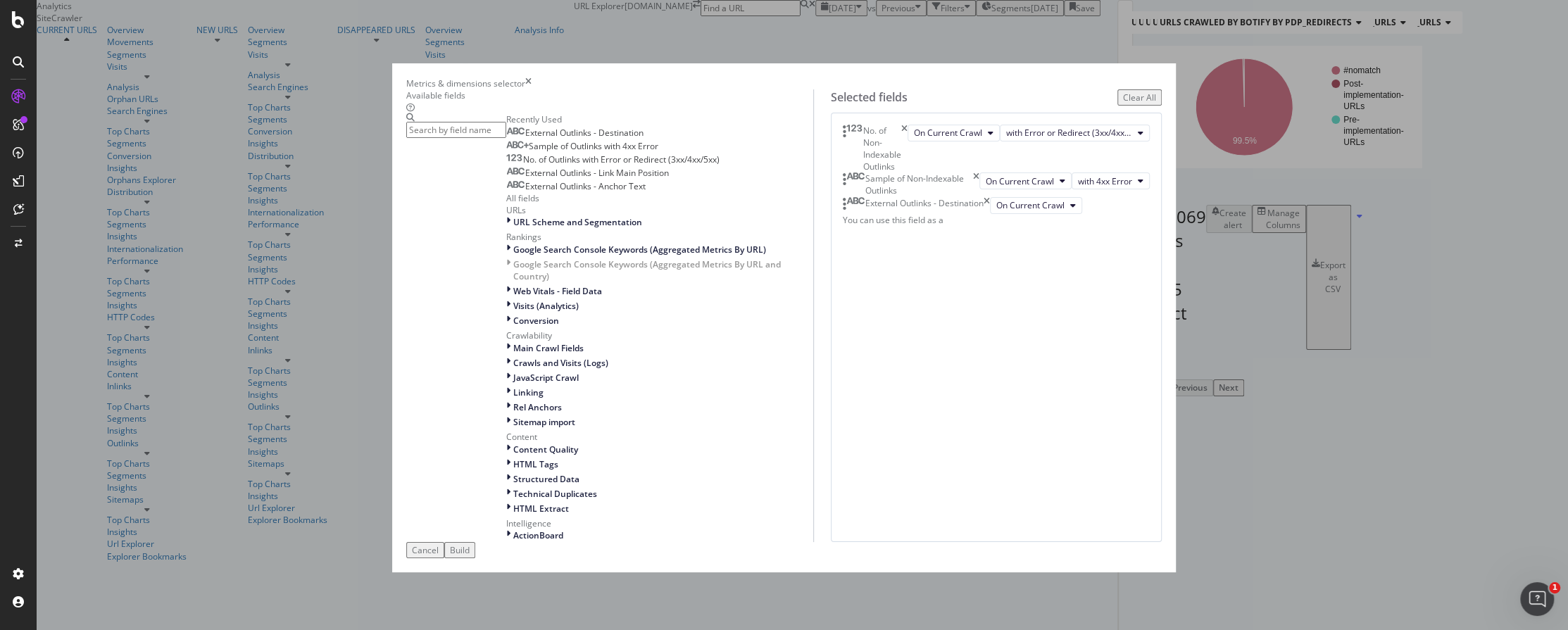
click at [532, 77] on icon "times" at bounding box center [528, 83] width 6 height 12
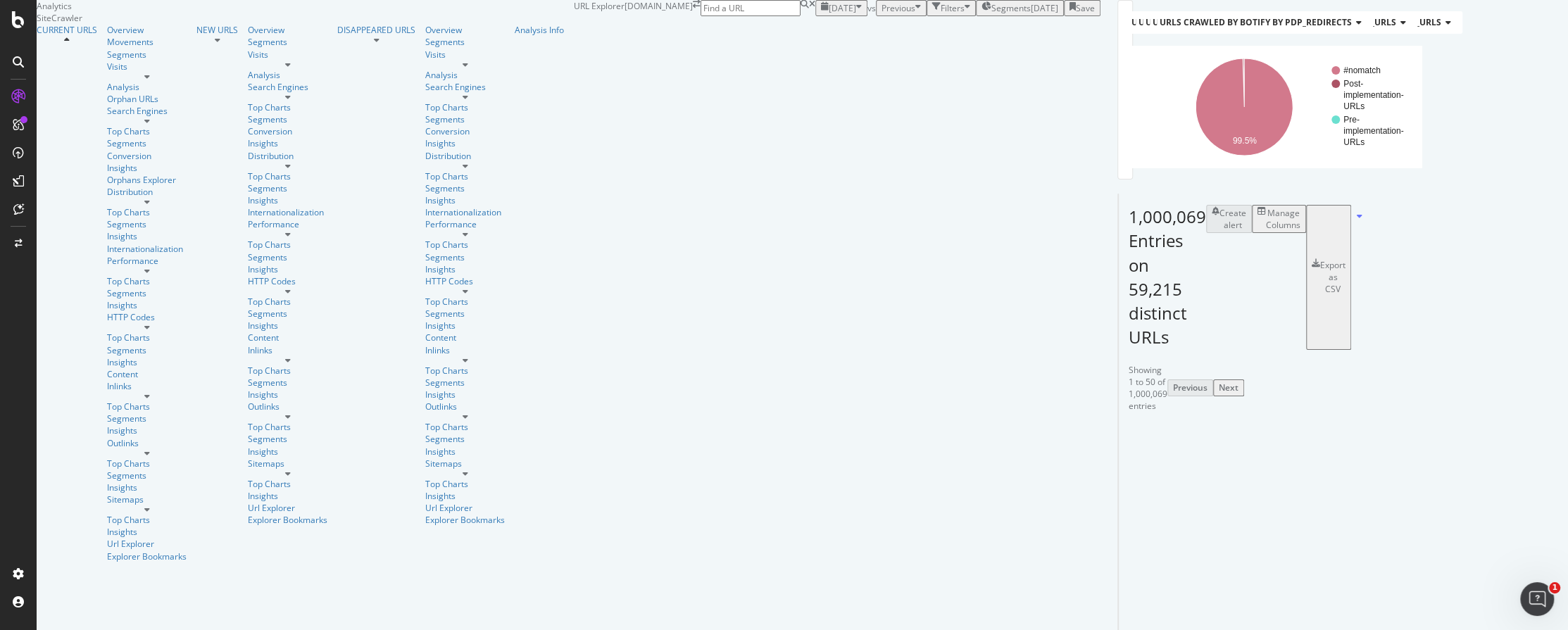
click at [1300, 231] on div "Manage Columns" at bounding box center [1282, 219] width 34 height 24
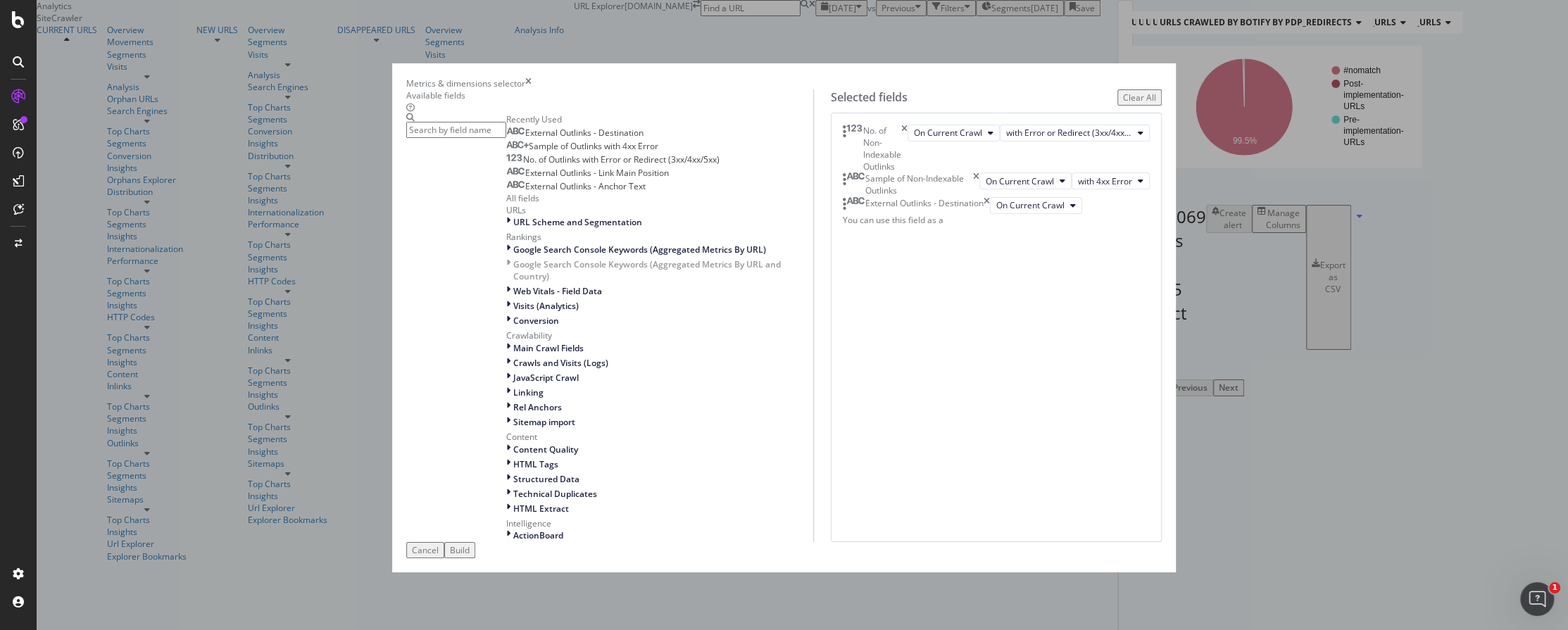
click at [980, 197] on icon "times" at bounding box center [976, 184] width 6 height 24
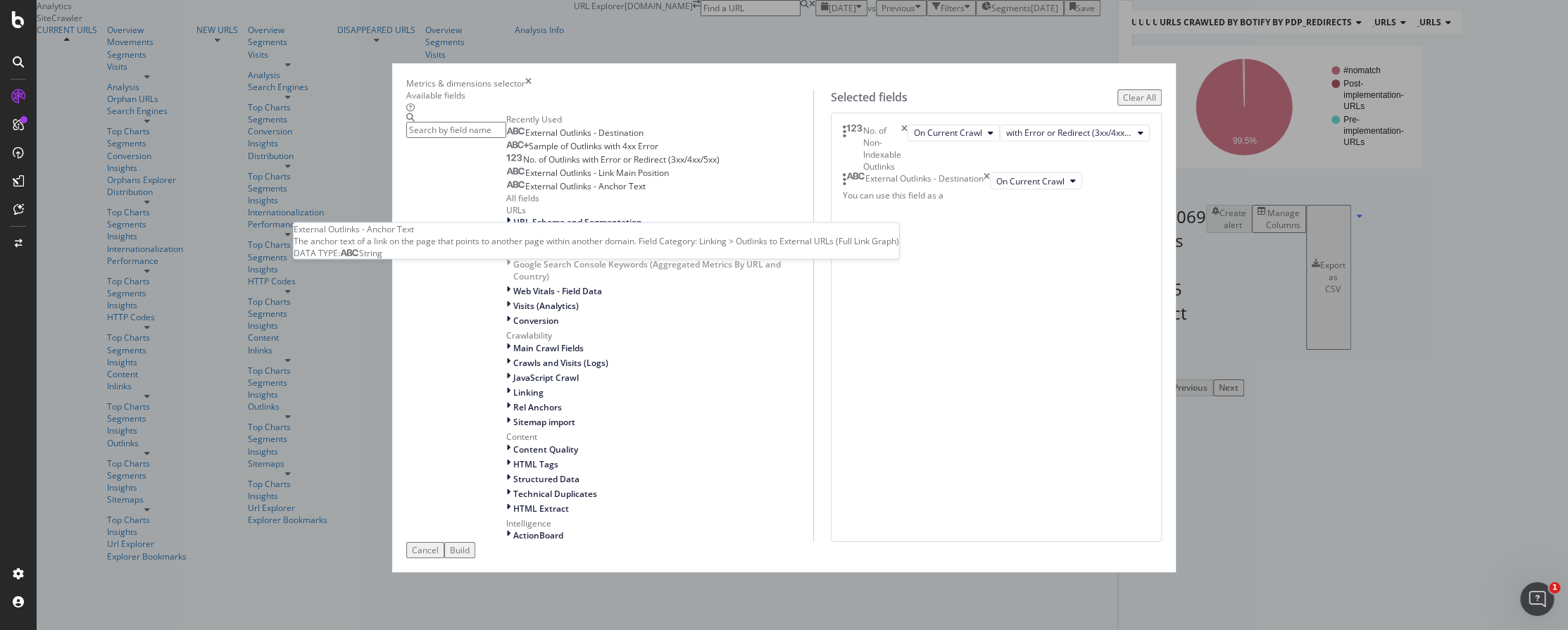
click at [614, 192] on span "External Outlinks - Anchor Text" at bounding box center [585, 186] width 121 height 12
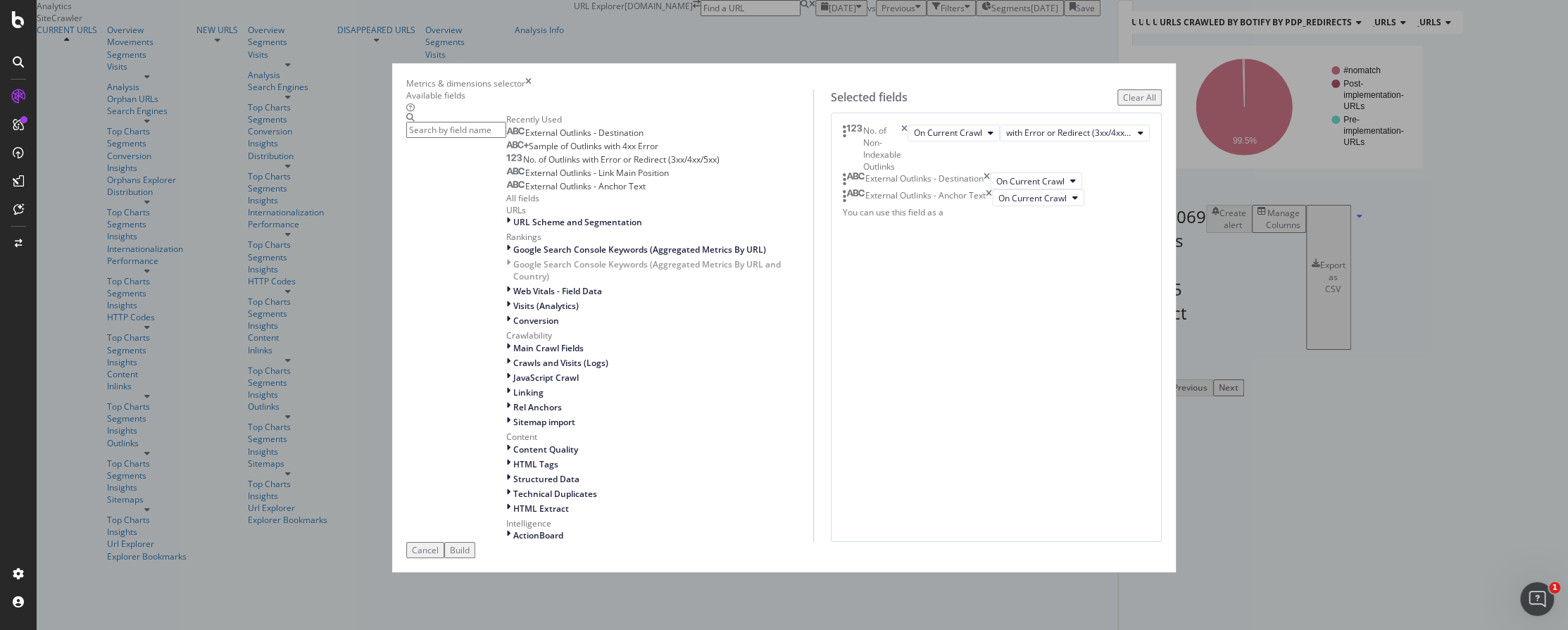
click at [469, 556] on div "Build" at bounding box center [459, 550] width 20 height 12
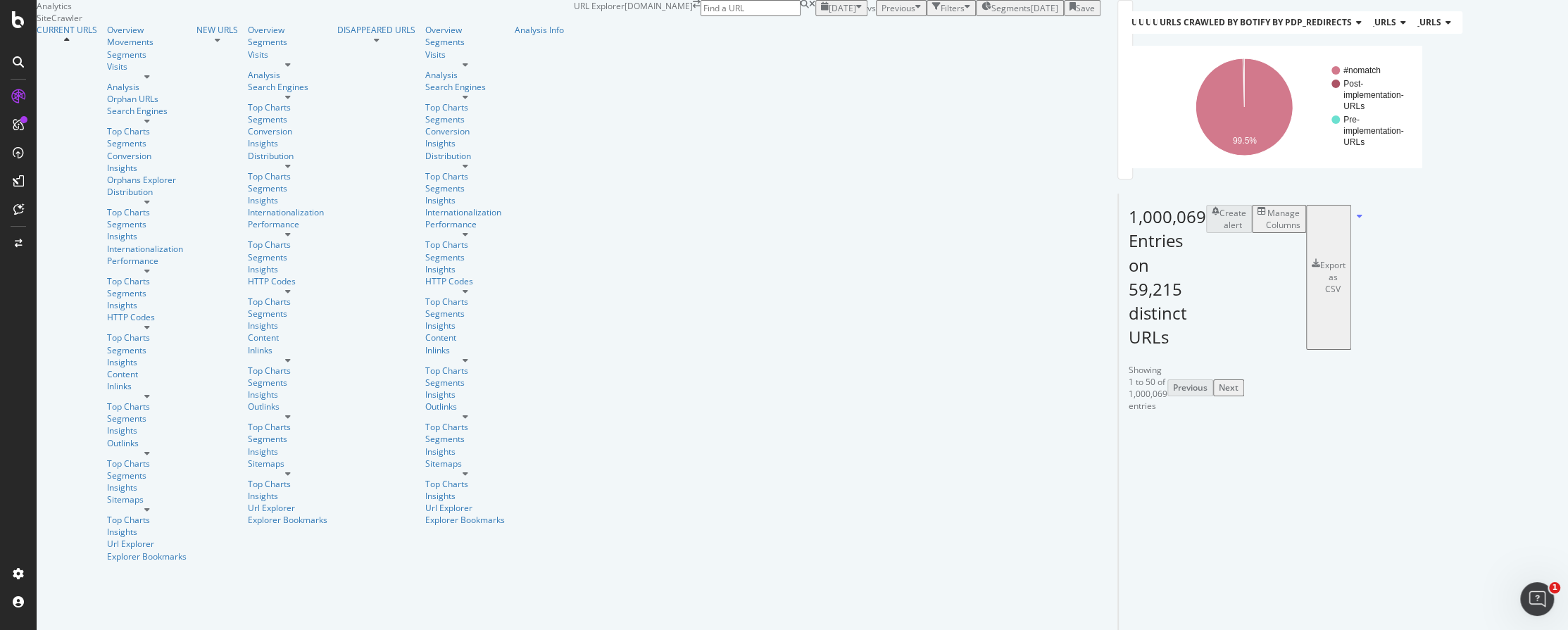
click at [1300, 231] on div "Manage Columns" at bounding box center [1282, 219] width 34 height 24
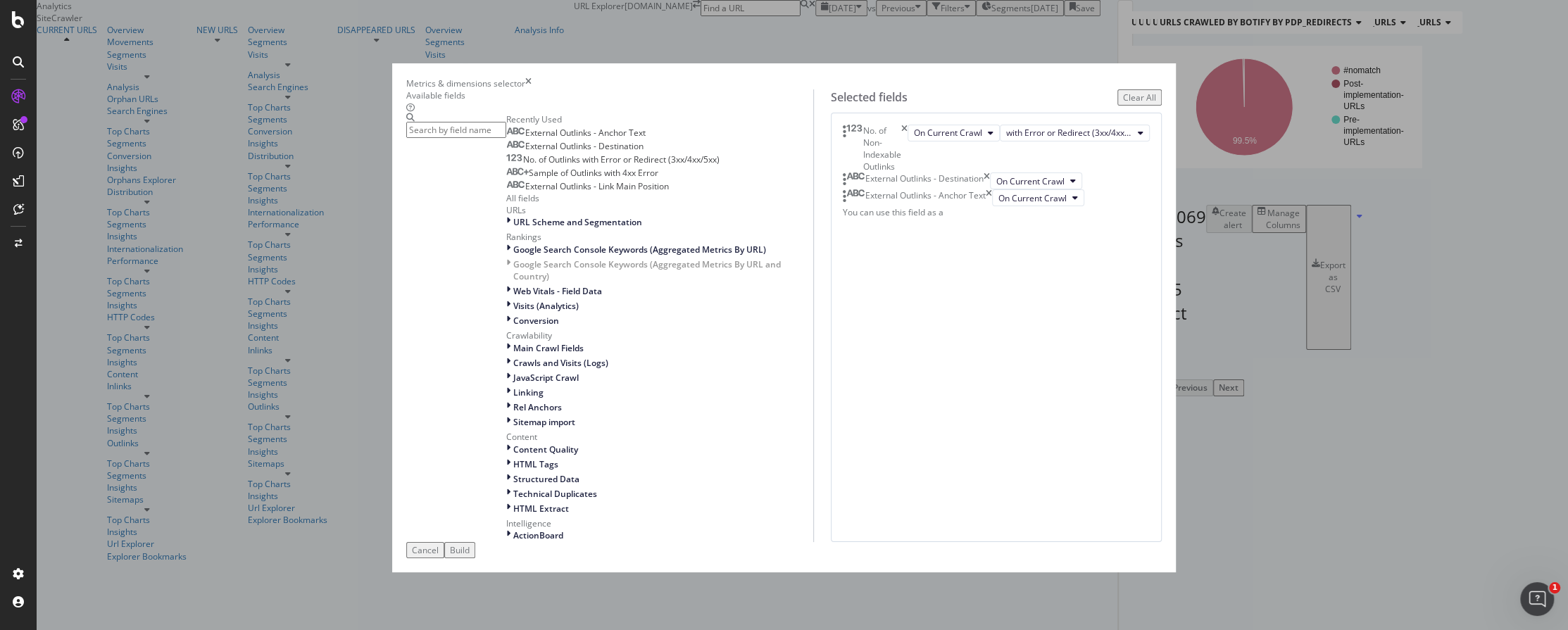
click at [907, 151] on icon "times" at bounding box center [904, 149] width 6 height 49
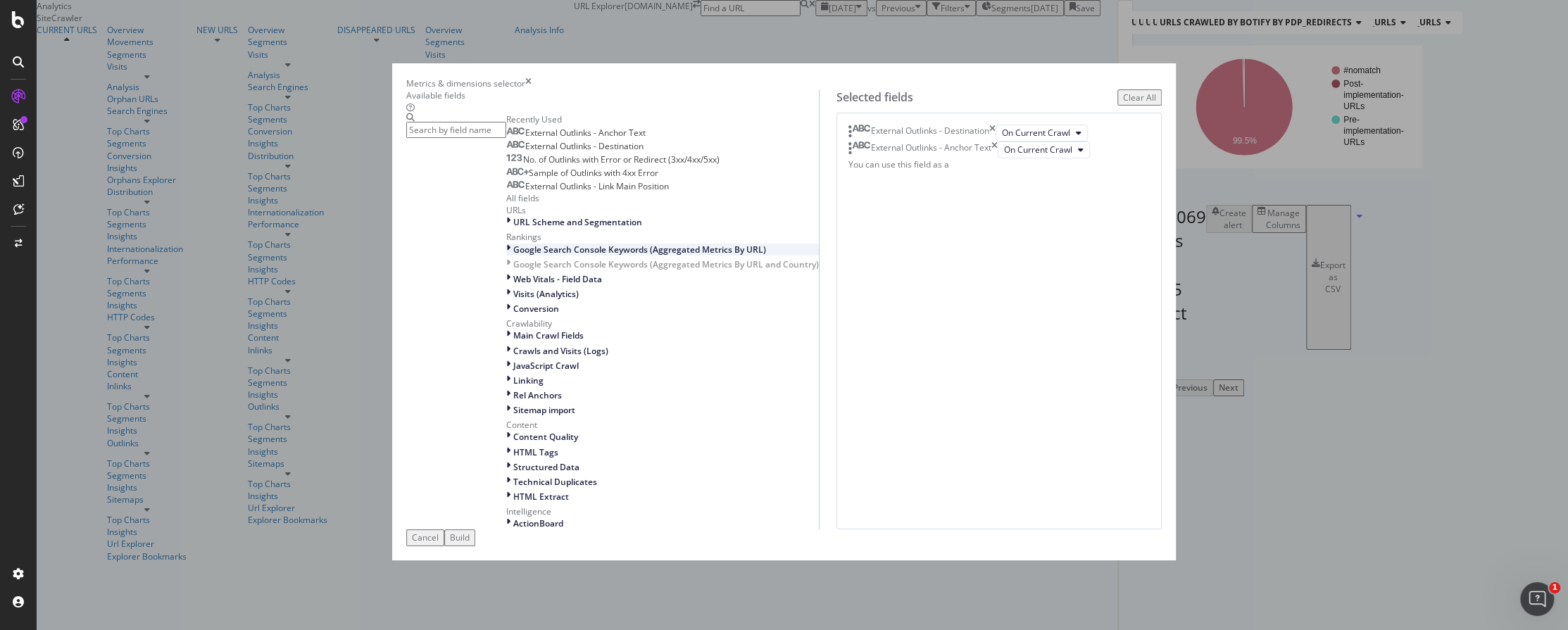
scroll to position [315, 0]
click at [506, 374] on div "Linking" at bounding box center [663, 380] width 313 height 12
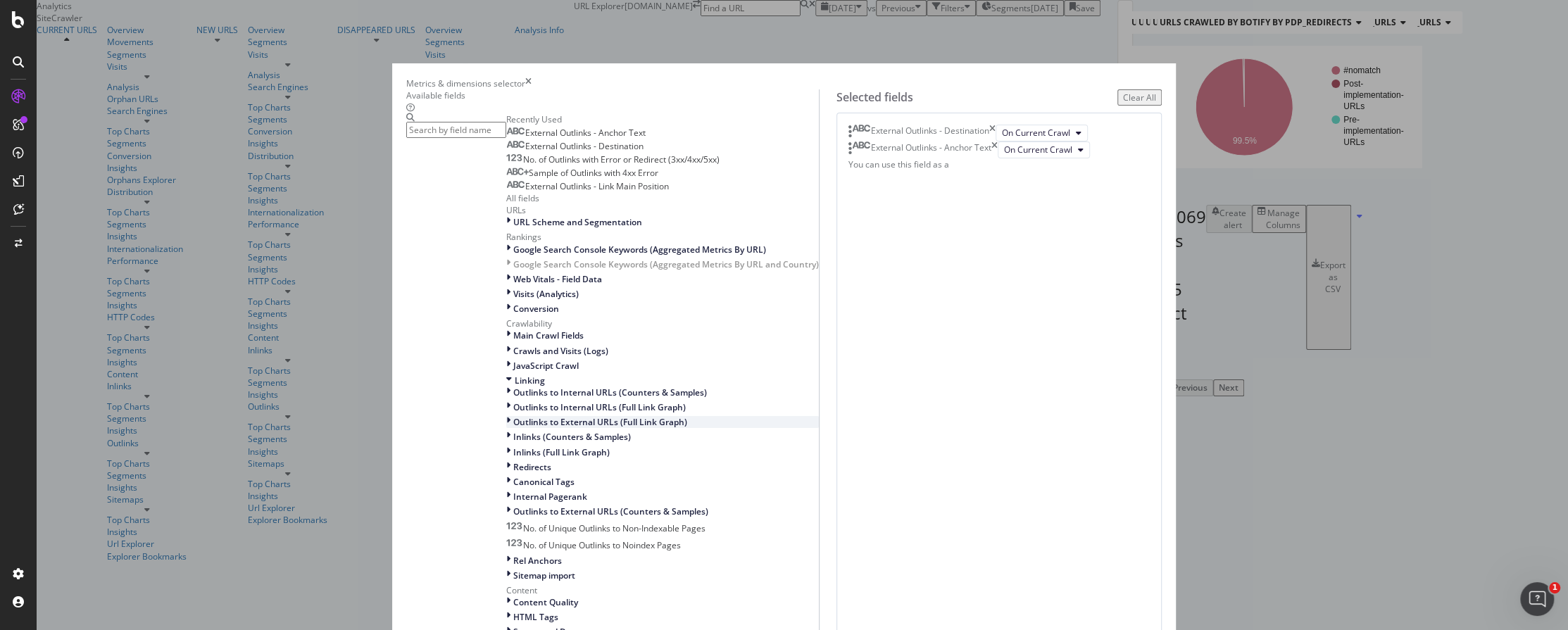
click at [509, 416] on div "modal" at bounding box center [510, 422] width 7 height 12
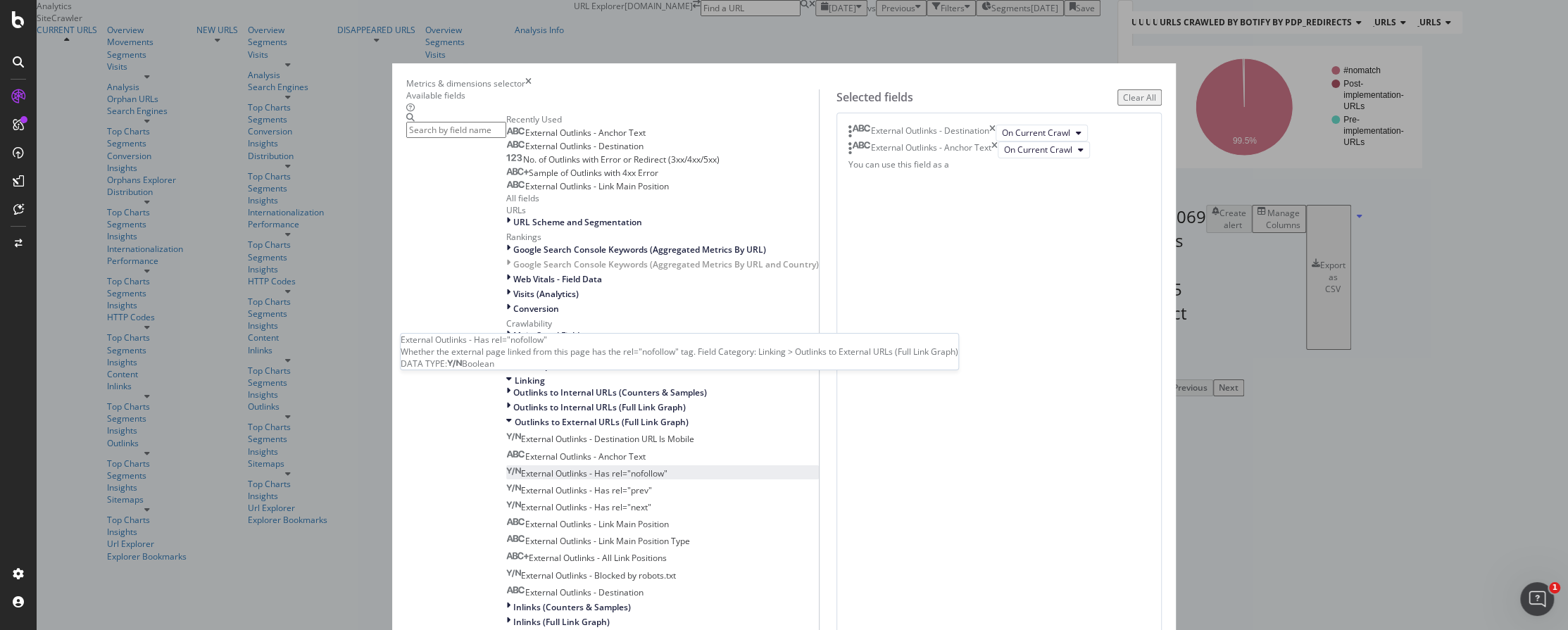
scroll to position [393, 0]
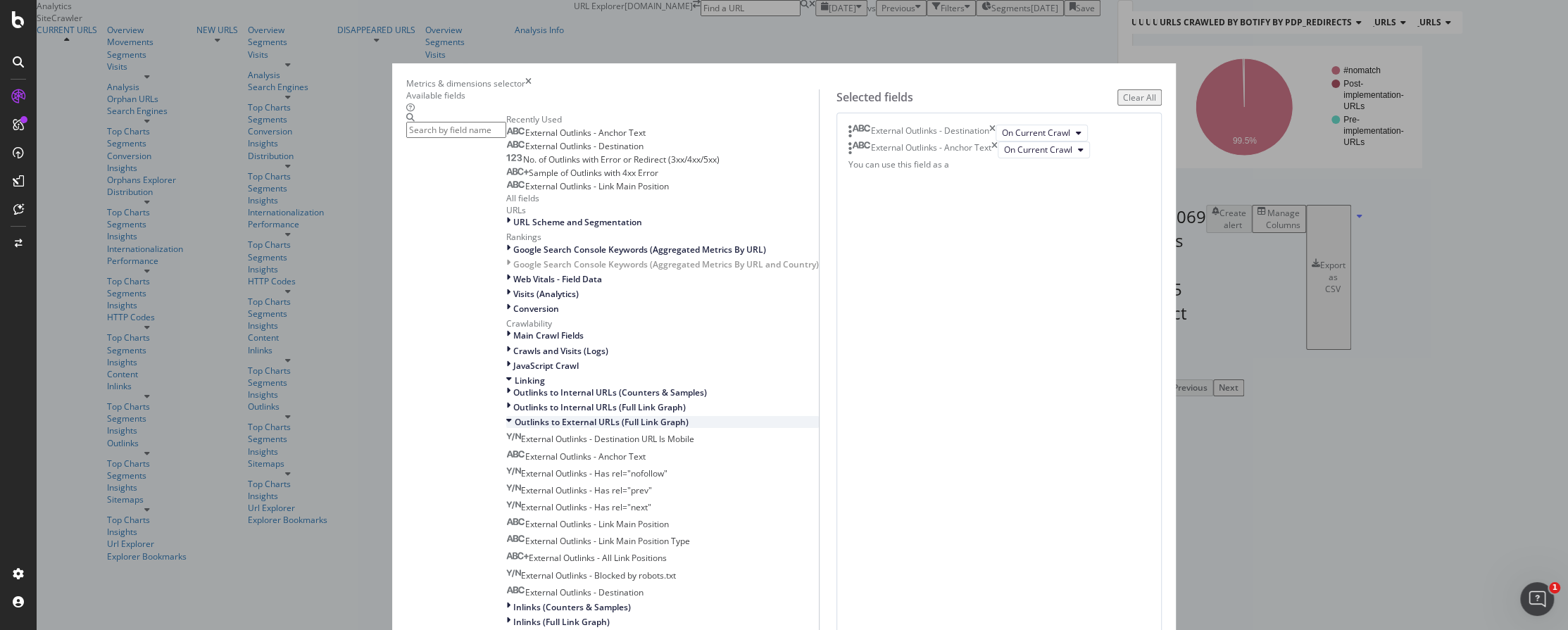
click at [601, 416] on span "Outlinks to External URLs (Full Link Graph)" at bounding box center [601, 422] width 174 height 12
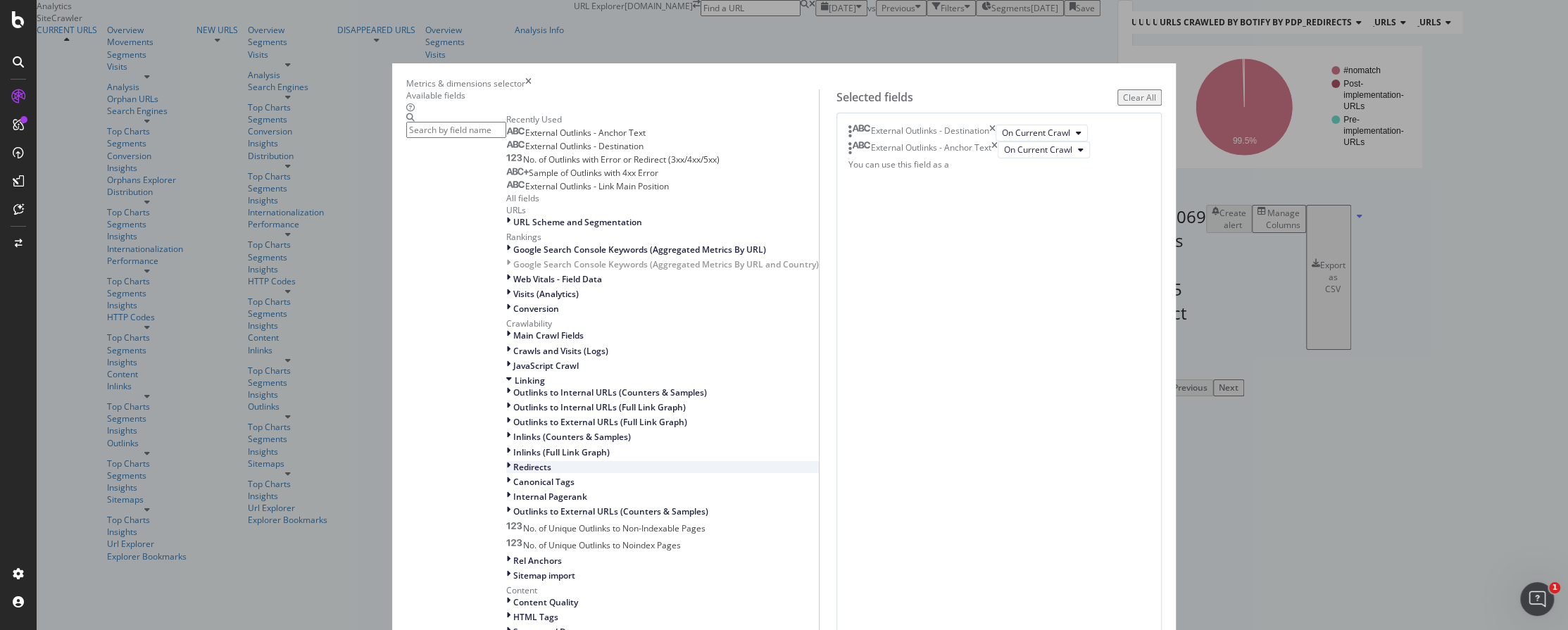
click at [507, 461] on icon "modal" at bounding box center [509, 467] width 5 height 12
click at [580, 476] on span "Redirects to URL" at bounding box center [551, 482] width 64 height 12
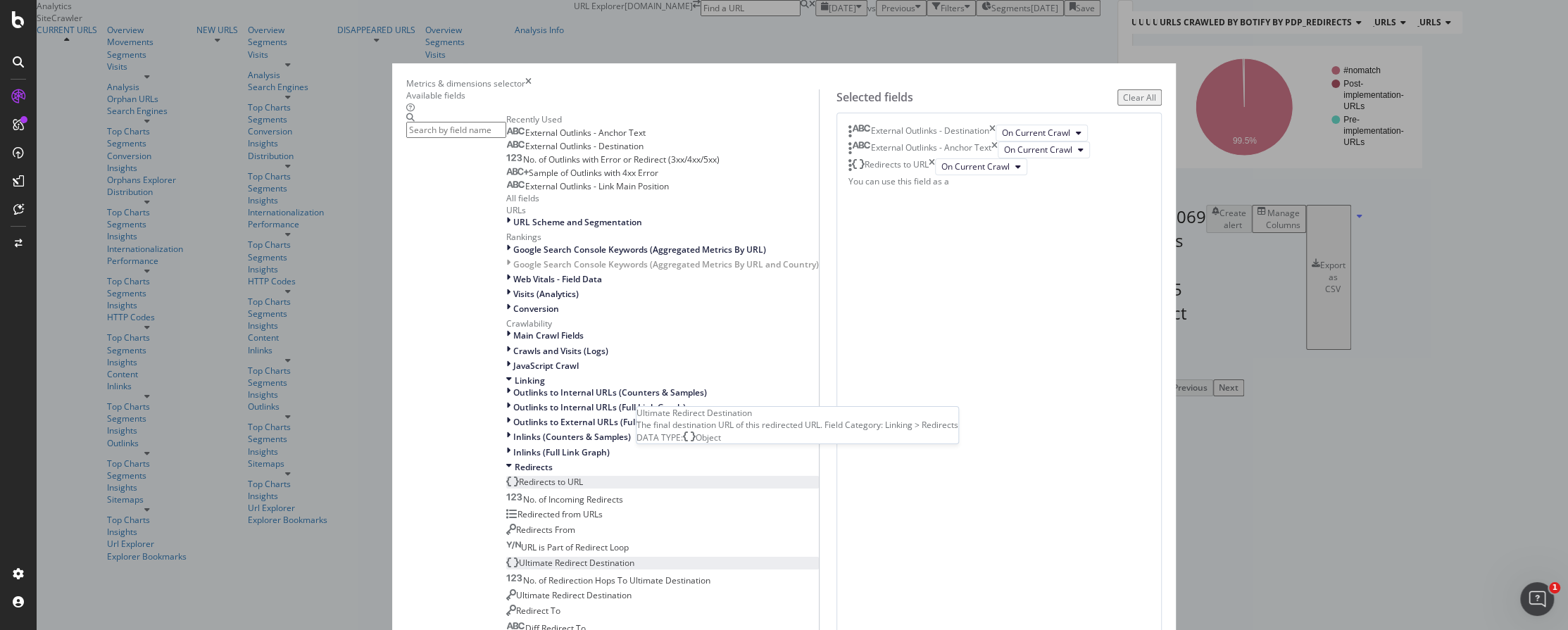
click at [585, 556] on span "Ultimate Redirect Destination" at bounding box center [576, 562] width 115 height 12
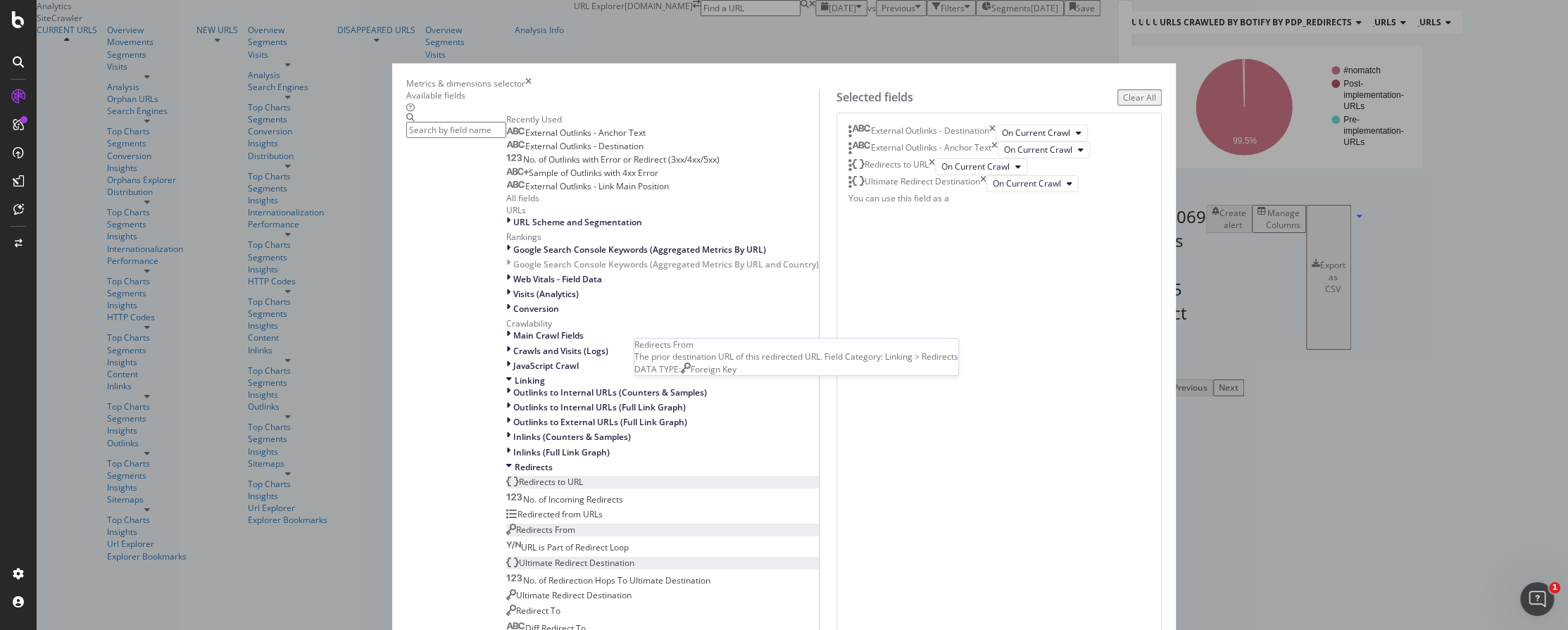
scroll to position [471, 0]
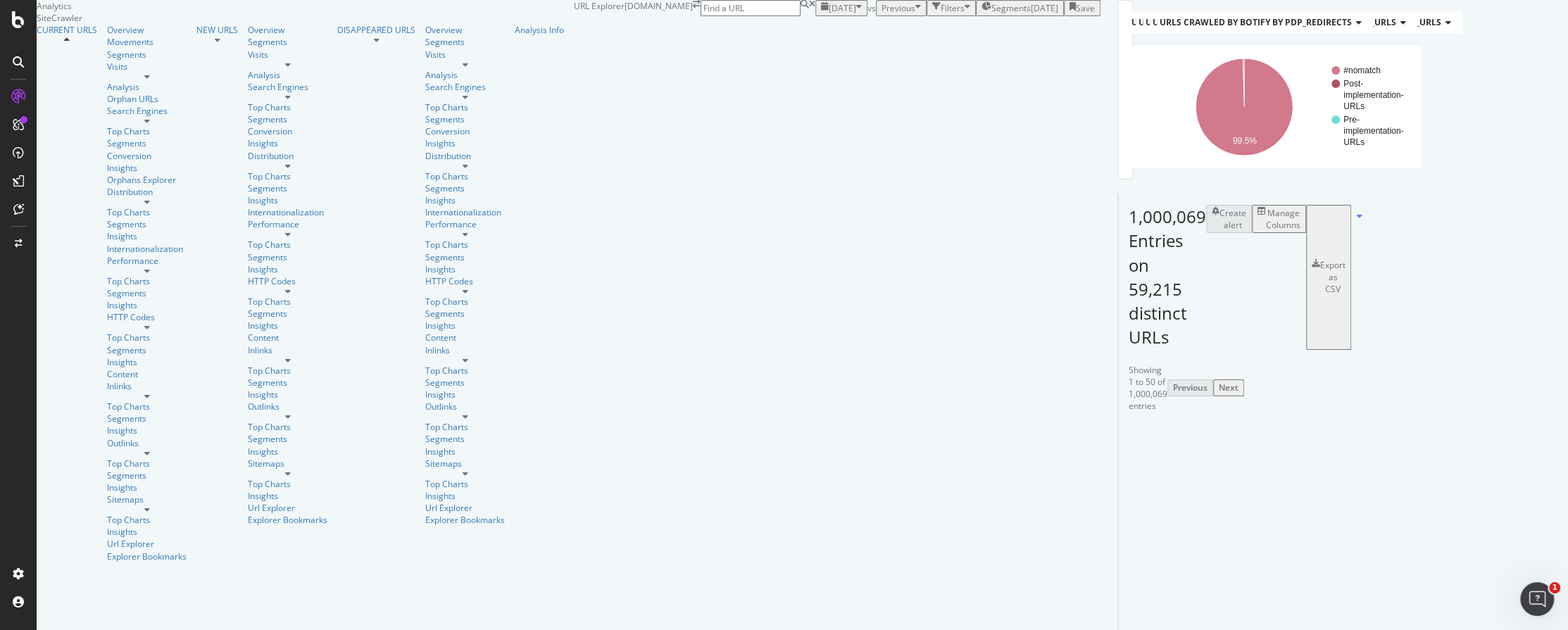
click at [941, 14] on div "Filters" at bounding box center [953, 8] width 24 height 12
click at [828, 30] on div "Add Filter" at bounding box center [847, 24] width 37 height 12
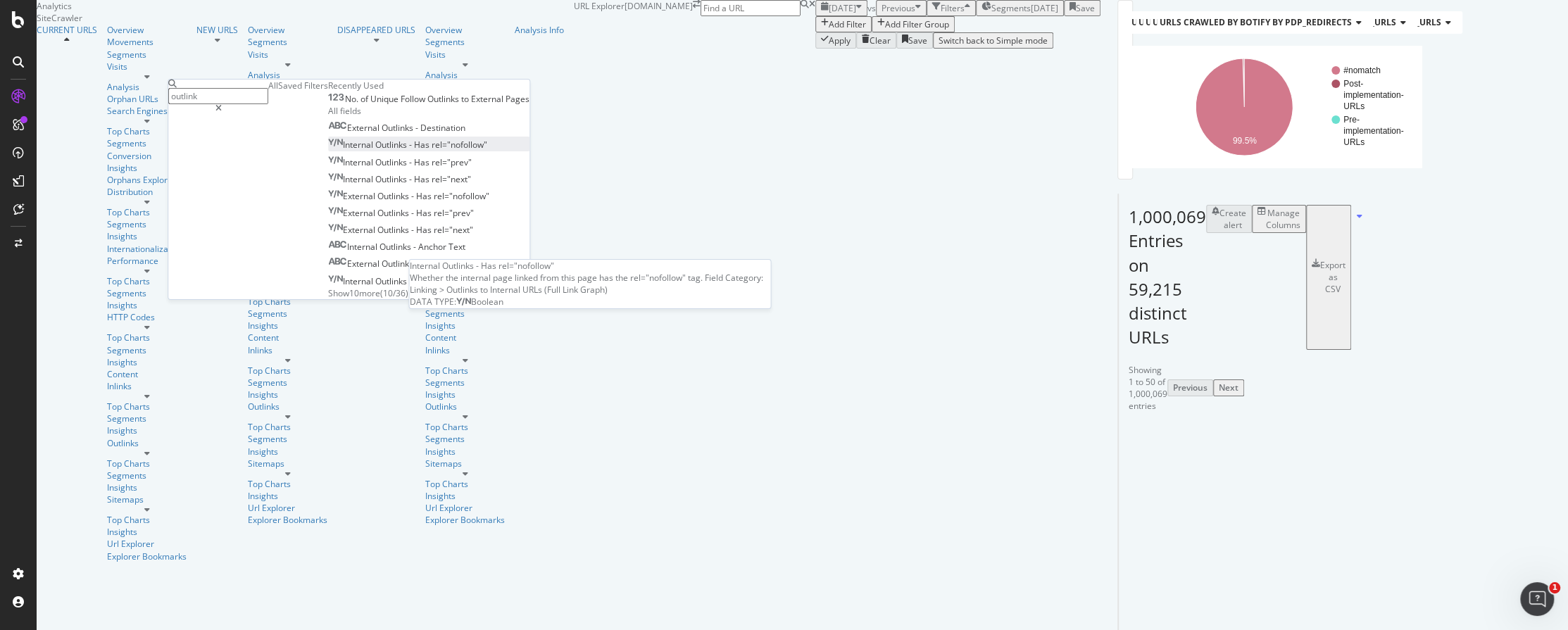
scroll to position [5, 0]
type input "outlink"
click at [328, 299] on span "Show 10 more" at bounding box center [354, 293] width 52 height 12
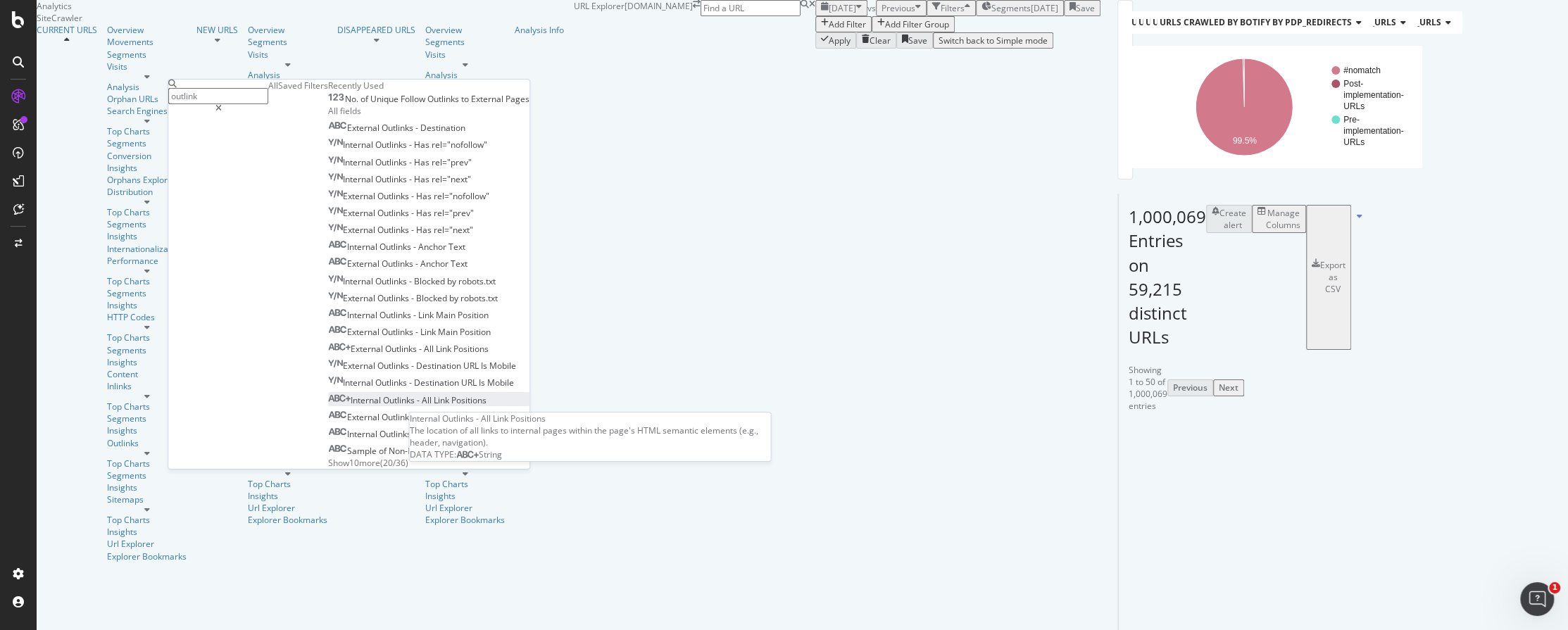
scroll to position [173, 0]
click at [328, 457] on span "Show 10 more" at bounding box center [354, 463] width 52 height 12
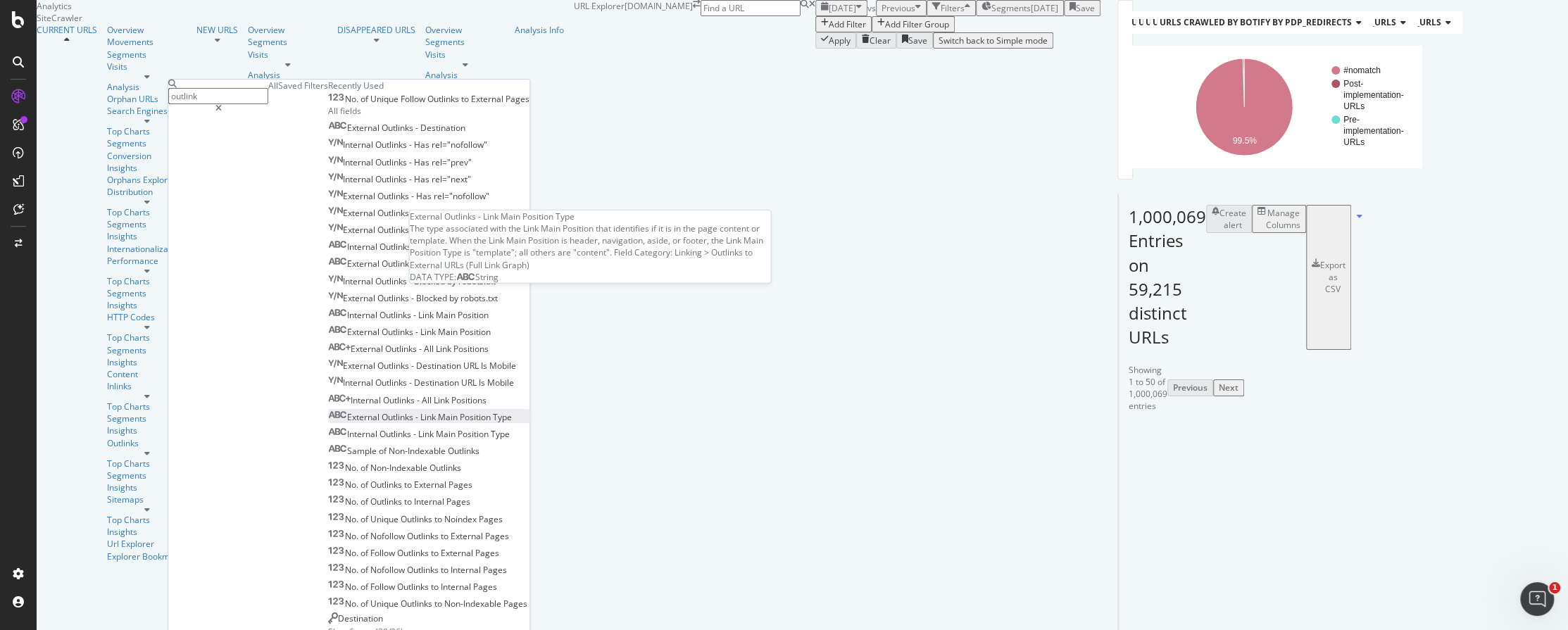
scroll to position [329, 0]
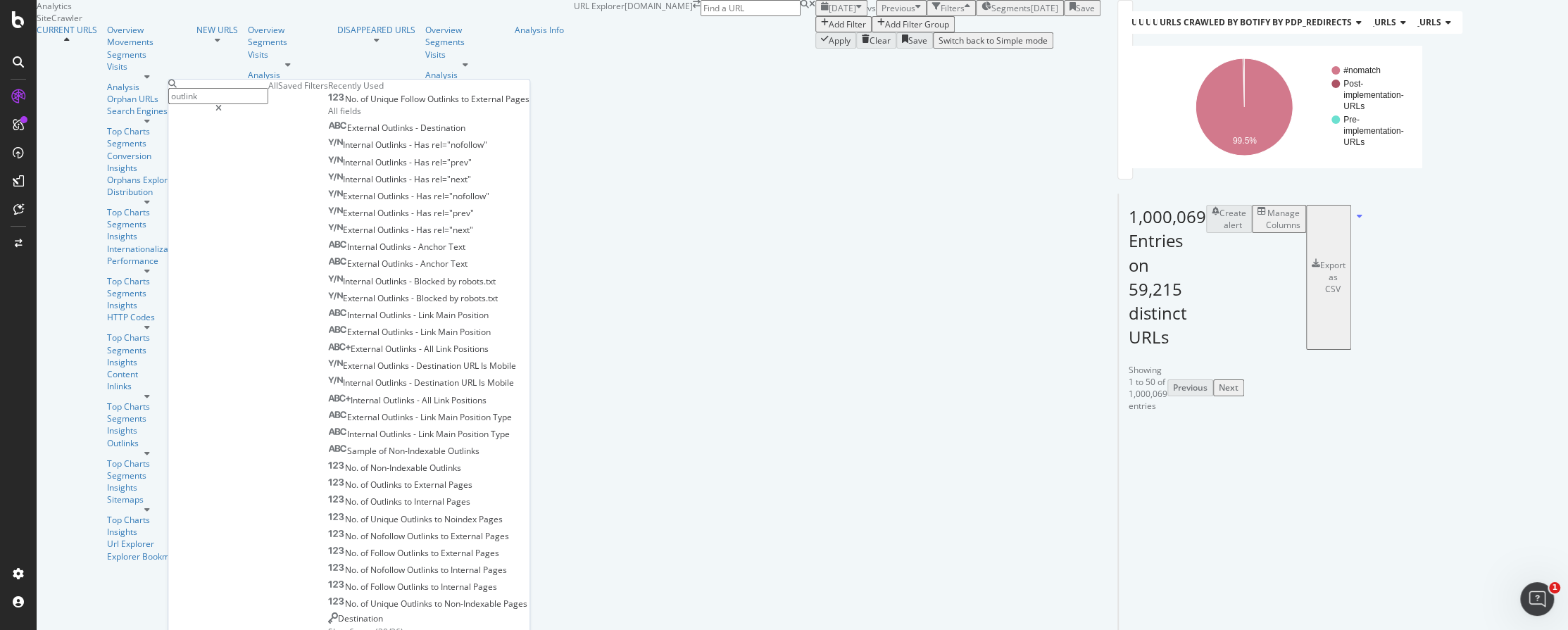
click at [328, 566] on span "Show 6 more" at bounding box center [352, 632] width 47 height 12
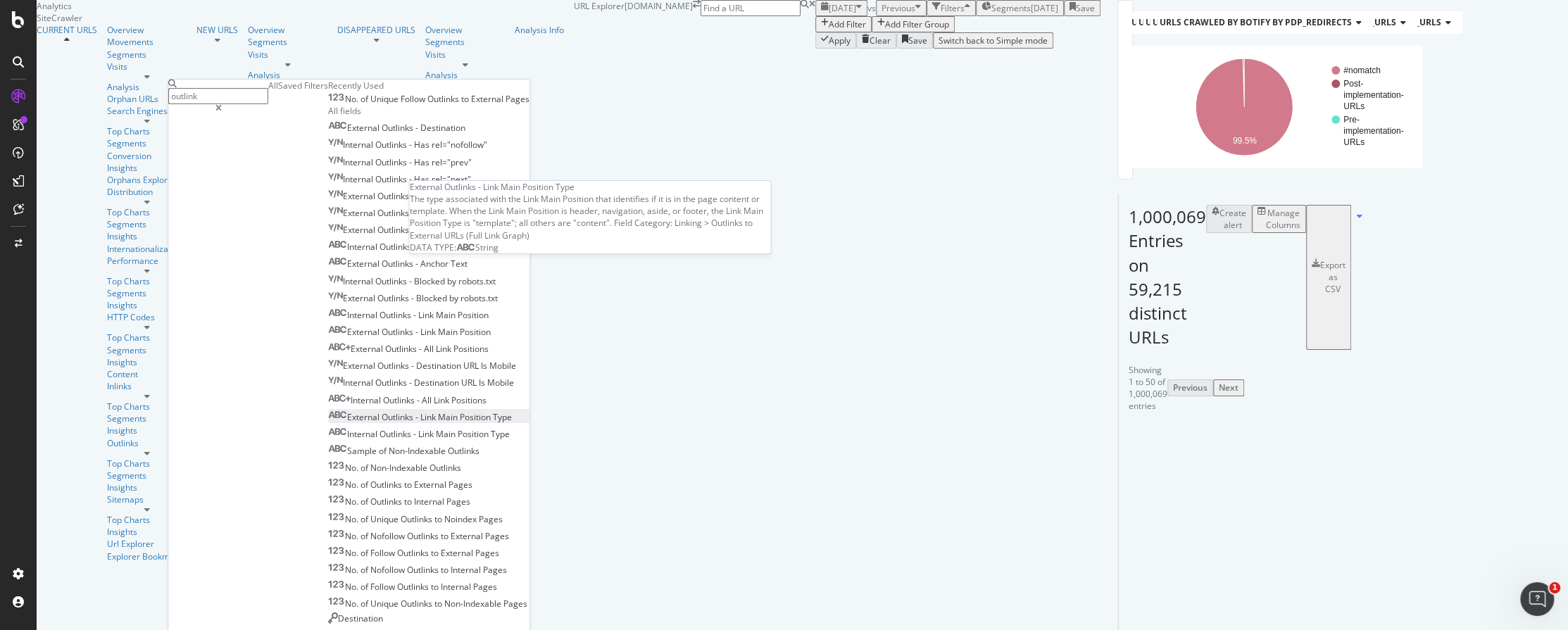
click at [382, 411] on span "Outlinks" at bounding box center [399, 417] width 34 height 12
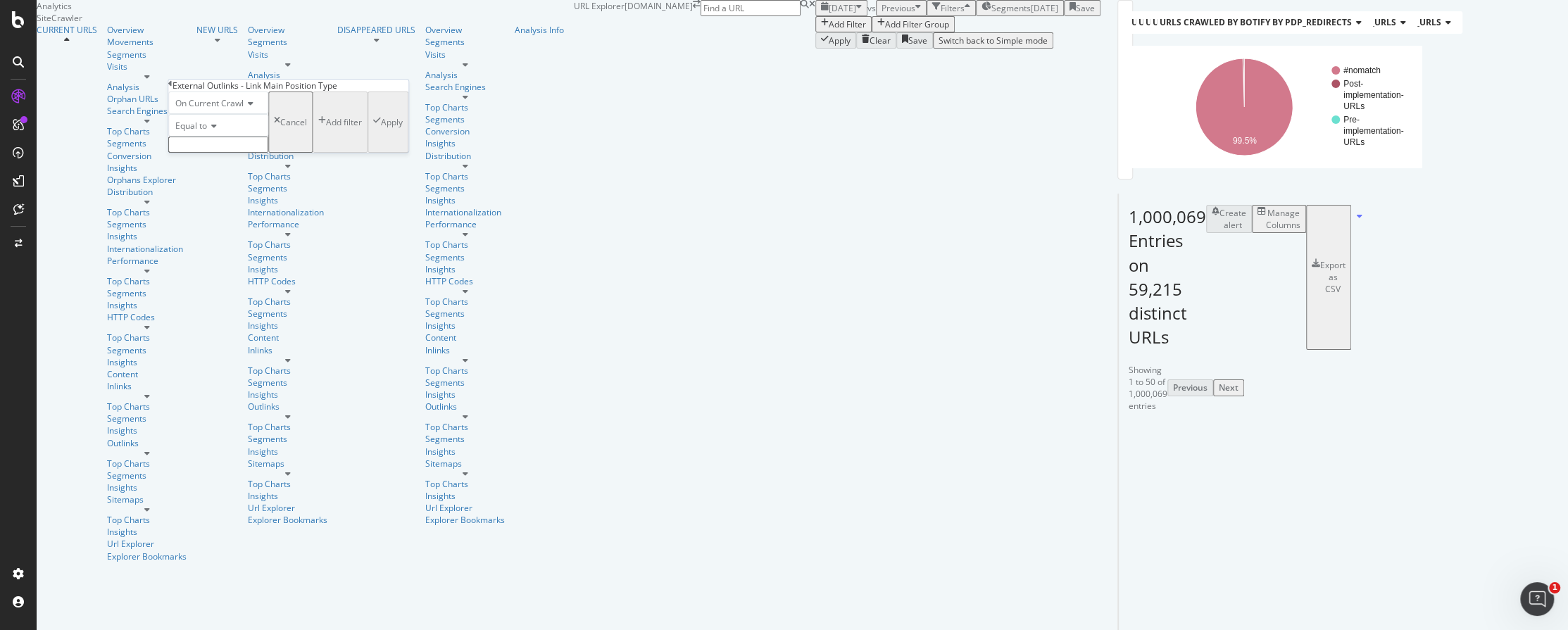
click at [259, 153] on input "text" at bounding box center [219, 144] width 100 height 16
click at [207, 131] on span "Equal to" at bounding box center [191, 126] width 32 height 12
click at [250, 166] on div "Not equal to" at bounding box center [219, 158] width 99 height 14
click at [237, 153] on input "text" at bounding box center [219, 144] width 100 height 16
click at [213, 166] on span "Template (HTML element)" at bounding box center [193, 160] width 41 height 12
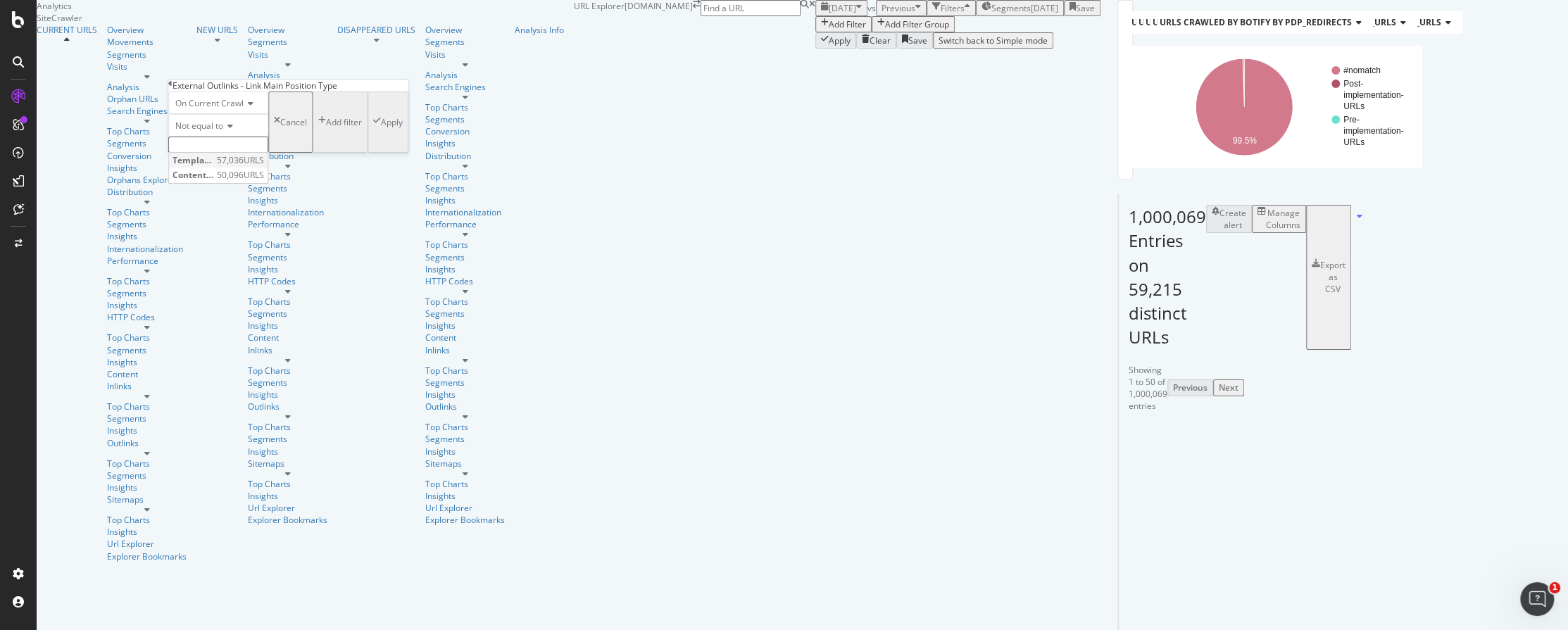
type input "Template (HTML element)"
click at [381, 132] on div "Apply" at bounding box center [392, 127] width 22 height 12
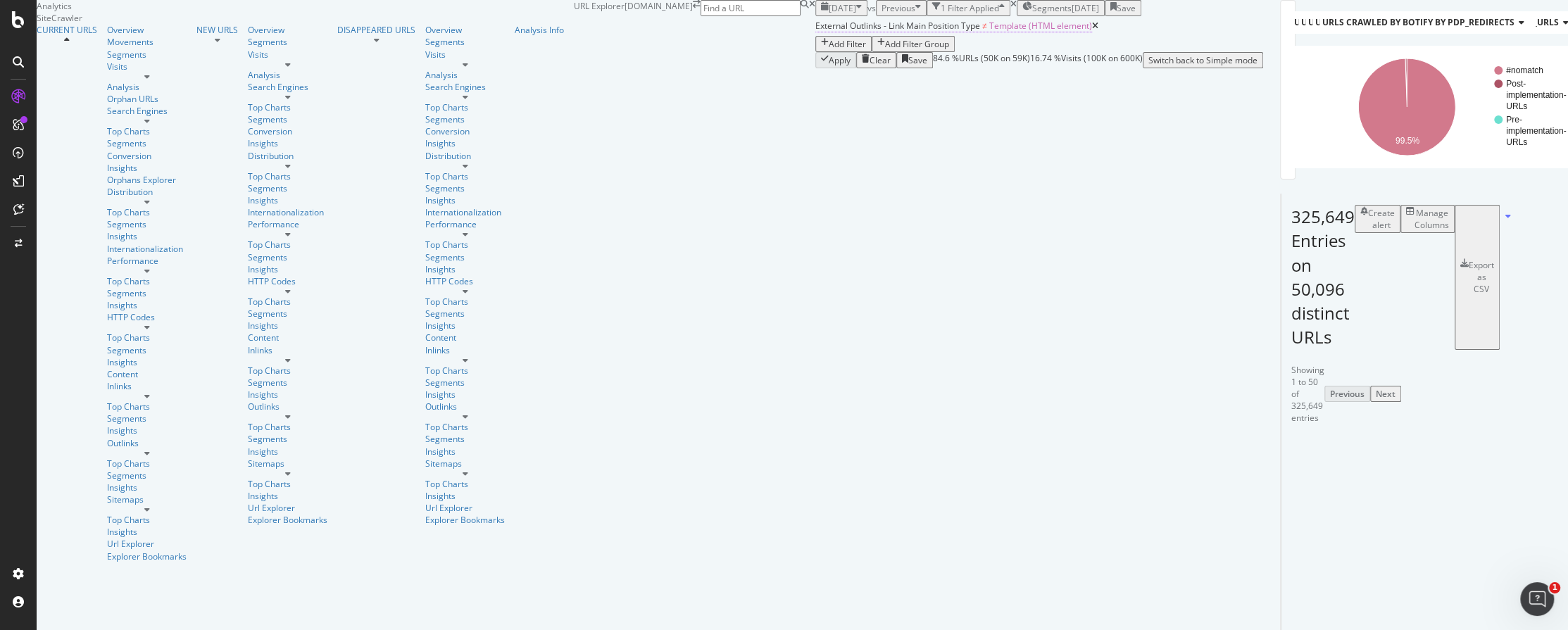
click at [989, 32] on span "Template (HTML element)" at bounding box center [1040, 26] width 103 height 12
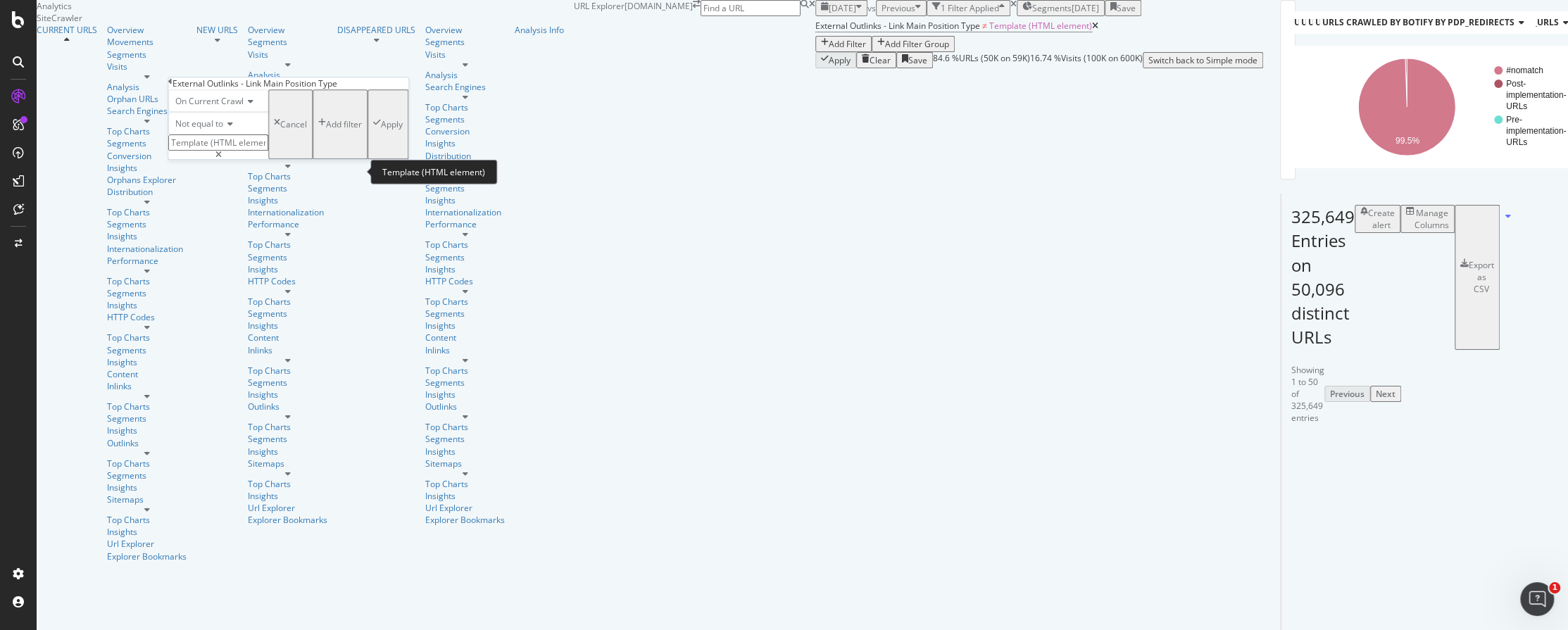
click at [268, 150] on input "Template (HTML element)" at bounding box center [219, 142] width 100 height 16
click at [213, 188] on span "Content (HTML element)" at bounding box center [193, 182] width 41 height 12
type input "Content (HTML element)"
click at [381, 131] on div "Apply" at bounding box center [392, 124] width 22 height 12
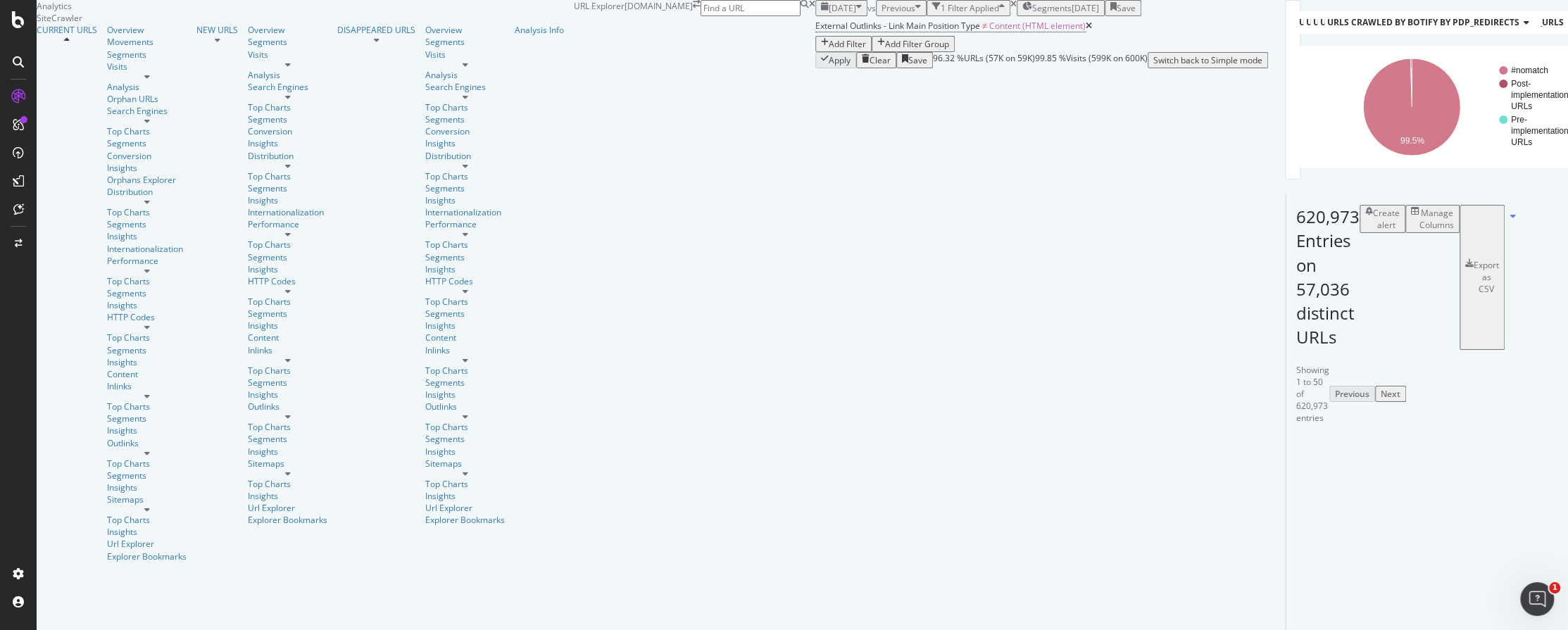
scroll to position [20, 0]
click at [989, 32] on span "Content (HTML element)" at bounding box center [1037, 26] width 96 height 12
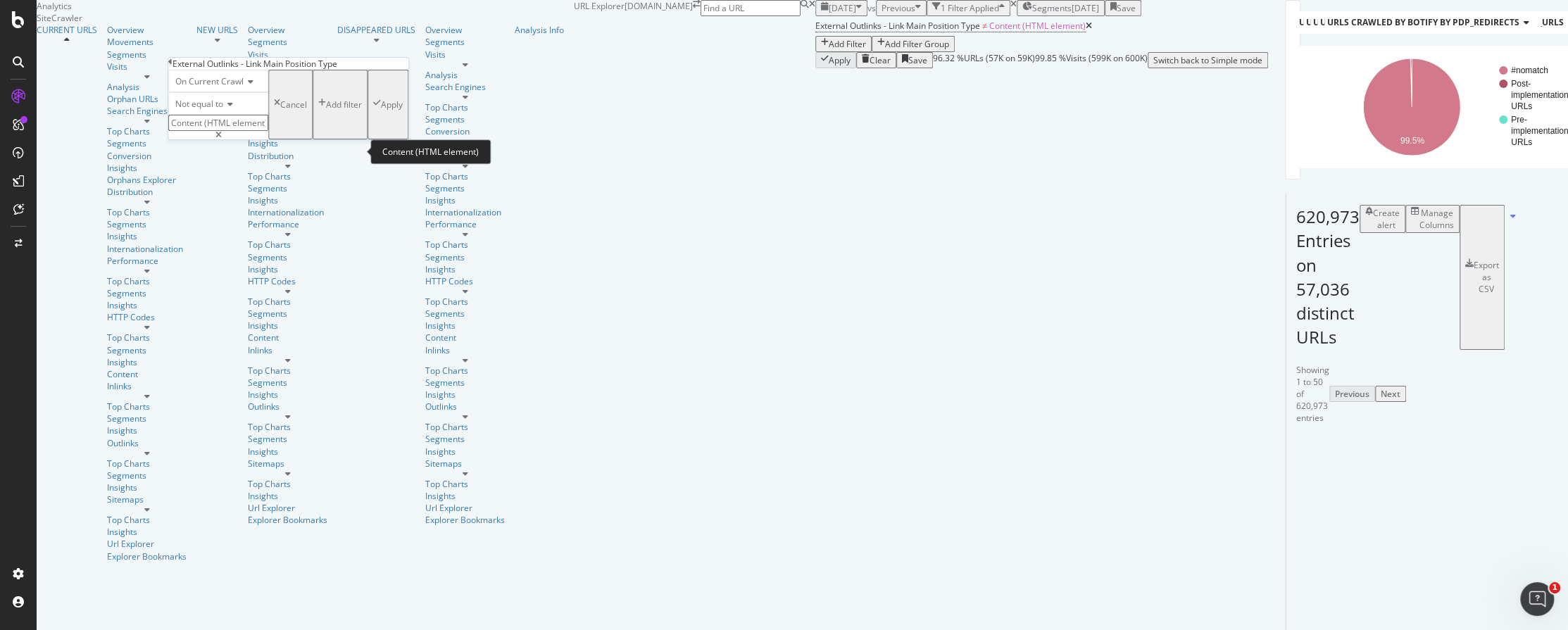
click at [268, 131] on input "Content (HTML element)" at bounding box center [219, 122] width 100 height 16
click at [213, 153] on span "Template (HTML element)" at bounding box center [193, 146] width 41 height 12
type input "Template (HTML element)"
click at [381, 111] on div "Apply" at bounding box center [392, 105] width 22 height 12
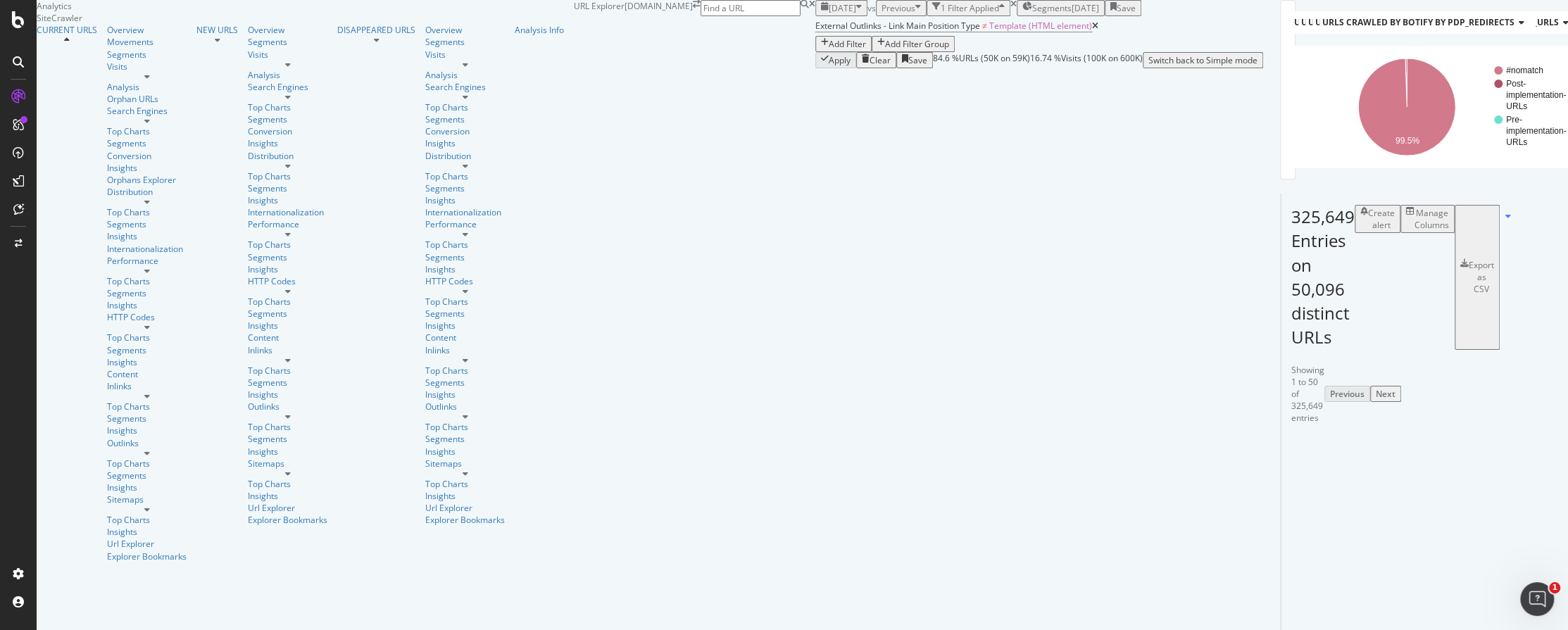
click at [1281, 350] on div "325,649 Entries on 50,096 distinct URLs Create alert Manage Columns Export as C…" at bounding box center [1292, 272] width 21 height 156
click at [816, 32] on span "External Outlinks - Link Main Position Type" at bounding box center [898, 26] width 165 height 12
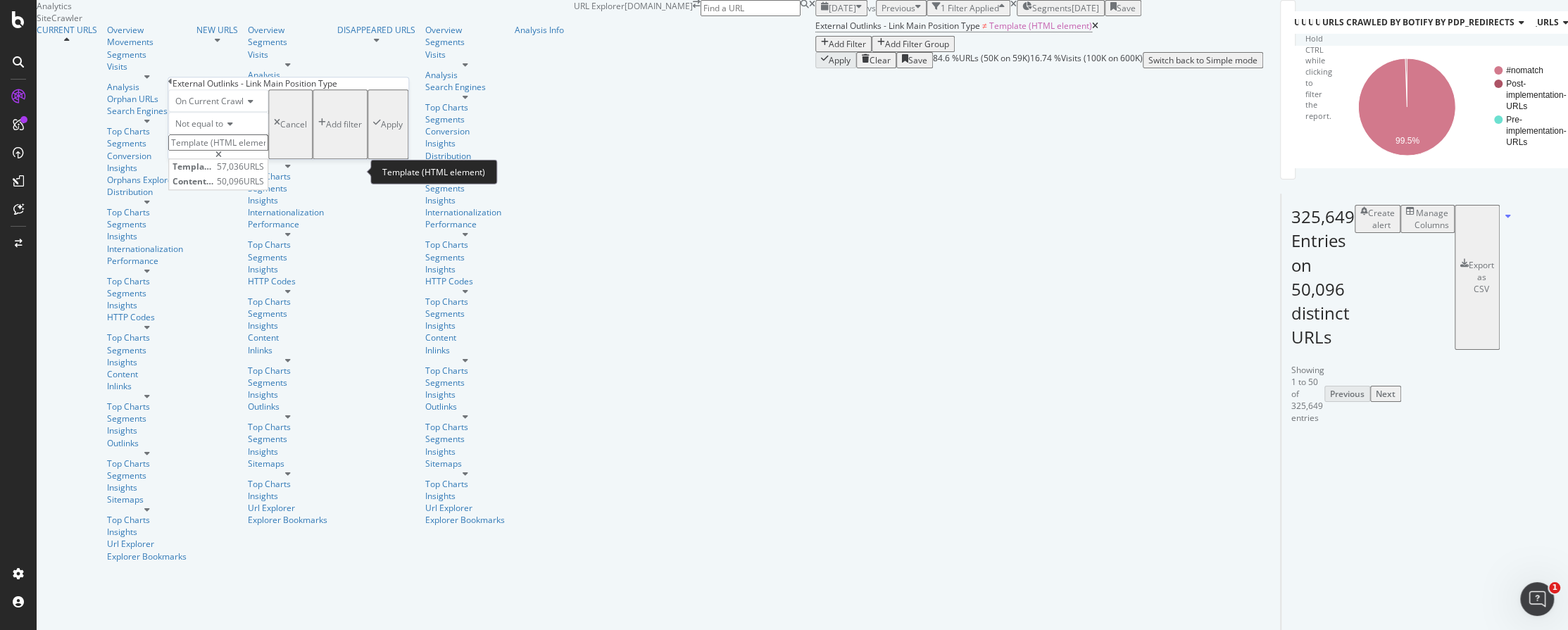
click at [248, 150] on input "Template (HTML element)" at bounding box center [219, 142] width 100 height 16
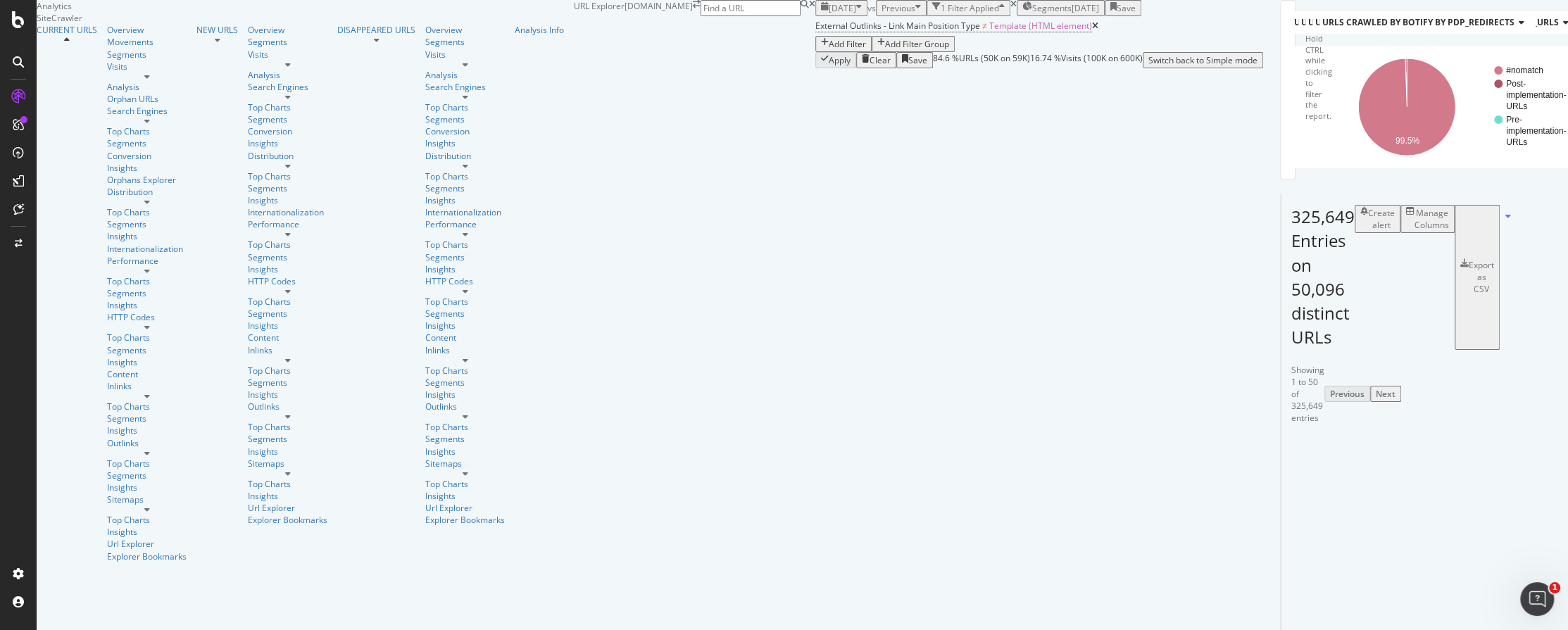
click at [1263, 68] on div "URLs Crawled By Botify By pagetype Chart (by Value) Table Expand Export as CSV …" at bounding box center [1263, 34] width 0 height 68
click at [828, 50] on div "Add Filter" at bounding box center [847, 44] width 37 height 12
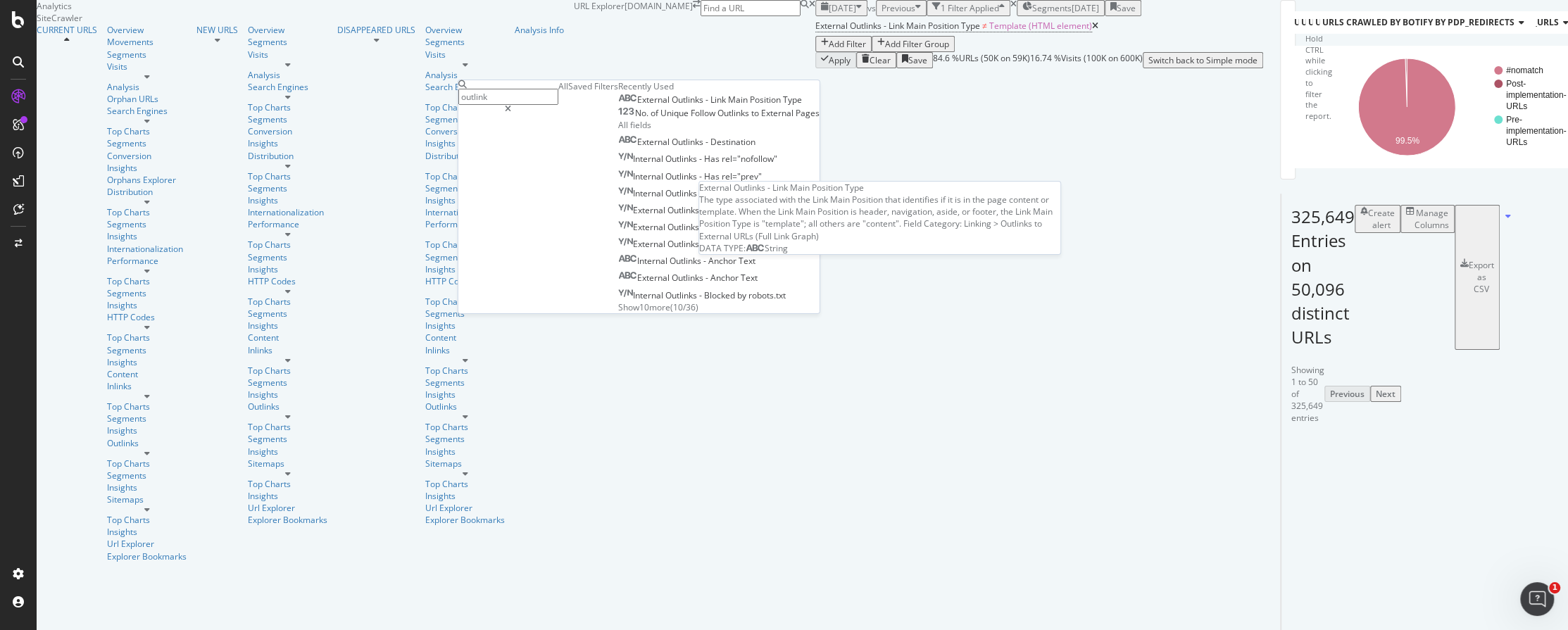
click at [728, 106] on span "Main" at bounding box center [739, 99] width 22 height 12
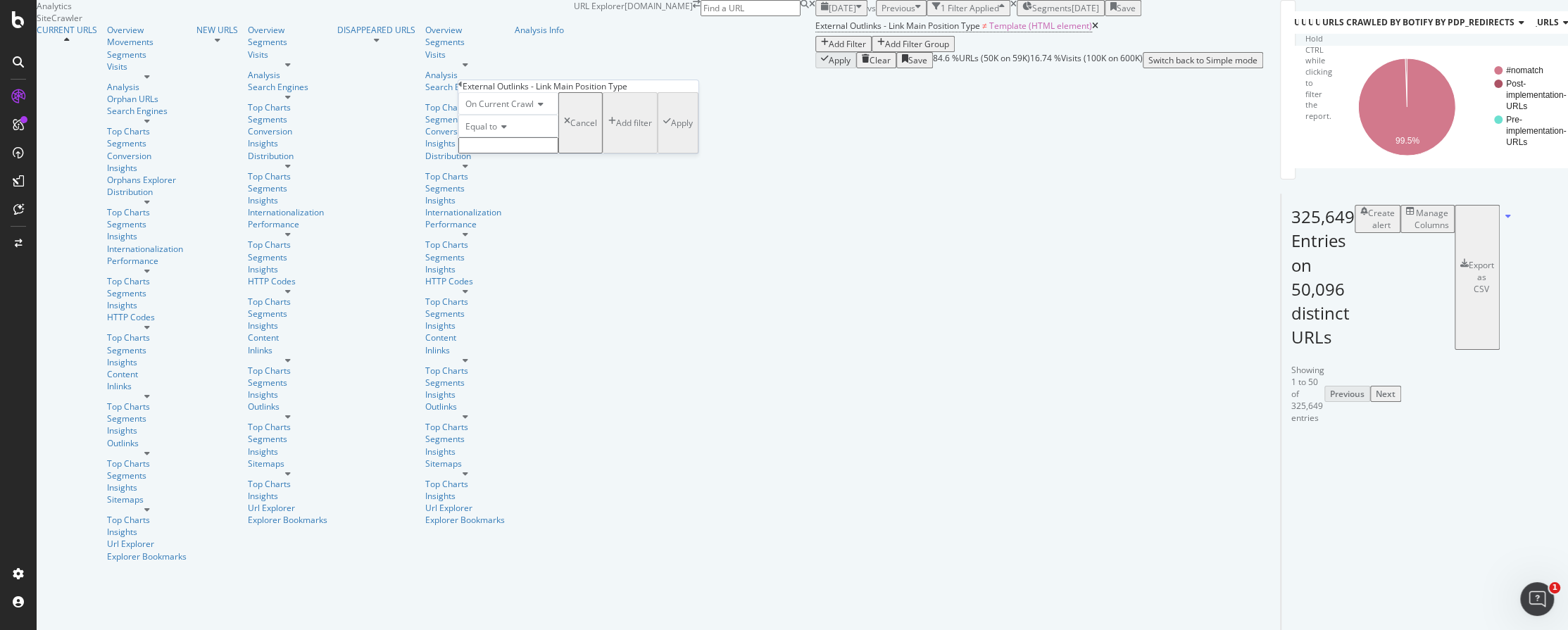
click at [558, 153] on input "text" at bounding box center [509, 145] width 100 height 16
click at [503, 181] on span "Content (HTML element)" at bounding box center [483, 175] width 41 height 12
type input "Content (HTML element)"
click at [478, 132] on span "Equal to" at bounding box center [481, 127] width 32 height 12
click at [496, 165] on span "Not equal to" at bounding box center [486, 159] width 48 height 12
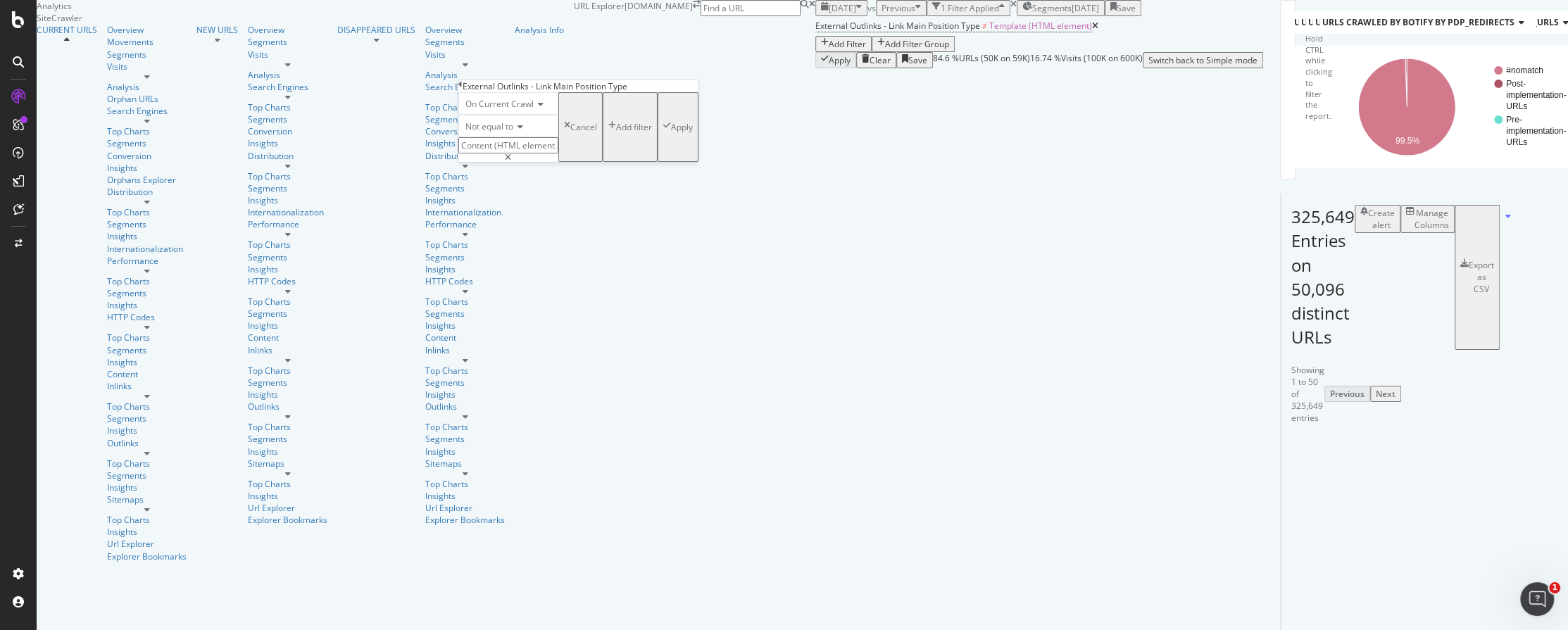
click at [671, 133] on div "Apply" at bounding box center [682, 127] width 22 height 12
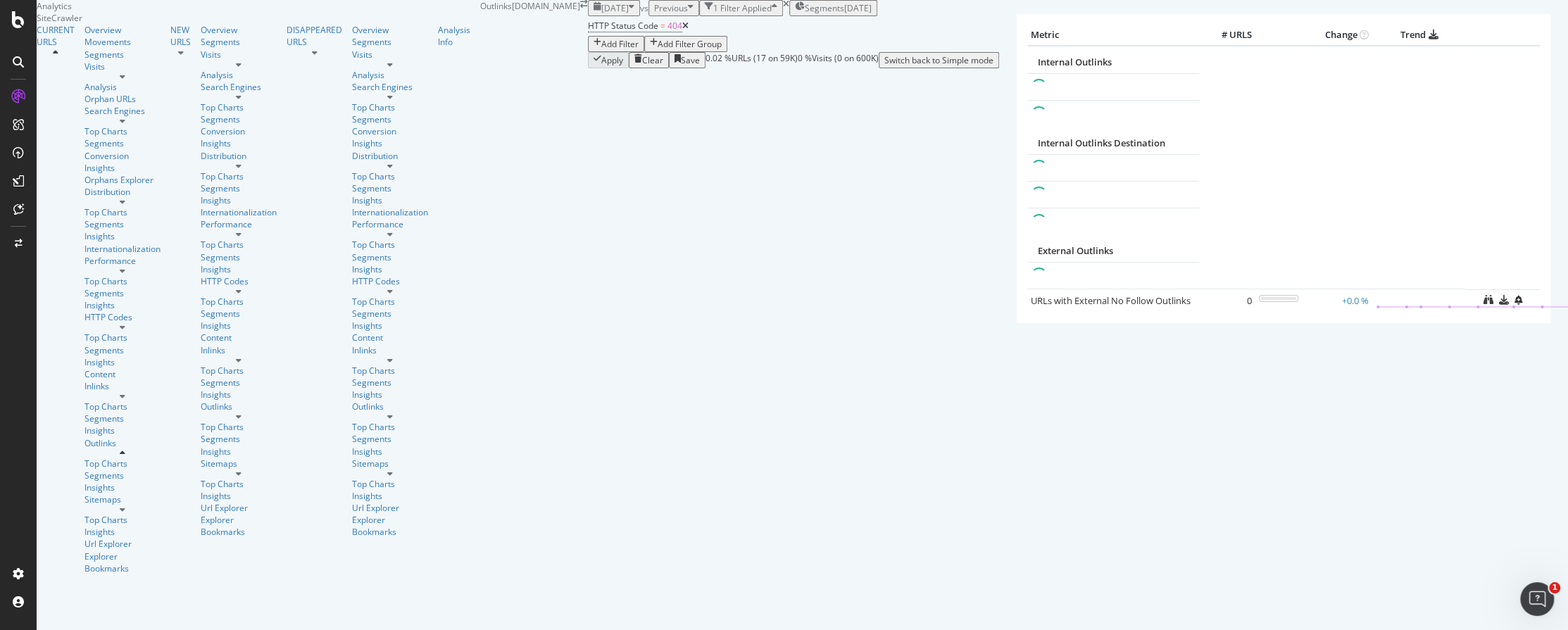
click at [999, 386] on div "× Metric # URLS Change Trend Internal Outlinks Internal Outlinks Destination Ex…" at bounding box center [1283, 193] width 569 height 386
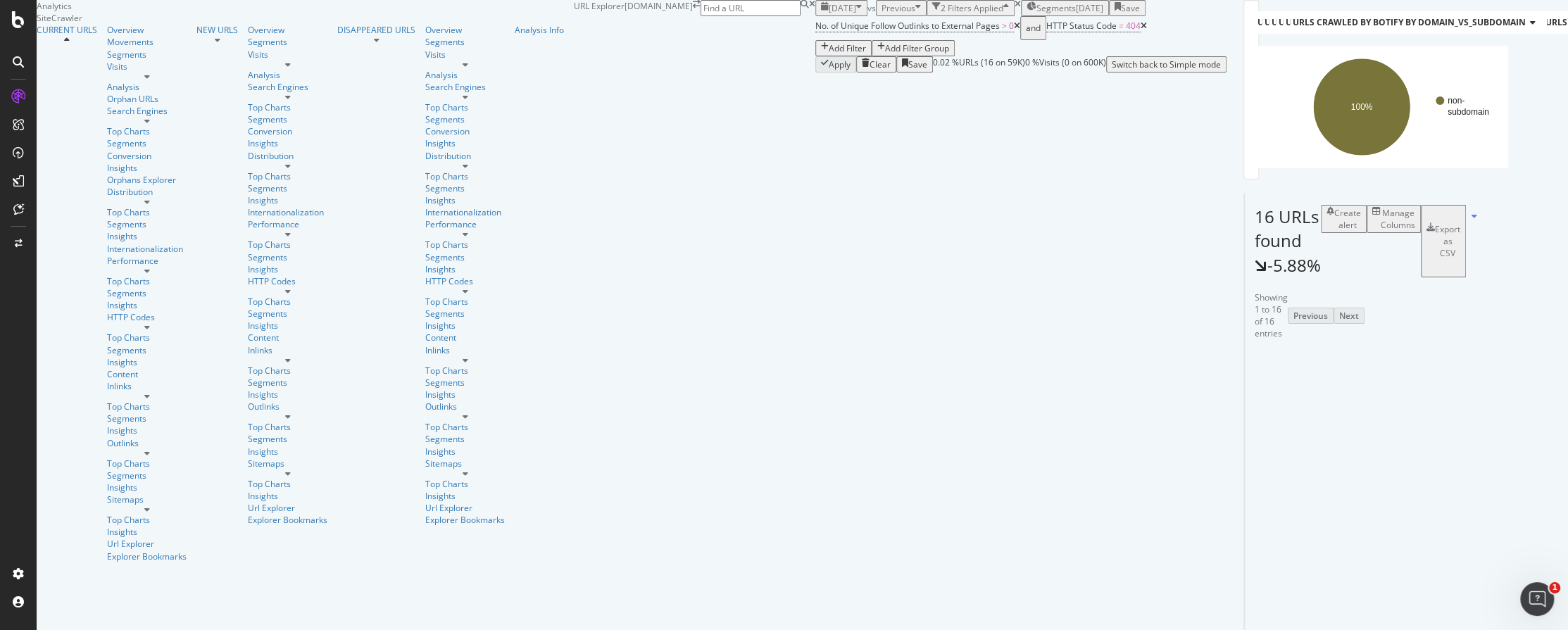
scroll to position [51, 0]
click at [1396, 231] on div "Manage Columns" at bounding box center [1397, 219] width 34 height 24
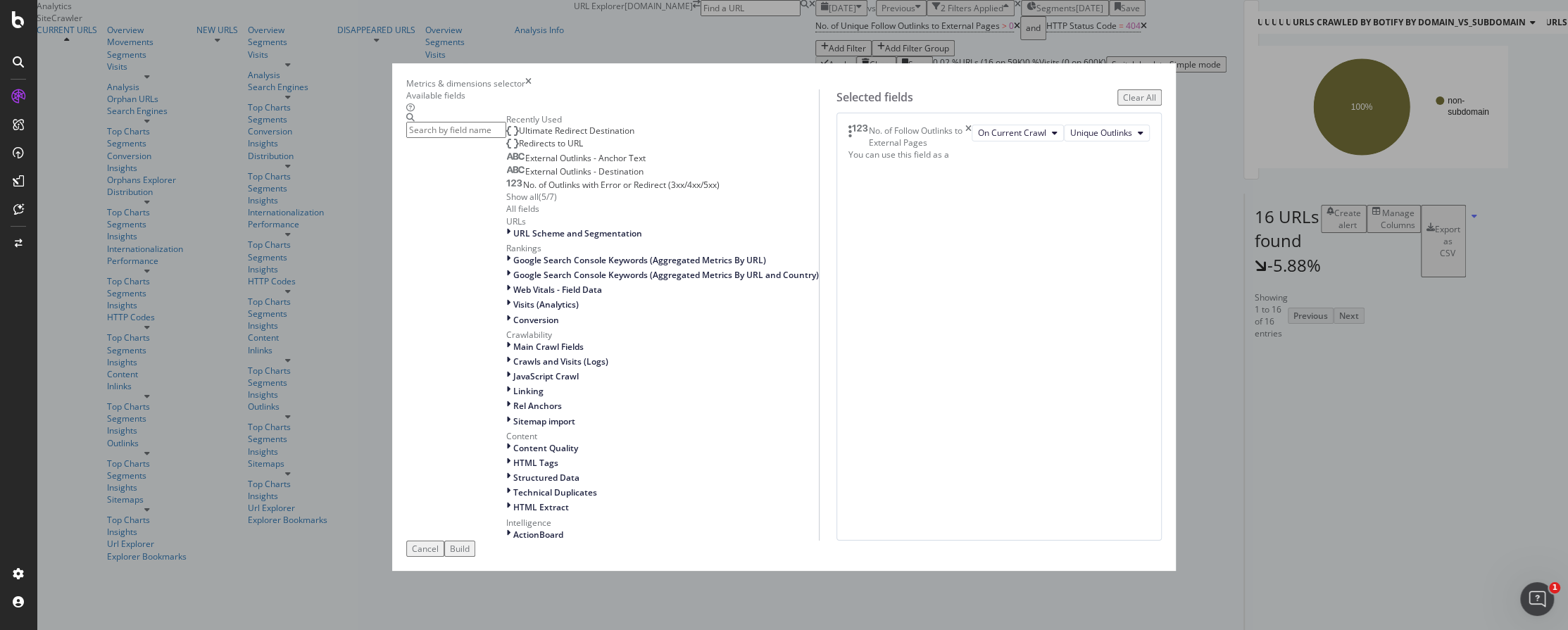
click at [513, 203] on div "Show all ( 5 / 7 )" at bounding box center [532, 197] width 51 height 12
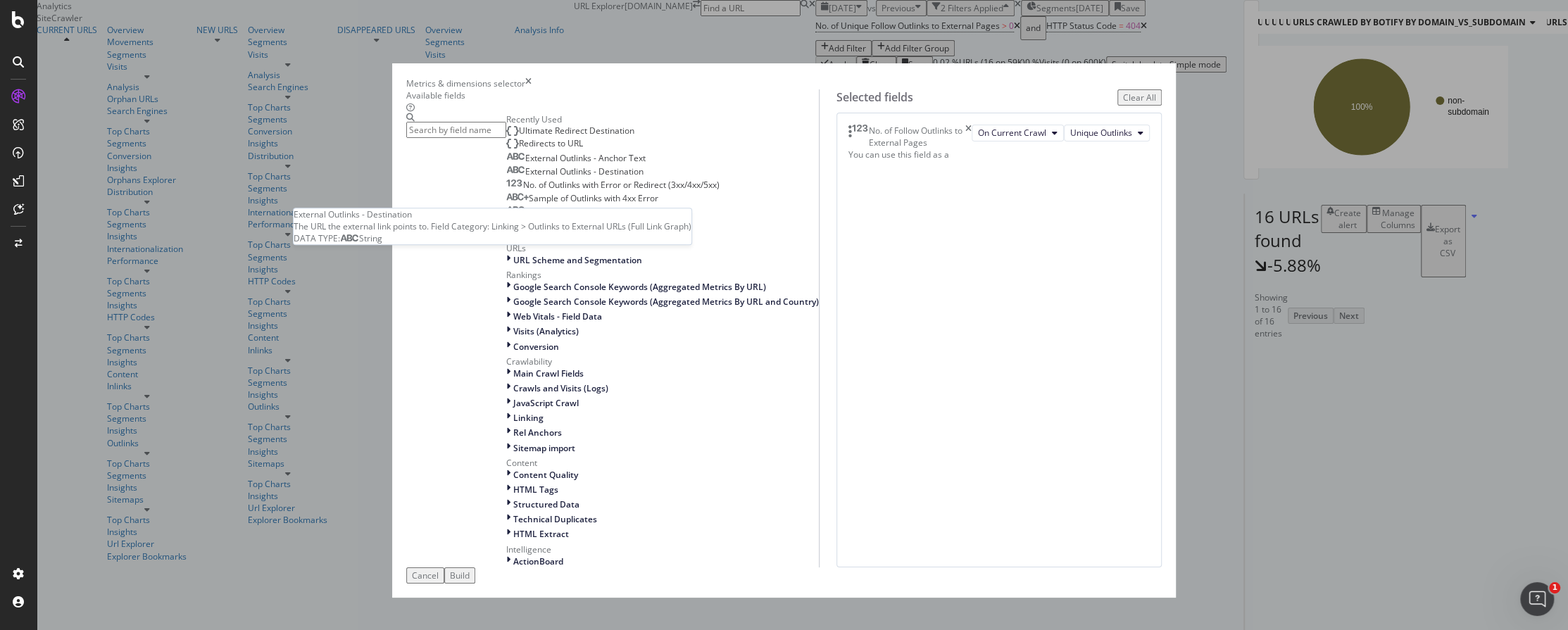
click at [585, 178] on span "External Outlinks - Destination" at bounding box center [585, 172] width 118 height 12
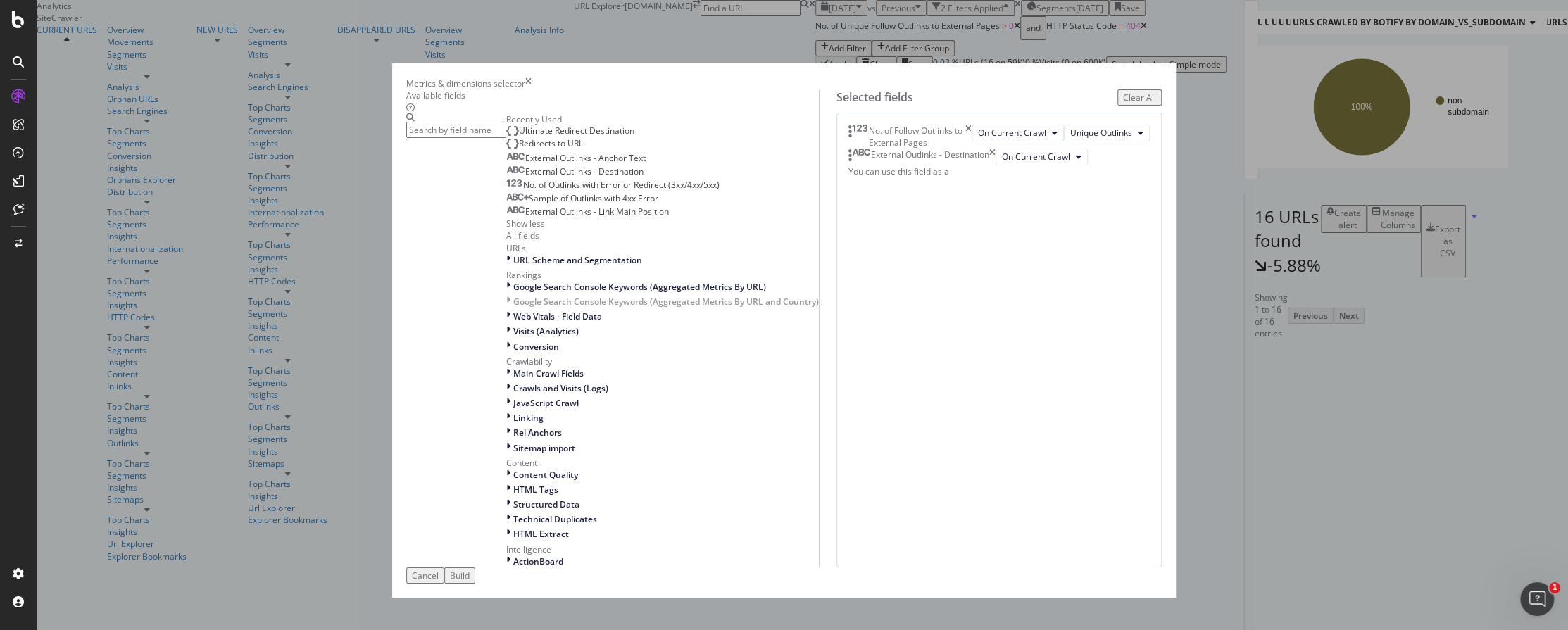
click at [972, 148] on div "No. of Follow Outlinks to External Pages" at bounding box center [910, 137] width 124 height 24
click at [971, 149] on icon "times" at bounding box center [968, 137] width 6 height 24
click at [469, 566] on div "Build" at bounding box center [459, 575] width 20 height 12
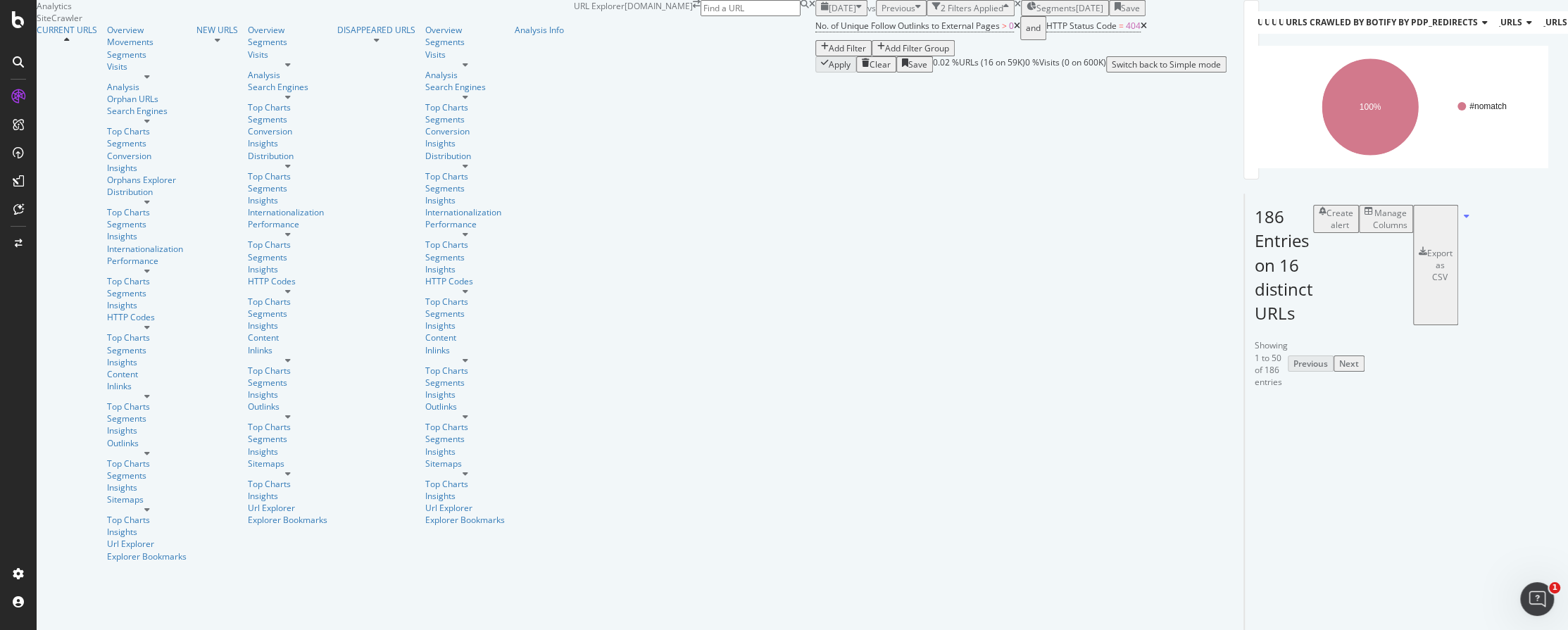
scroll to position [1798, 0]
